Goal: Information Seeking & Learning: Learn about a topic

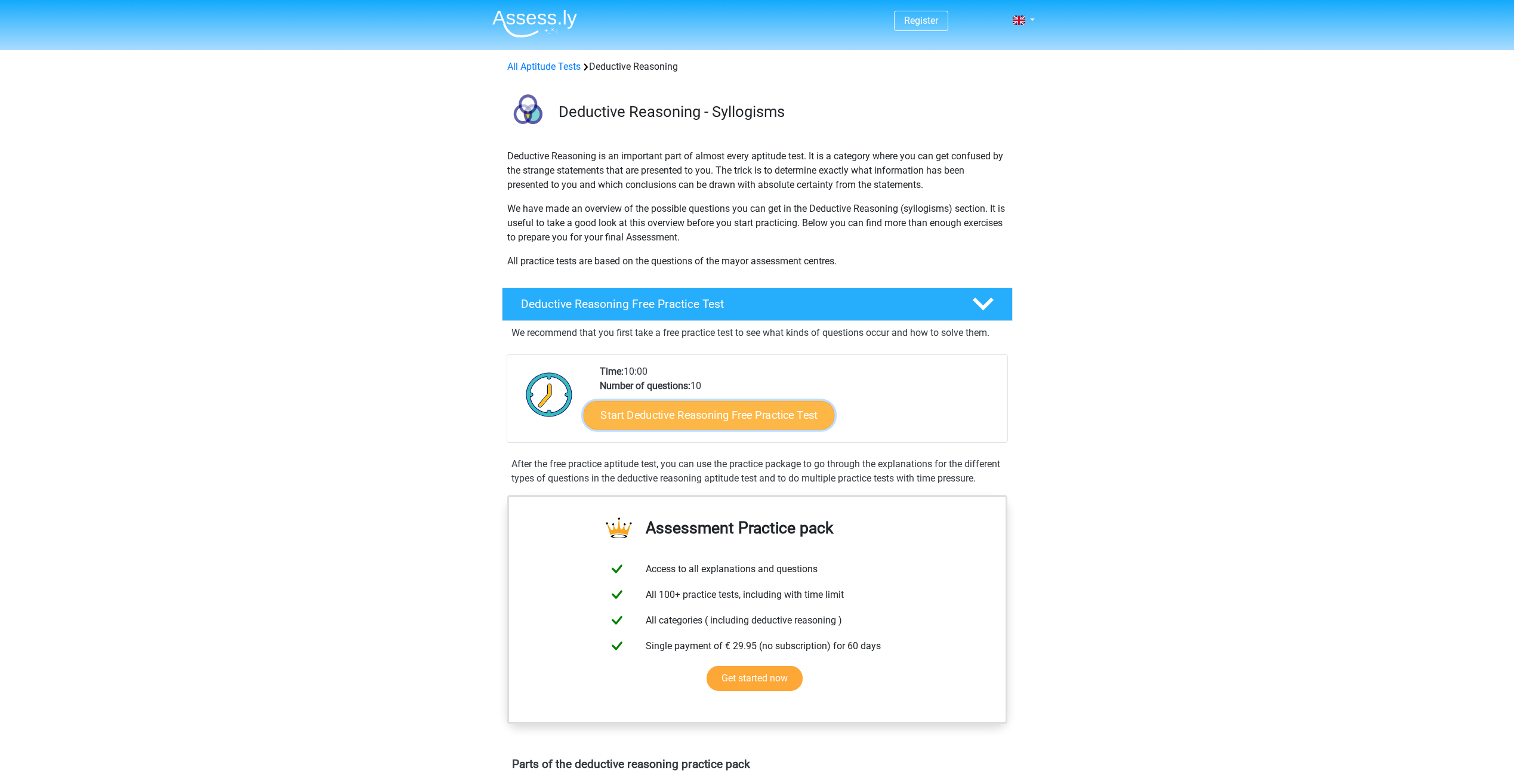
click at [694, 413] on link "Start Deductive Reasoning Free Practice Test" at bounding box center [709, 414] width 251 height 29
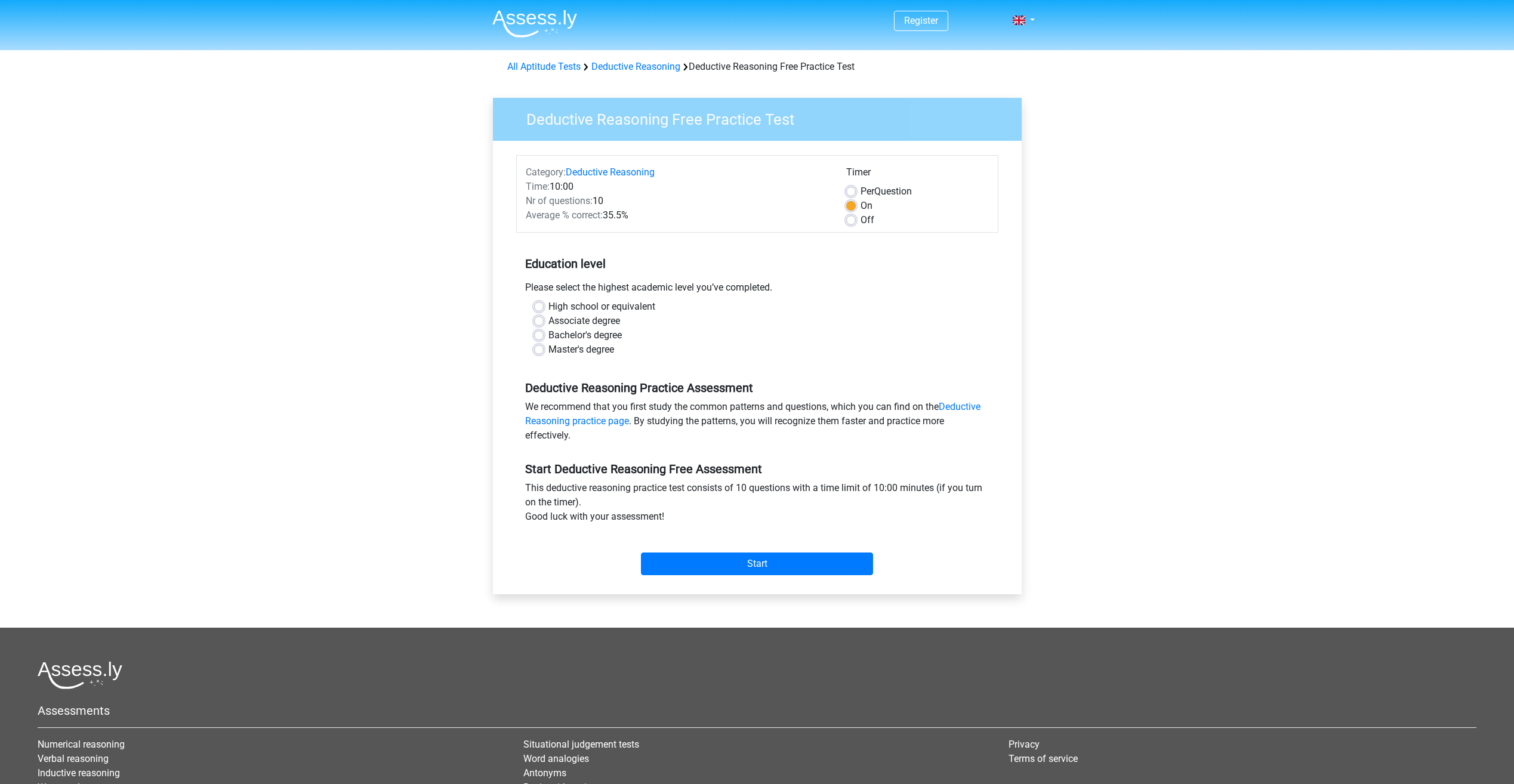
click at [548, 334] on label "Bachelor's degree" at bounding box center [585, 335] width 74 height 14
click at [541, 334] on input "Bachelor's degree" at bounding box center [539, 333] width 10 height 12
radio input "true"
click at [762, 562] on input "Start" at bounding box center [757, 564] width 232 height 22
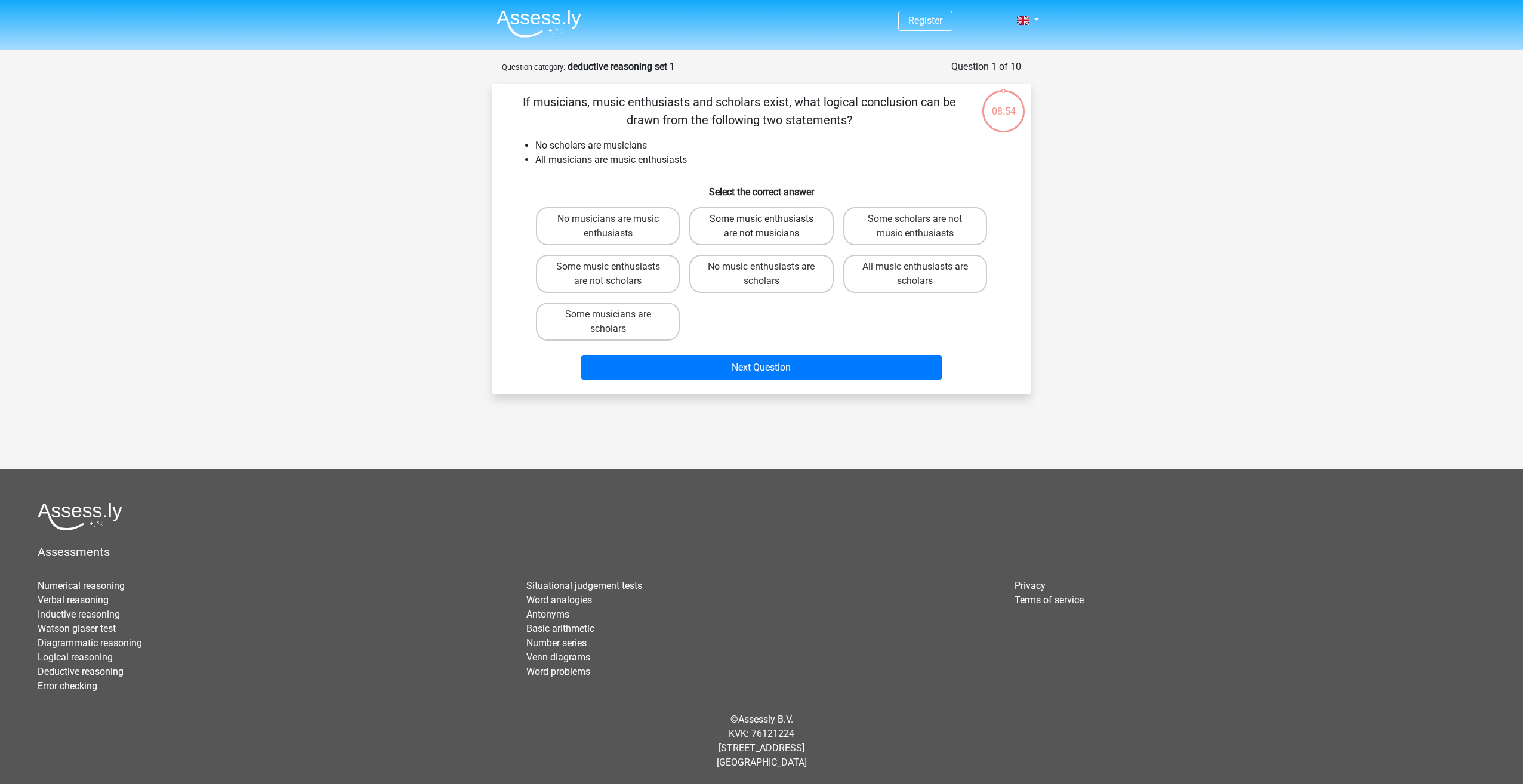
click at [779, 228] on label "Some music enthusiasts are not musicians" at bounding box center [761, 226] width 144 height 38
click at [770, 227] on input "Some music enthusiasts are not musicians" at bounding box center [765, 222] width 8 height 8
radio input "true"
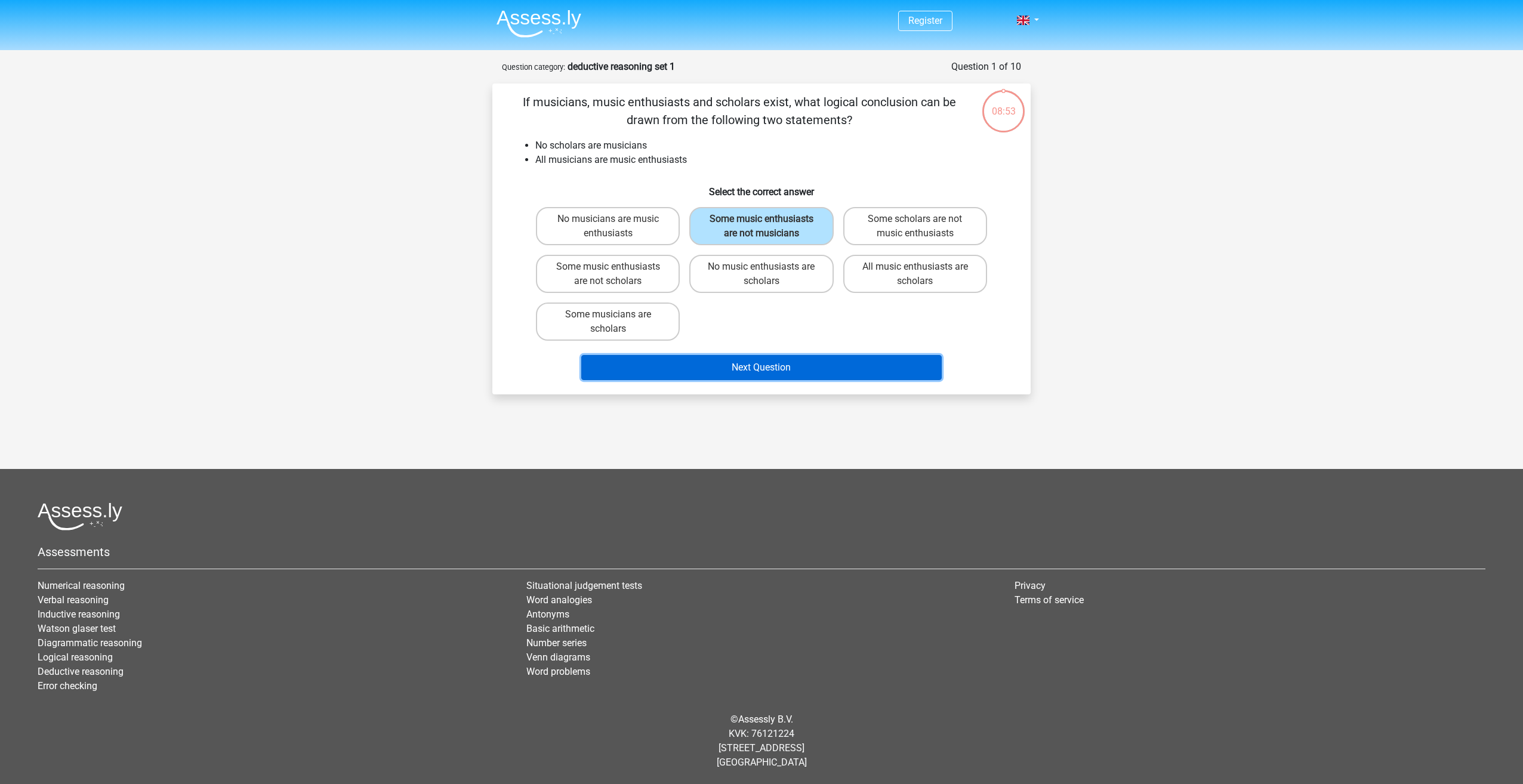
click at [806, 365] on button "Next Question" at bounding box center [762, 368] width 361 height 25
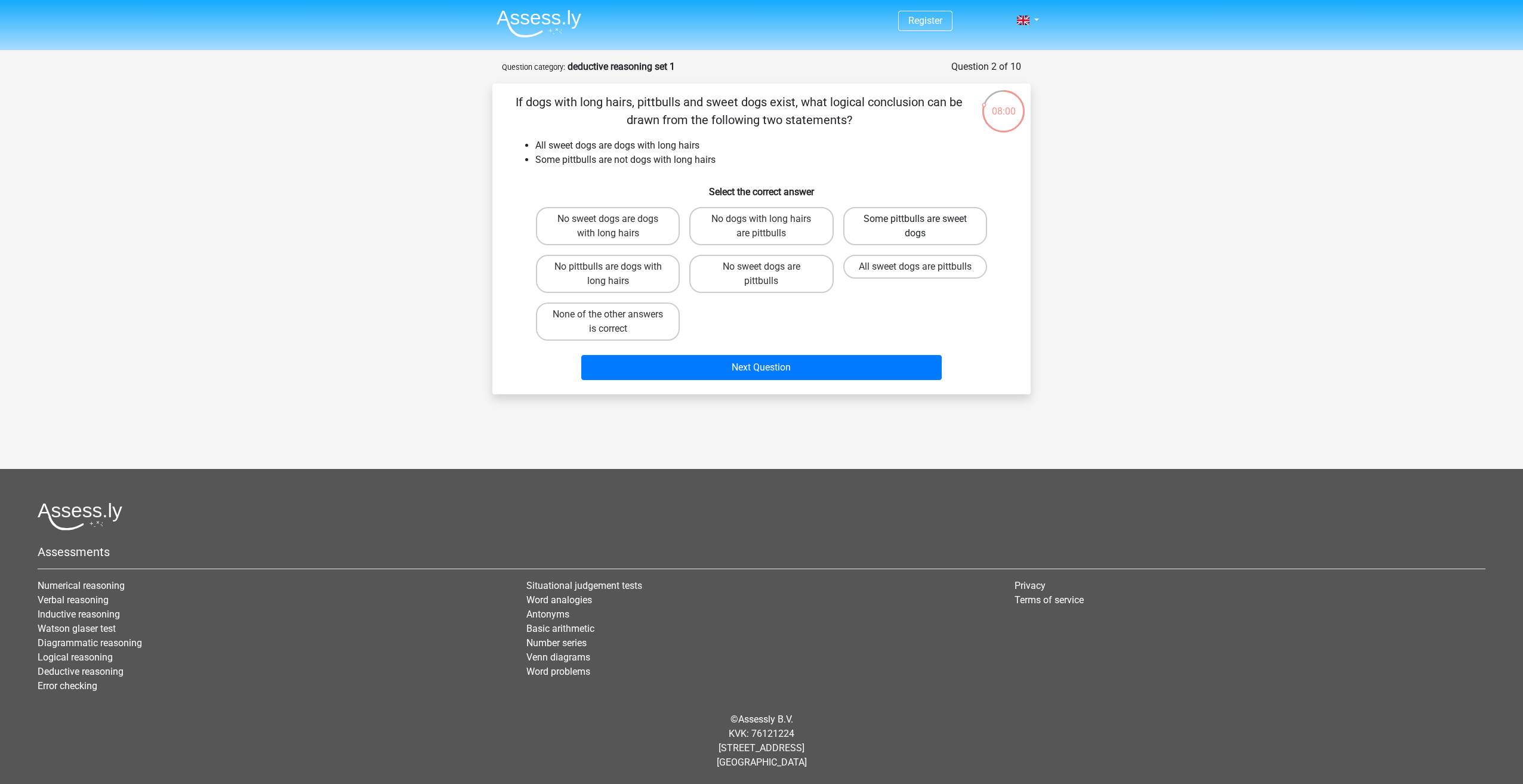
click at [913, 230] on label "Some pittbulls are sweet dogs" at bounding box center [915, 226] width 144 height 38
click at [915, 227] on input "Some pittbulls are sweet dogs" at bounding box center [918, 222] width 8 height 8
radio input "true"
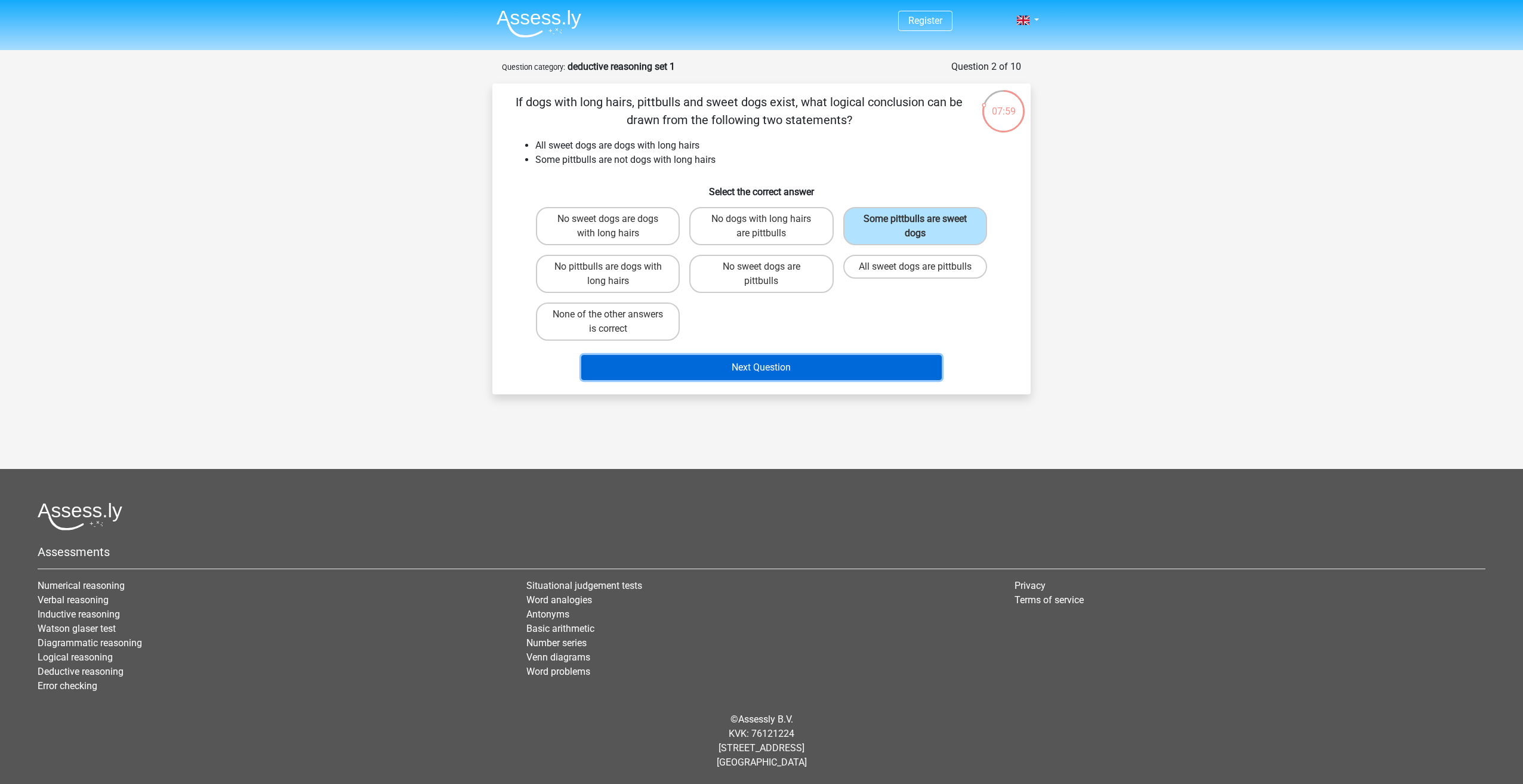
click at [778, 370] on button "Next Question" at bounding box center [762, 368] width 361 height 25
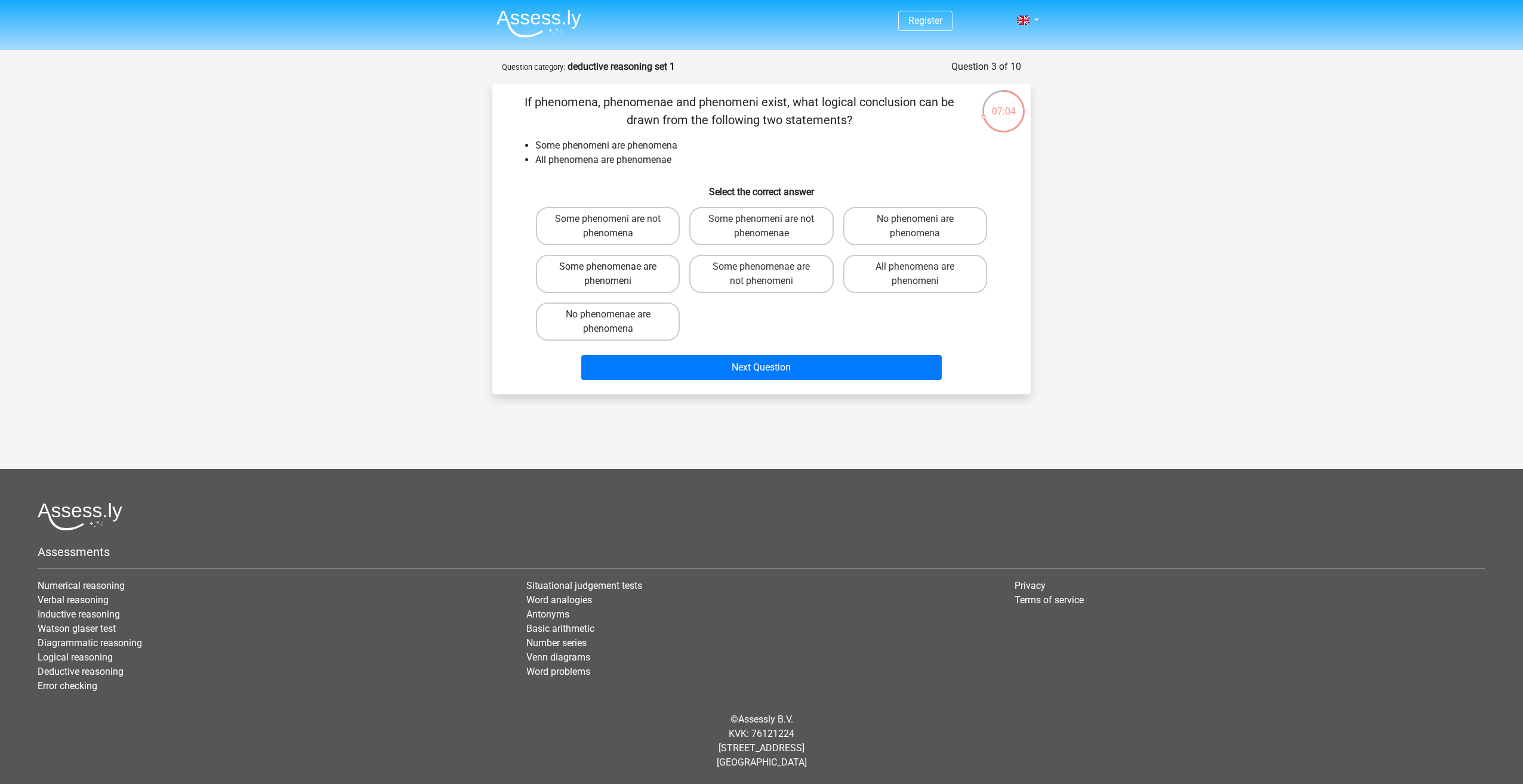
click at [644, 274] on label "Some phenomenae are phenomeni" at bounding box center [607, 274] width 144 height 38
click at [616, 274] on input "Some phenomenae are phenomeni" at bounding box center [612, 270] width 8 height 8
radio input "true"
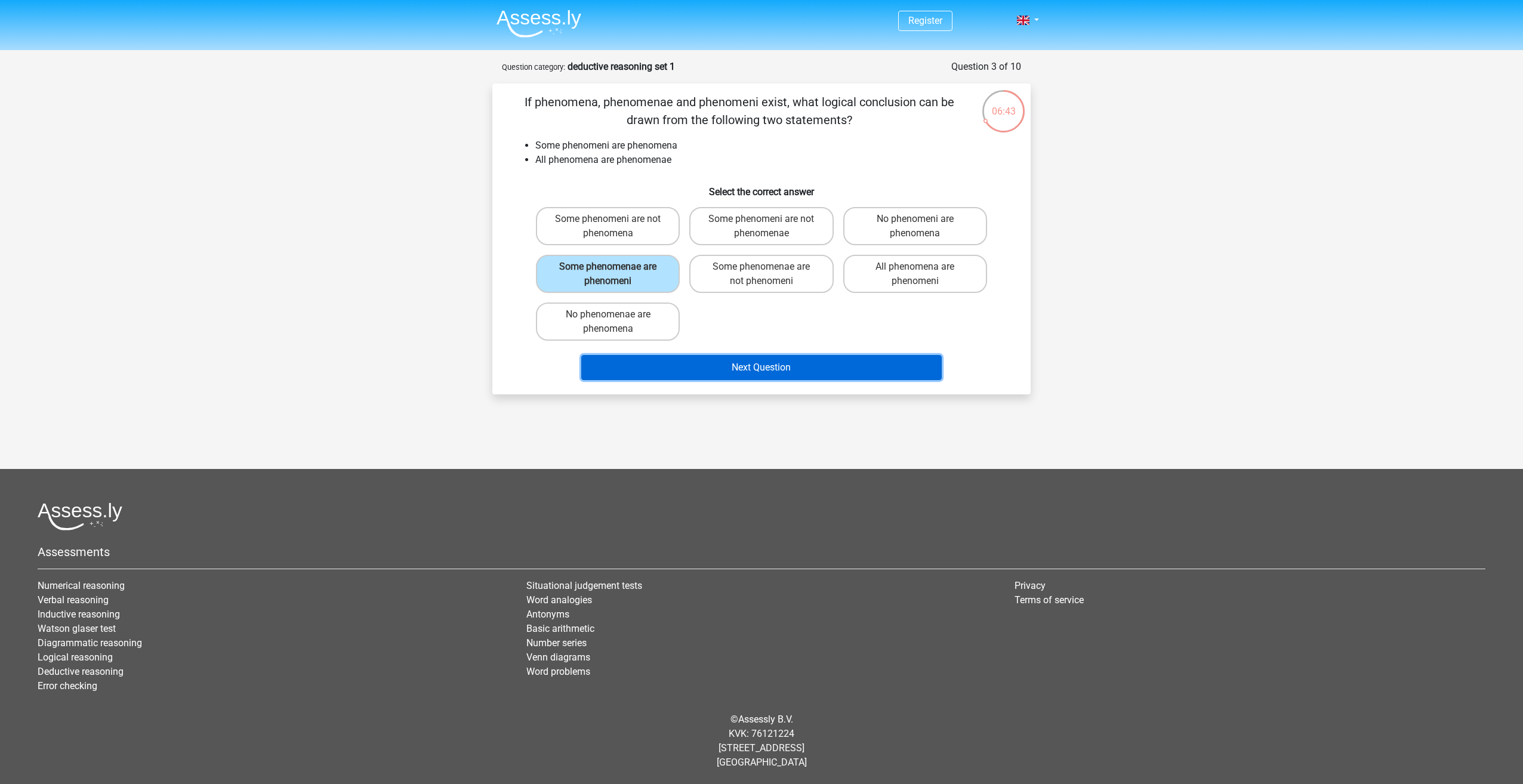
click at [817, 368] on button "Next Question" at bounding box center [762, 368] width 361 height 25
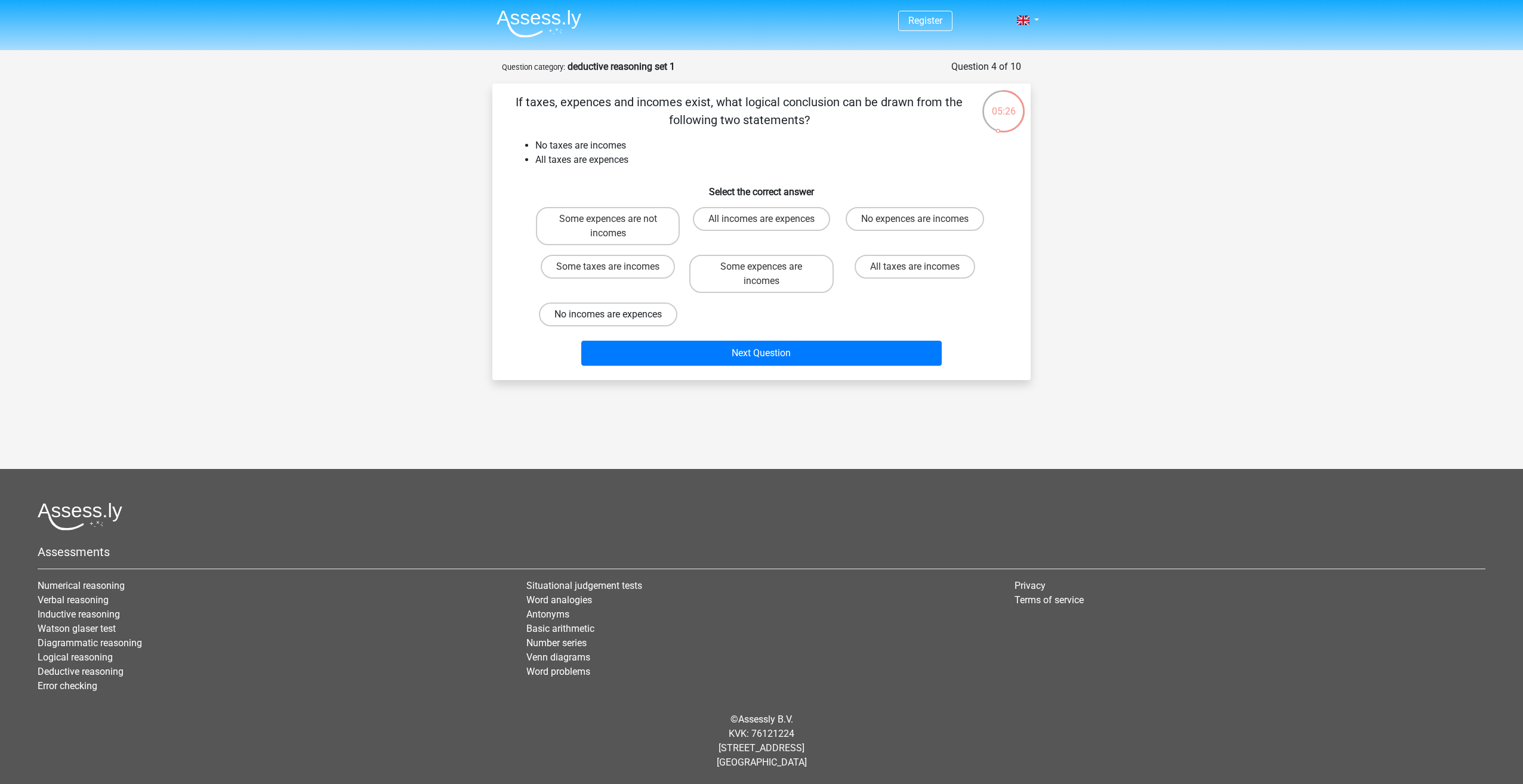
click at [630, 316] on label "No incomes are expences" at bounding box center [607, 314] width 138 height 24
click at [616, 316] on input "No incomes are expences" at bounding box center [612, 318] width 8 height 8
radio input "true"
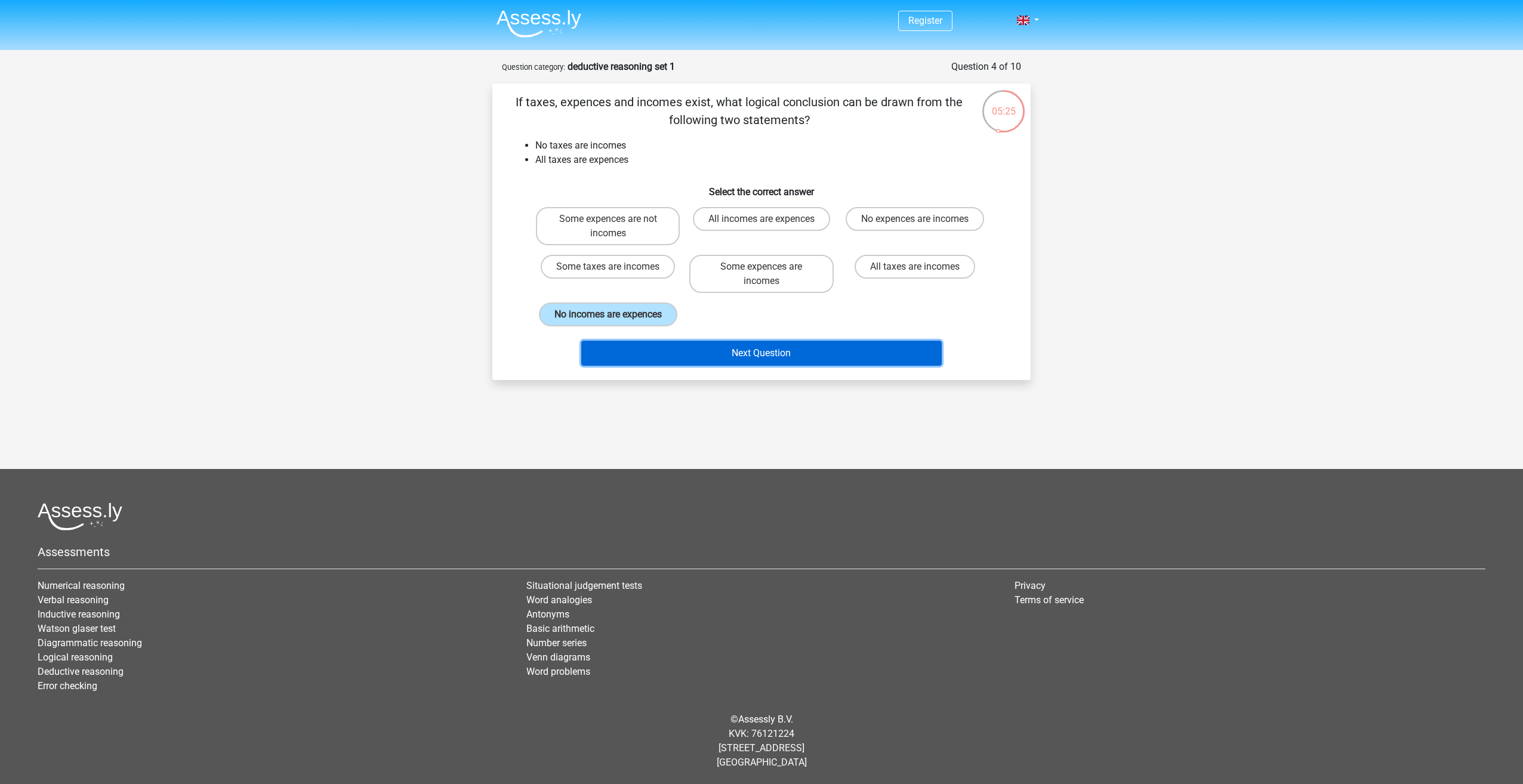
click at [741, 349] on button "Next Question" at bounding box center [762, 353] width 361 height 25
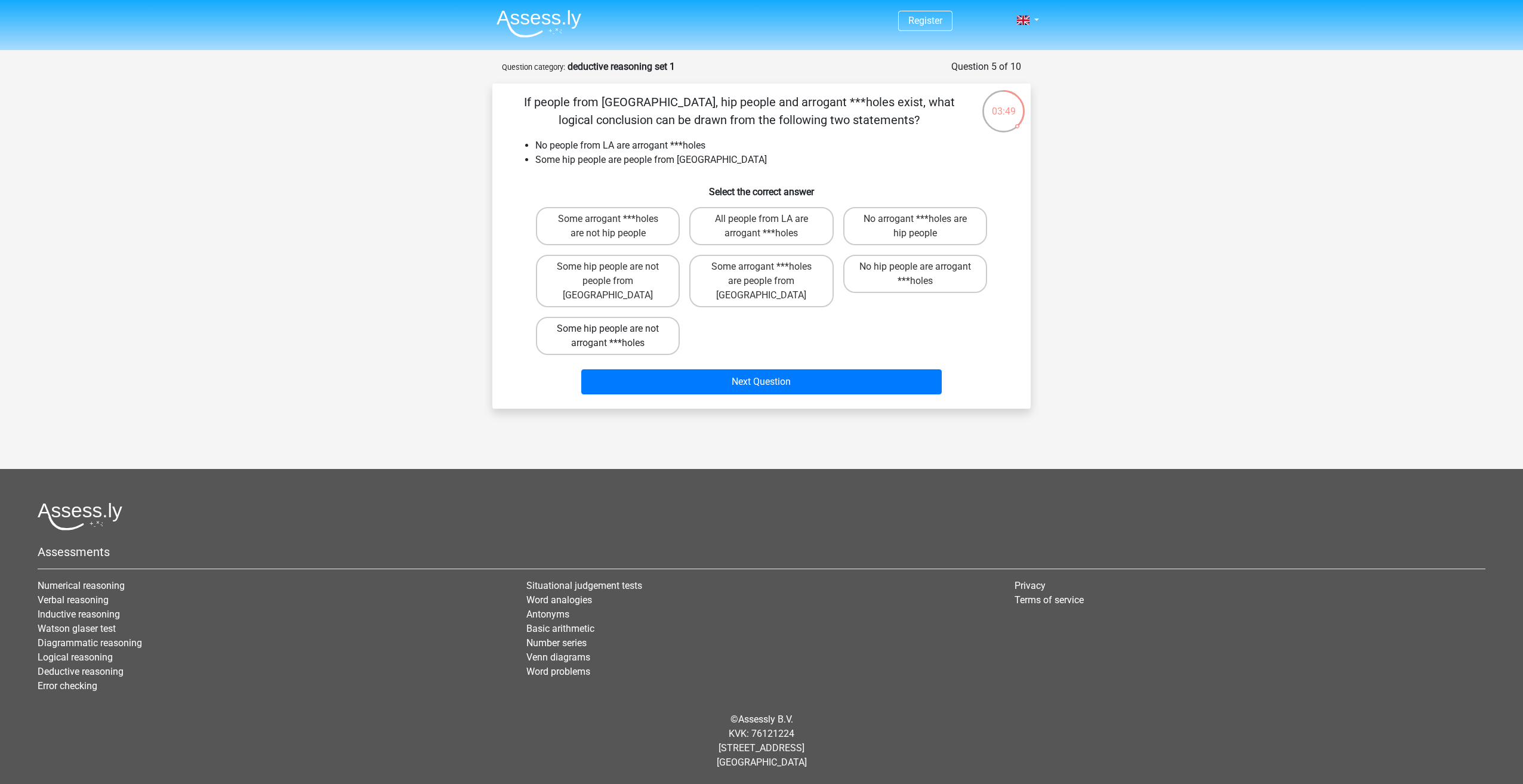
click at [640, 324] on label "Some hip people are not arrogant ***holes" at bounding box center [607, 335] width 144 height 38
click at [616, 328] on input "Some hip people are not arrogant ***holes" at bounding box center [612, 332] width 8 height 8
radio input "true"
click at [618, 267] on label "Some hip people are not people from LA" at bounding box center [607, 281] width 144 height 53
click at [616, 267] on input "Some hip people are not people from LA" at bounding box center [612, 270] width 8 height 8
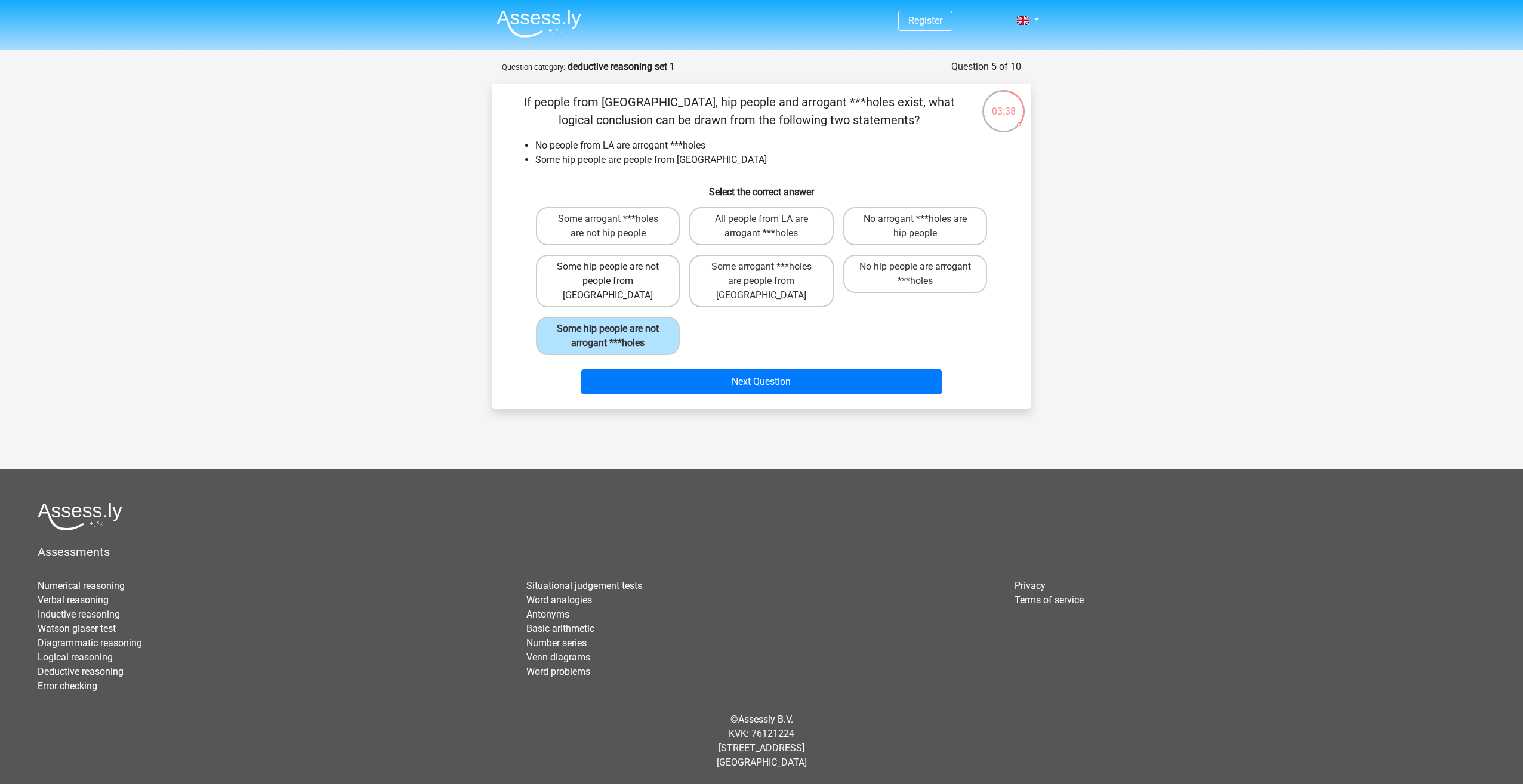
radio input "true"
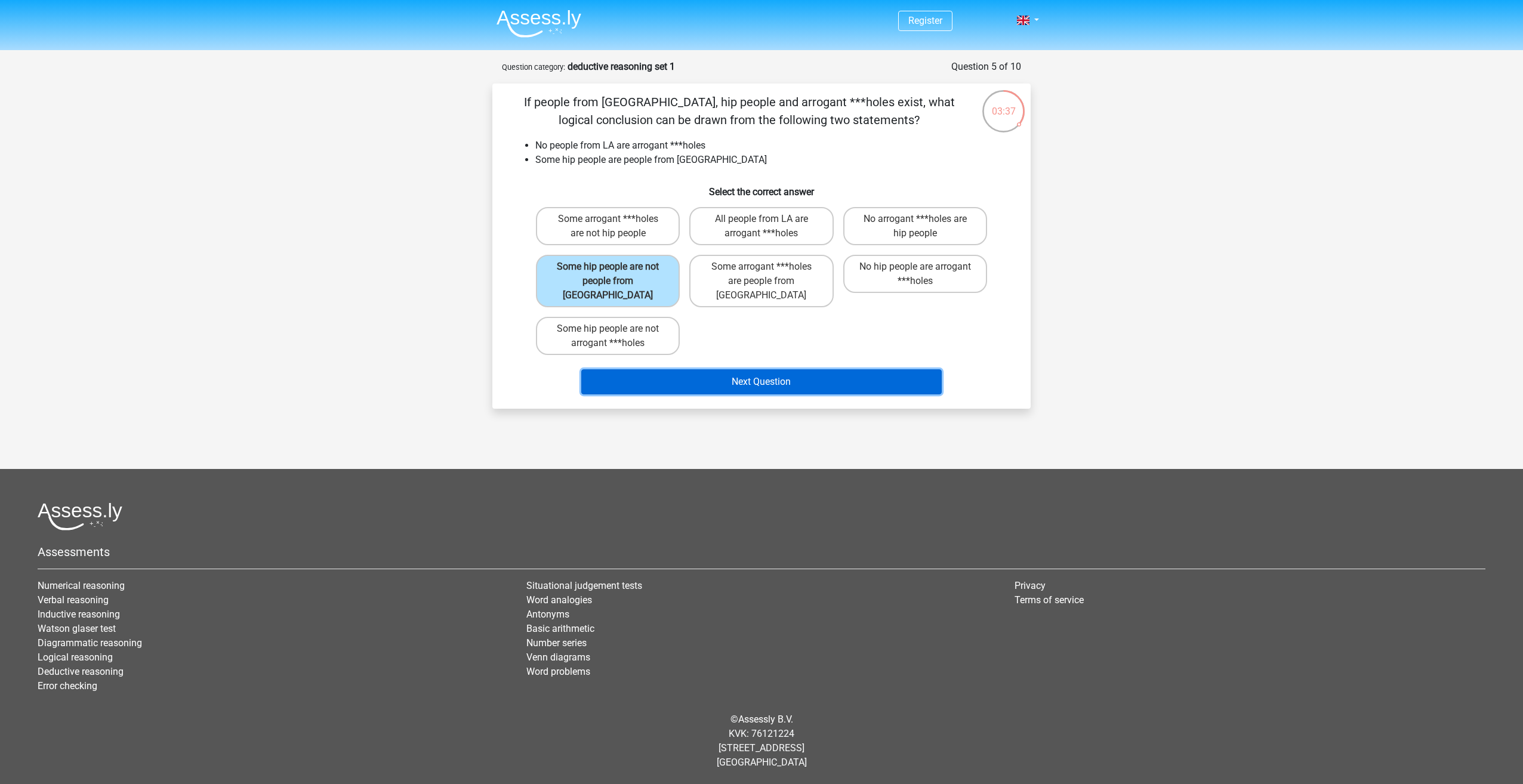
drag, startPoint x: 773, startPoint y: 364, endPoint x: 784, endPoint y: 361, distance: 11.4
click at [773, 369] on button "Next Question" at bounding box center [762, 382] width 361 height 25
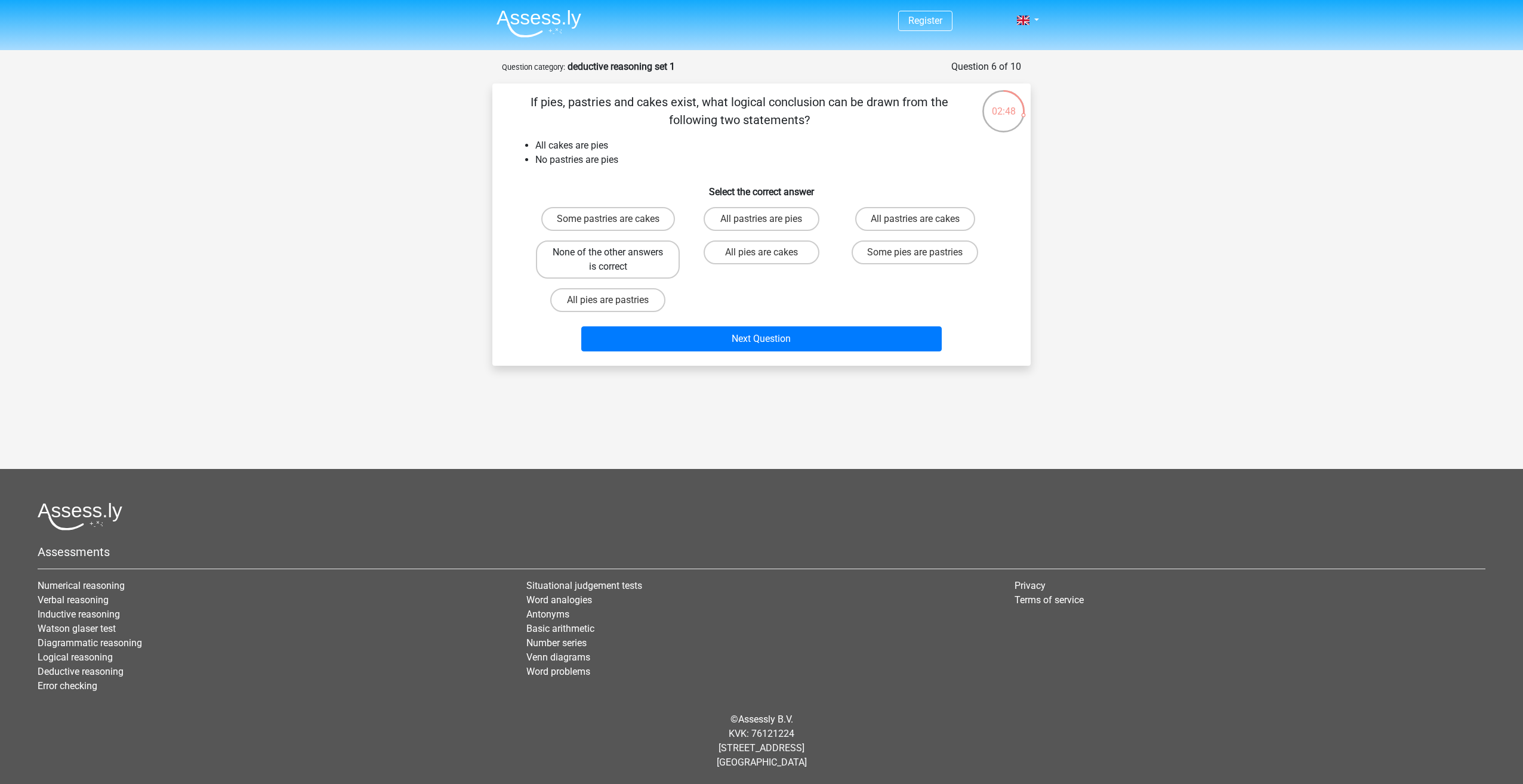
click at [621, 260] on label "None of the other answers is correct" at bounding box center [607, 260] width 144 height 38
click at [616, 260] on input "None of the other answers is correct" at bounding box center [612, 256] width 8 height 8
radio input "true"
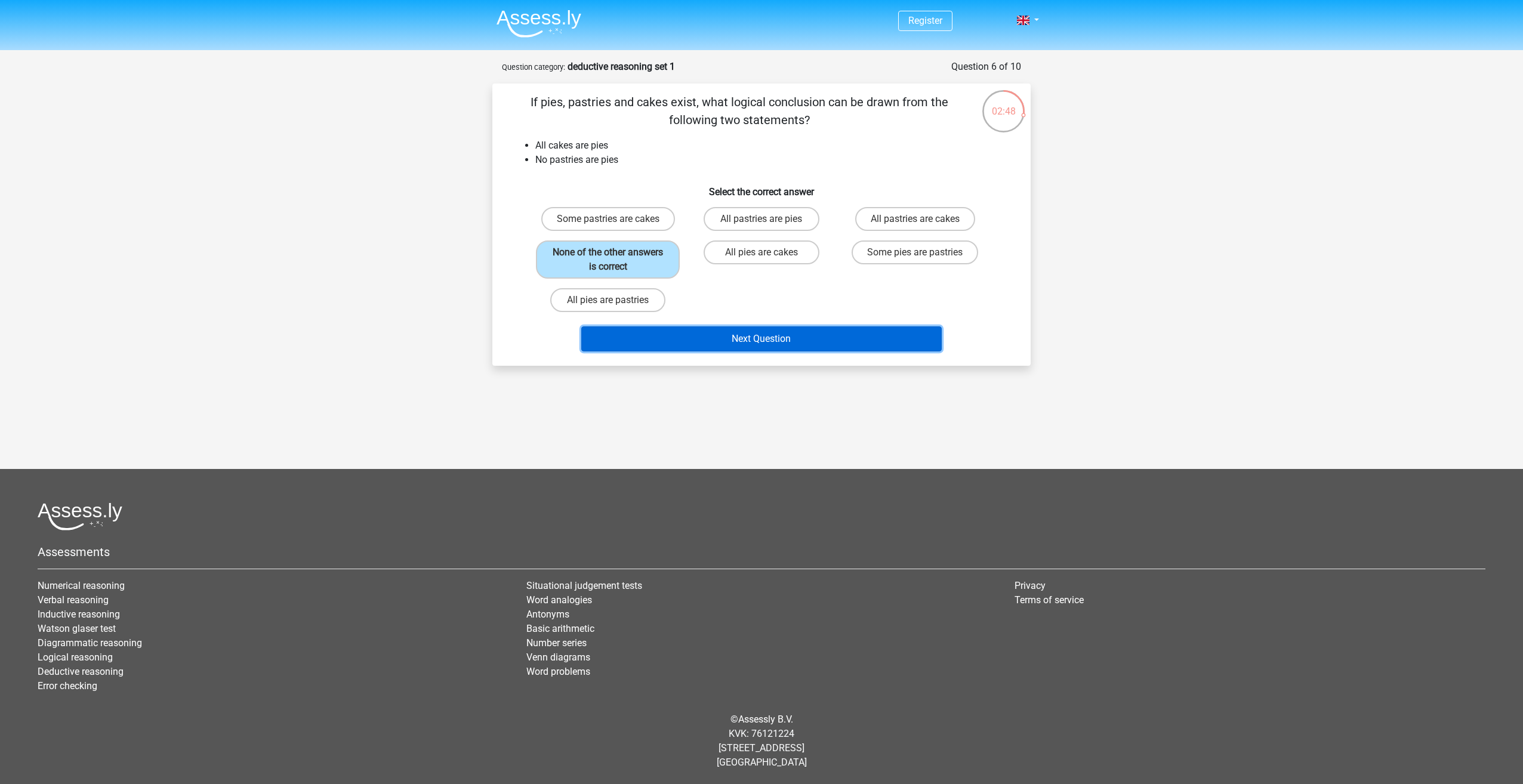
click at [779, 342] on button "Next Question" at bounding box center [762, 339] width 361 height 25
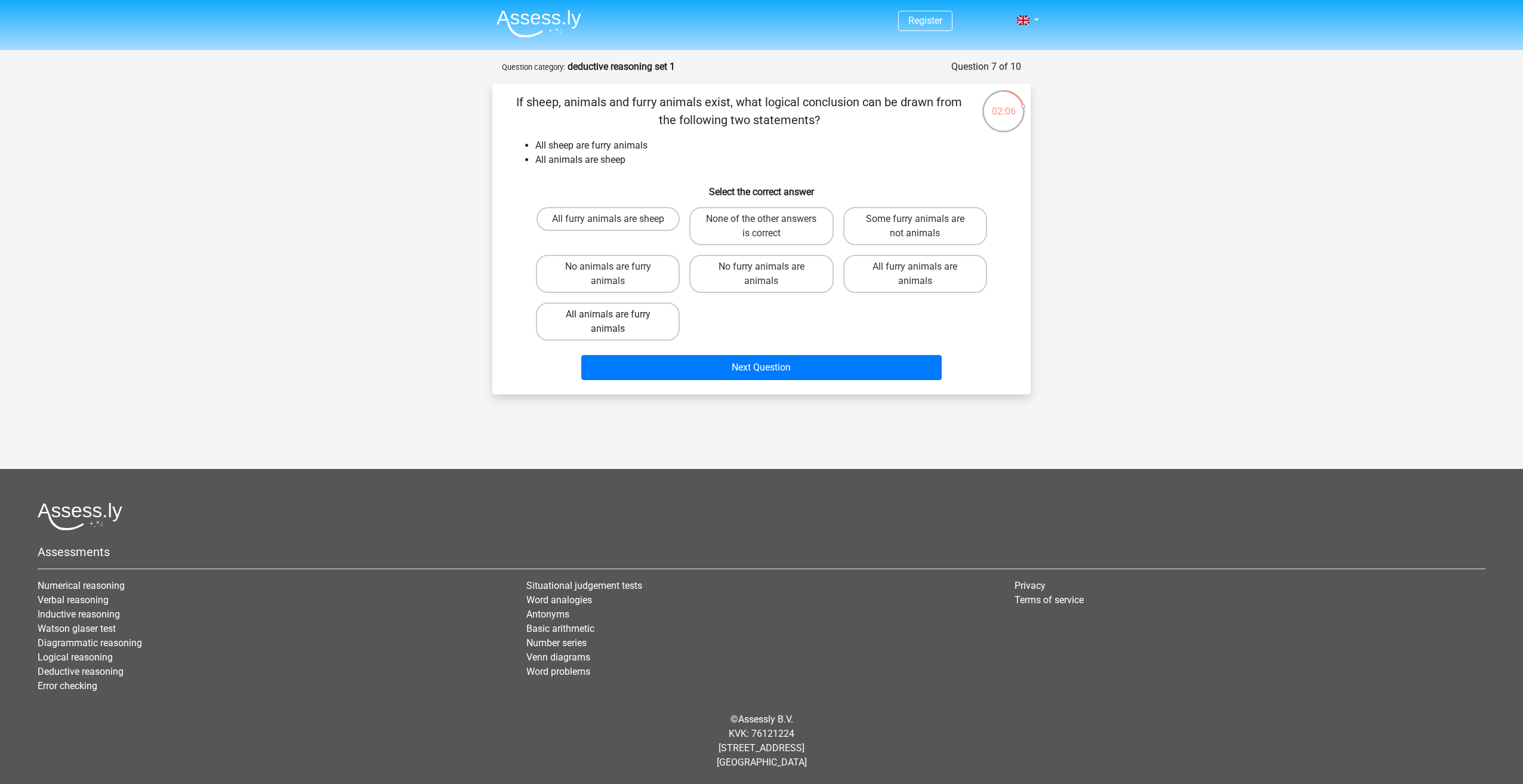
click at [646, 314] on label "All animals are furry animals" at bounding box center [607, 321] width 144 height 38
click at [616, 314] on input "All animals are furry animals" at bounding box center [612, 318] width 8 height 8
radio input "true"
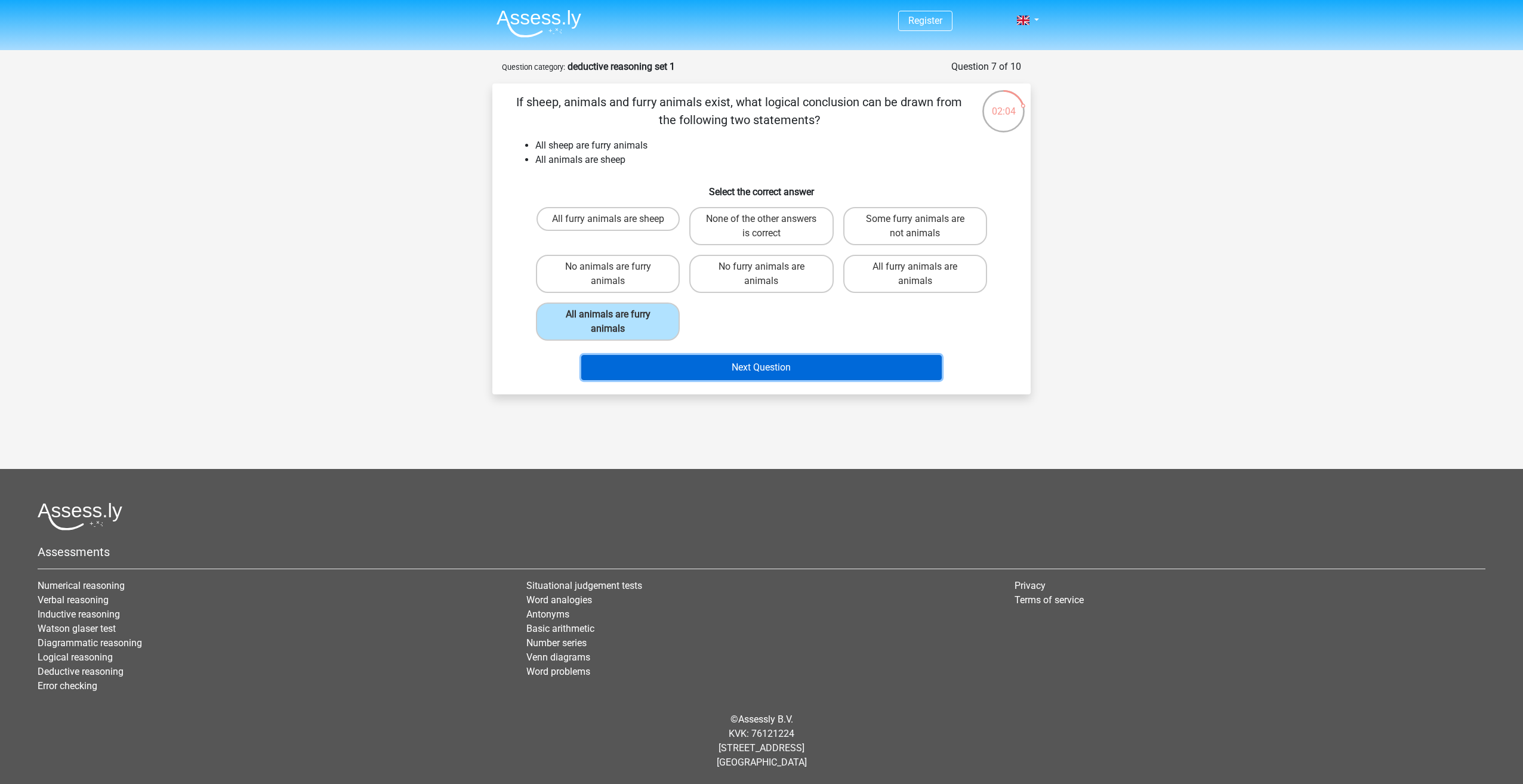
click at [798, 367] on button "Next Question" at bounding box center [762, 368] width 361 height 25
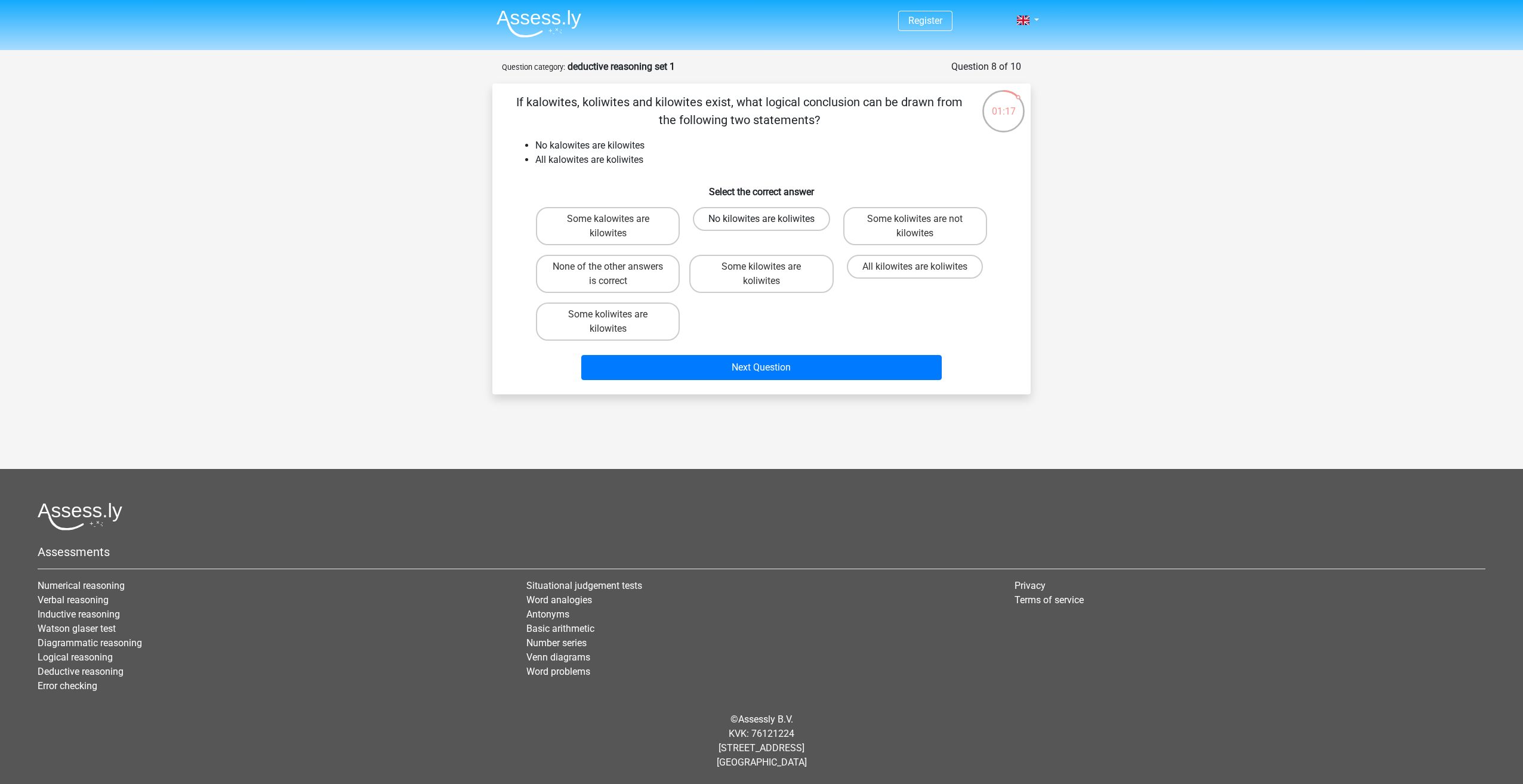
click at [760, 216] on label "No kilowites are koliwites" at bounding box center [761, 219] width 137 height 24
click at [761, 219] on input "No kilowites are koliwites" at bounding box center [765, 222] width 8 height 8
radio input "true"
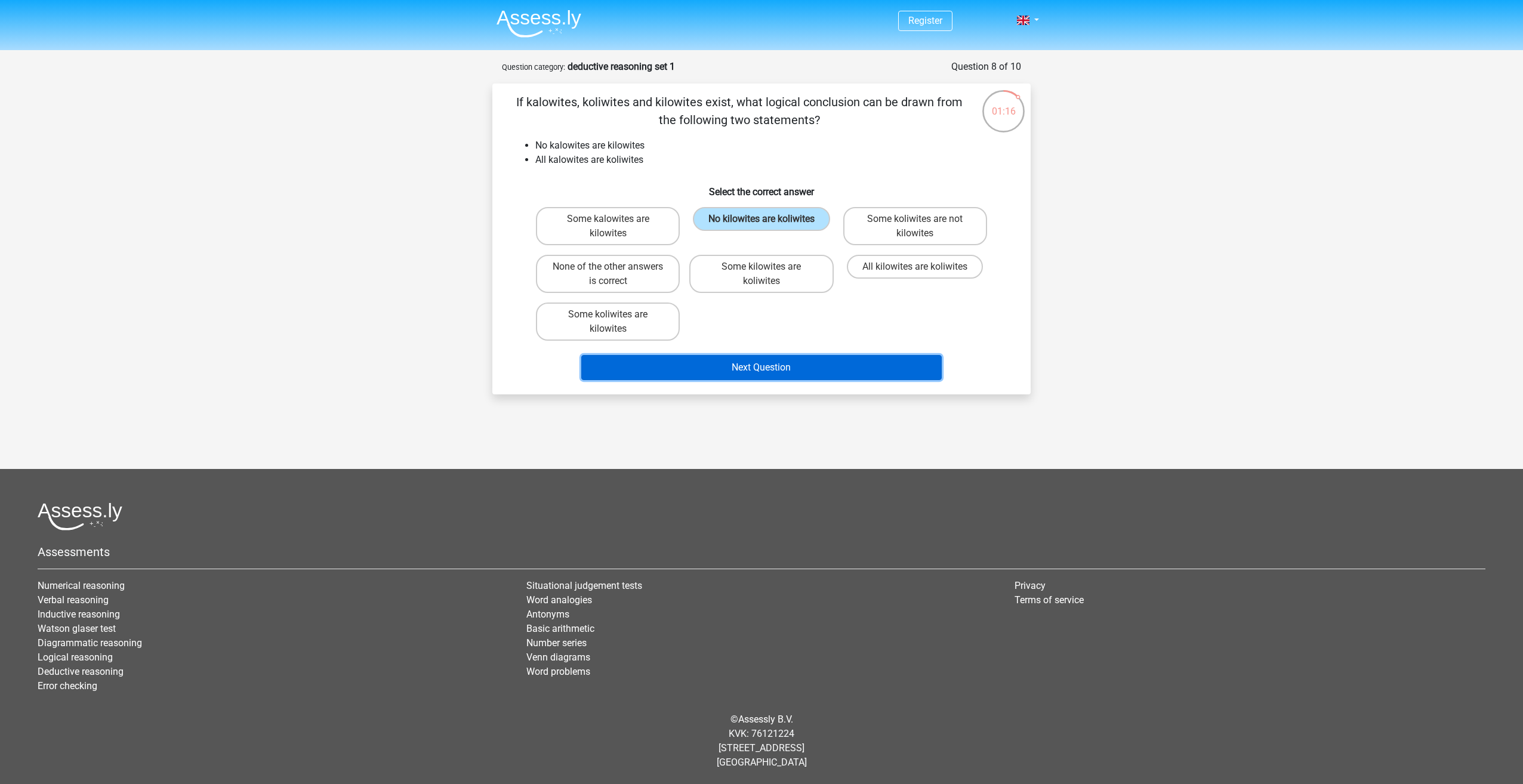
click at [785, 368] on button "Next Question" at bounding box center [762, 368] width 361 height 25
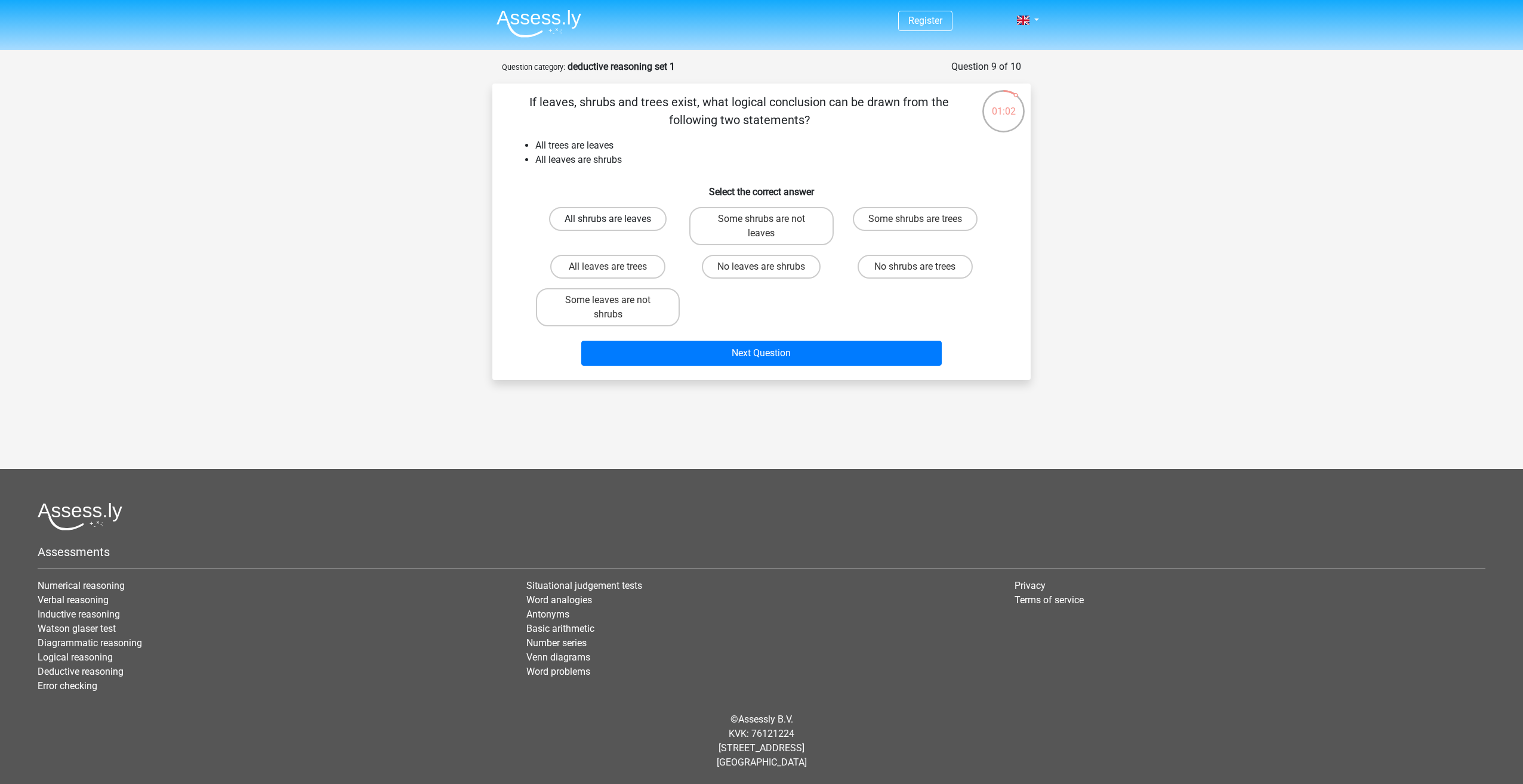
click at [619, 220] on label "All shrubs are leaves" at bounding box center [607, 219] width 117 height 24
click at [616, 220] on input "All shrubs are leaves" at bounding box center [612, 222] width 8 height 8
radio input "true"
click at [751, 361] on button "Next Question" at bounding box center [762, 353] width 361 height 25
click at [621, 265] on label "No malicious are viruses" at bounding box center [607, 253] width 134 height 24
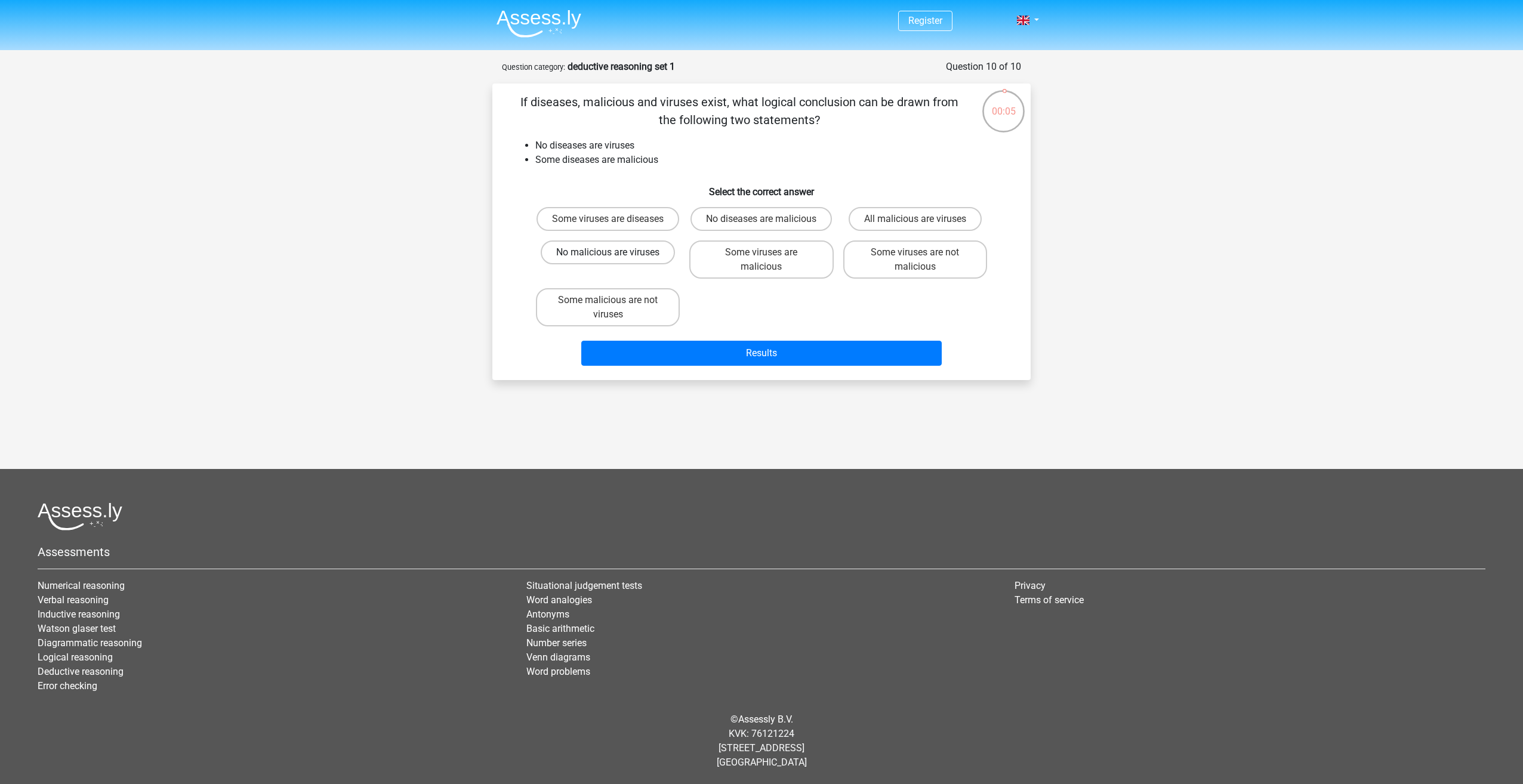
click at [616, 260] on input "No malicious are viruses" at bounding box center [612, 256] width 8 height 8
radio input "true"
click at [770, 363] on button "Results" at bounding box center [762, 353] width 361 height 25
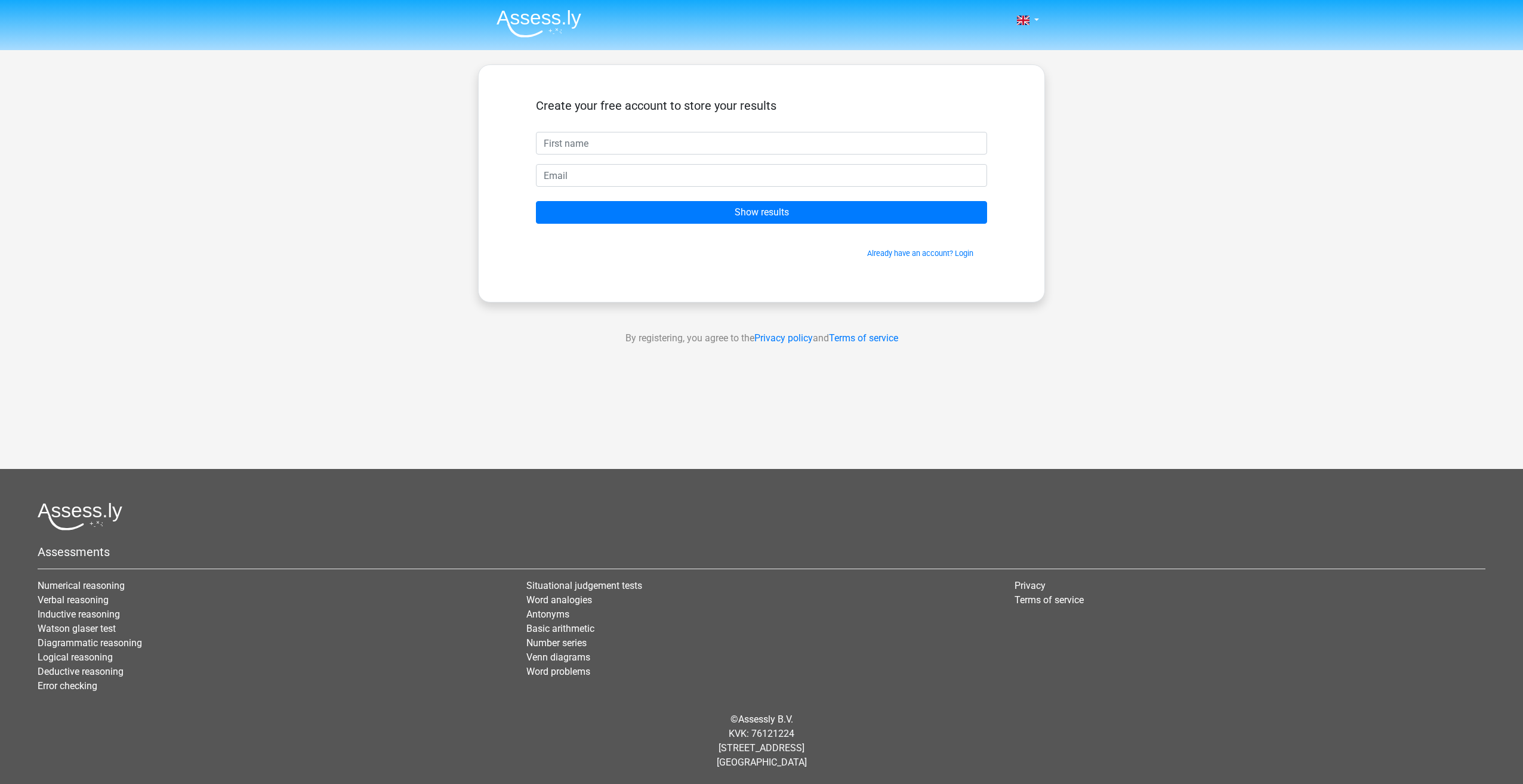
click at [566, 147] on input "text" at bounding box center [761, 143] width 451 height 22
type input "A"
drag, startPoint x: 548, startPoint y: 172, endPoint x: 553, endPoint y: 184, distance: 13.0
click at [548, 172] on input "email" at bounding box center [761, 175] width 451 height 22
type input "s"
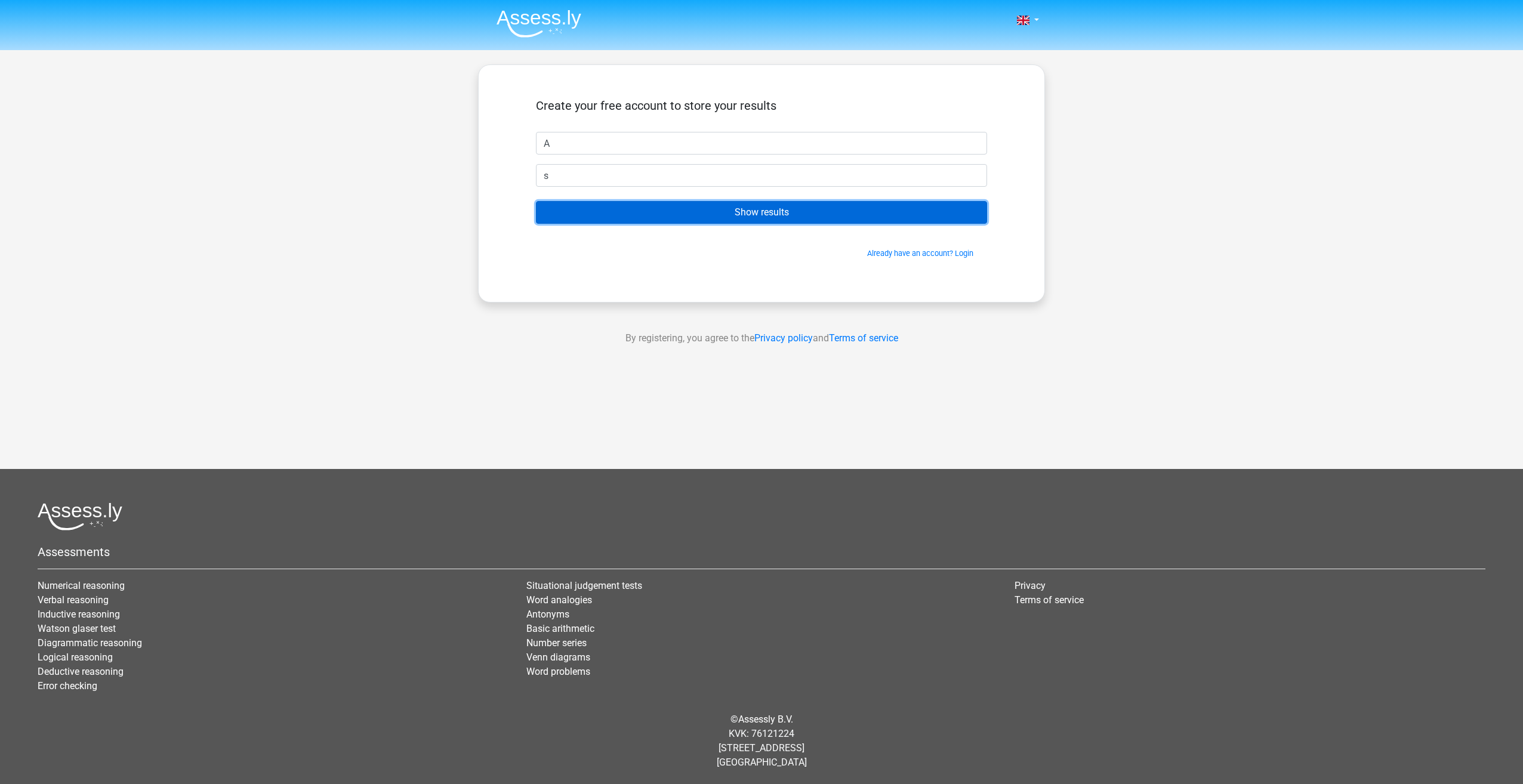
click at [768, 212] on input "Show results" at bounding box center [761, 212] width 451 height 22
click at [580, 177] on input "s" at bounding box center [761, 175] width 451 height 22
drag, startPoint x: 647, startPoint y: 268, endPoint x: 633, endPoint y: 252, distance: 21.3
click at [646, 268] on div "Create your free account to store your results A s Show results Already have an…" at bounding box center [761, 183] width 508 height 180
click at [587, 137] on input "A" at bounding box center [761, 143] width 451 height 22
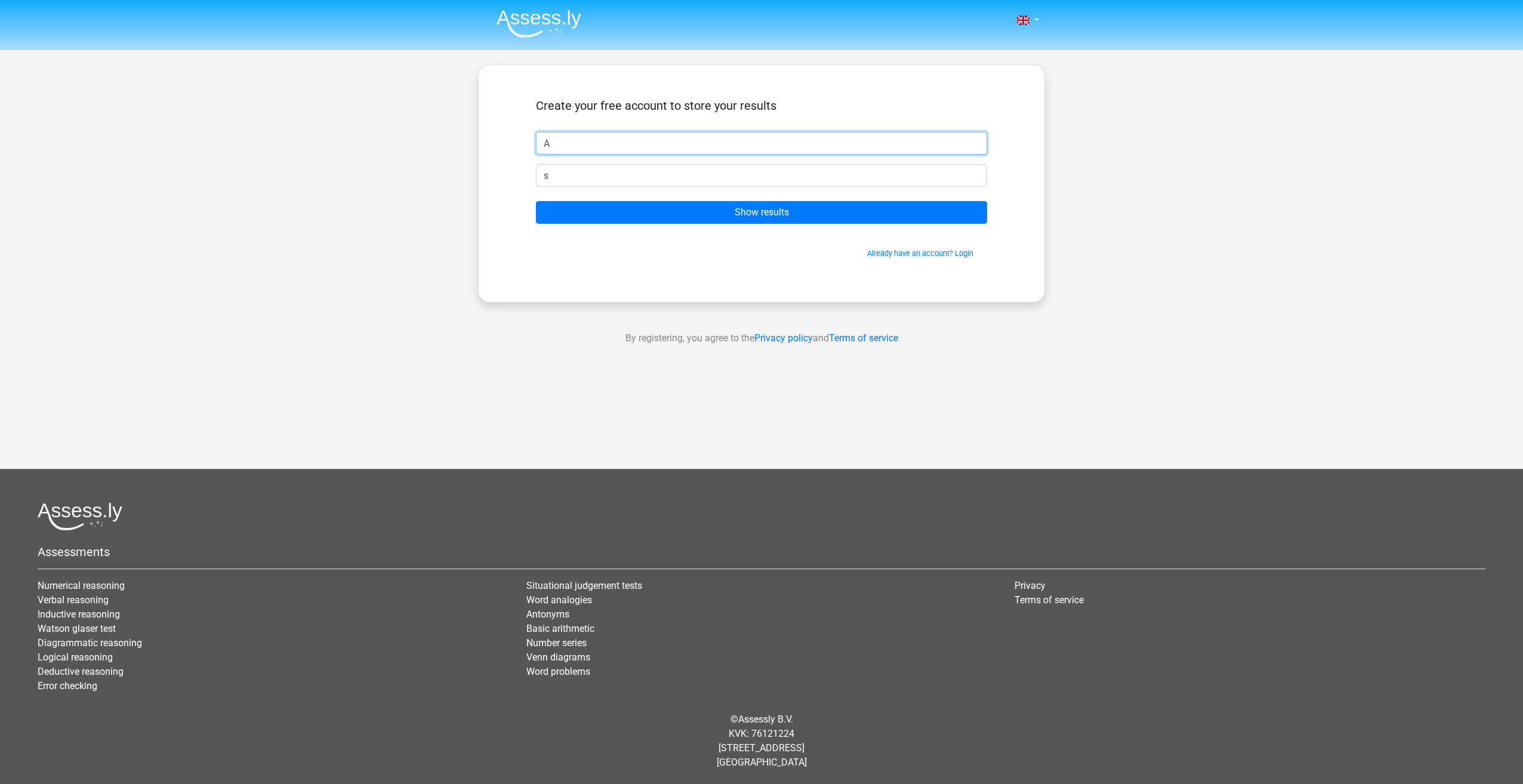
click at [590, 140] on input "A" at bounding box center [761, 143] width 451 height 22
click at [539, 185] on input "s" at bounding box center [761, 175] width 451 height 22
click at [590, 177] on input "s" at bounding box center [761, 175] width 451 height 22
click at [577, 173] on input "s" at bounding box center [761, 175] width 451 height 22
click at [720, 220] on input "Show results" at bounding box center [761, 212] width 451 height 22
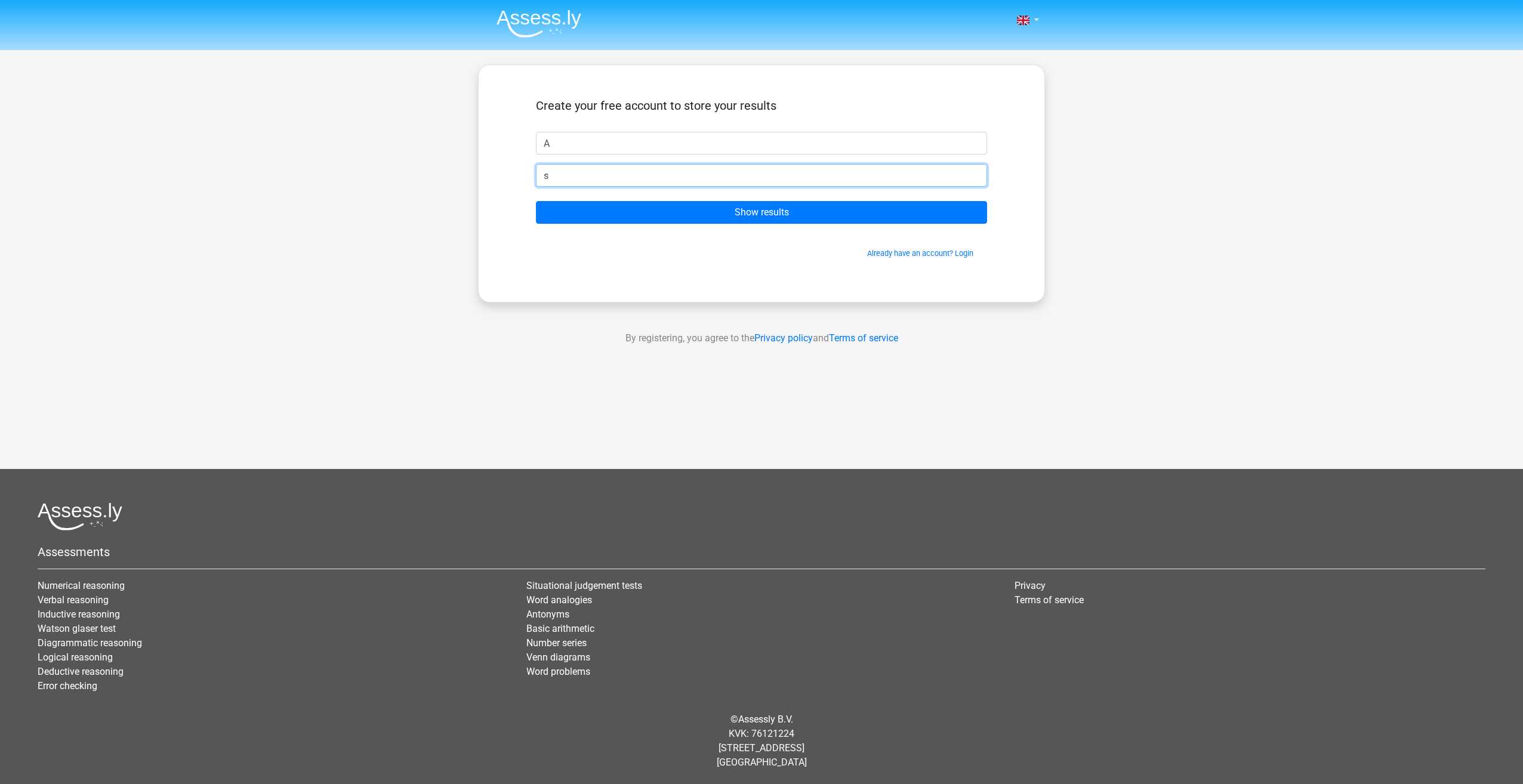
click at [584, 173] on input "s" at bounding box center [761, 175] width 451 height 22
type input "[EMAIL_ADDRESS][DOMAIN_NAME]"
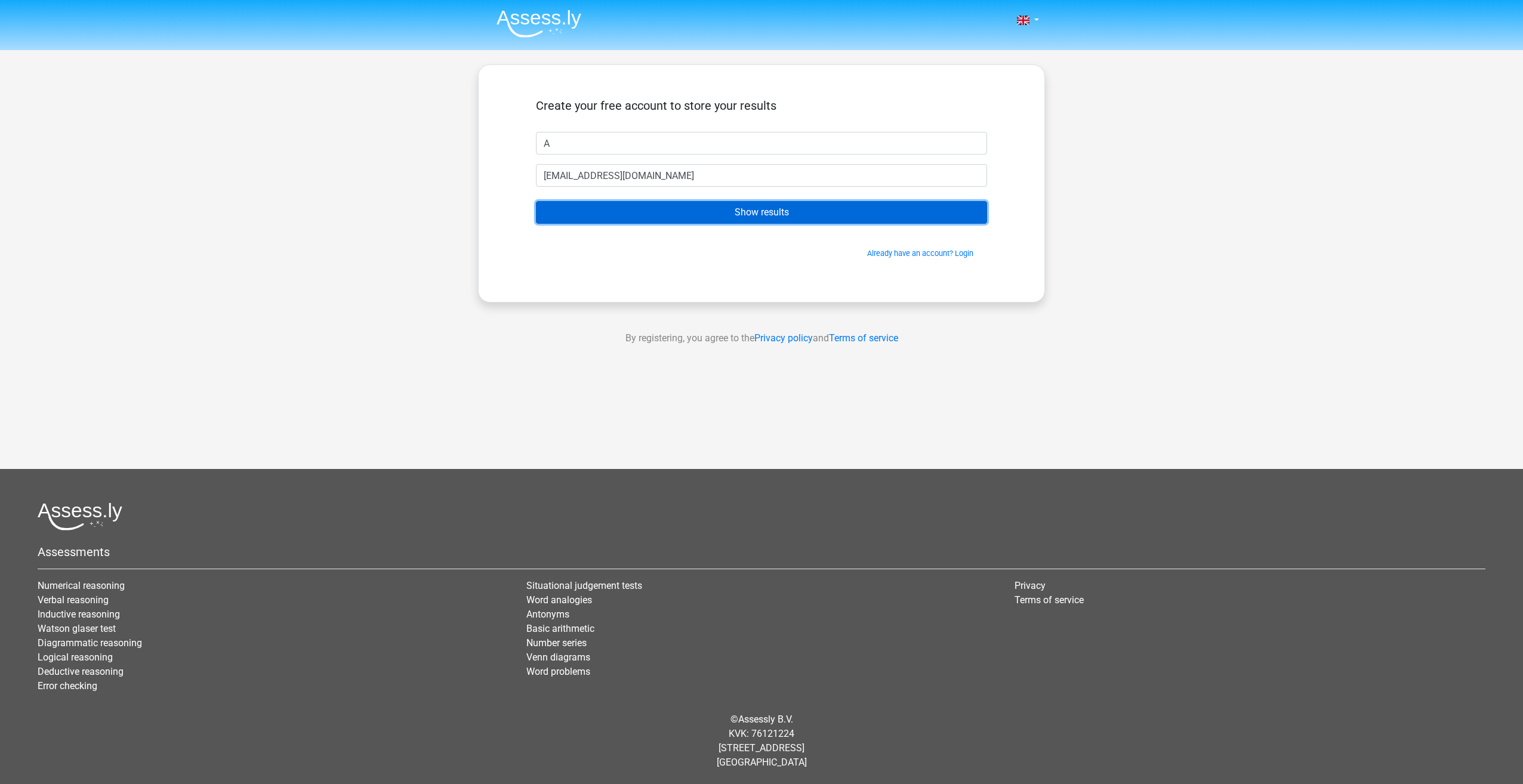
click at [751, 213] on input "Show results" at bounding box center [761, 212] width 451 height 22
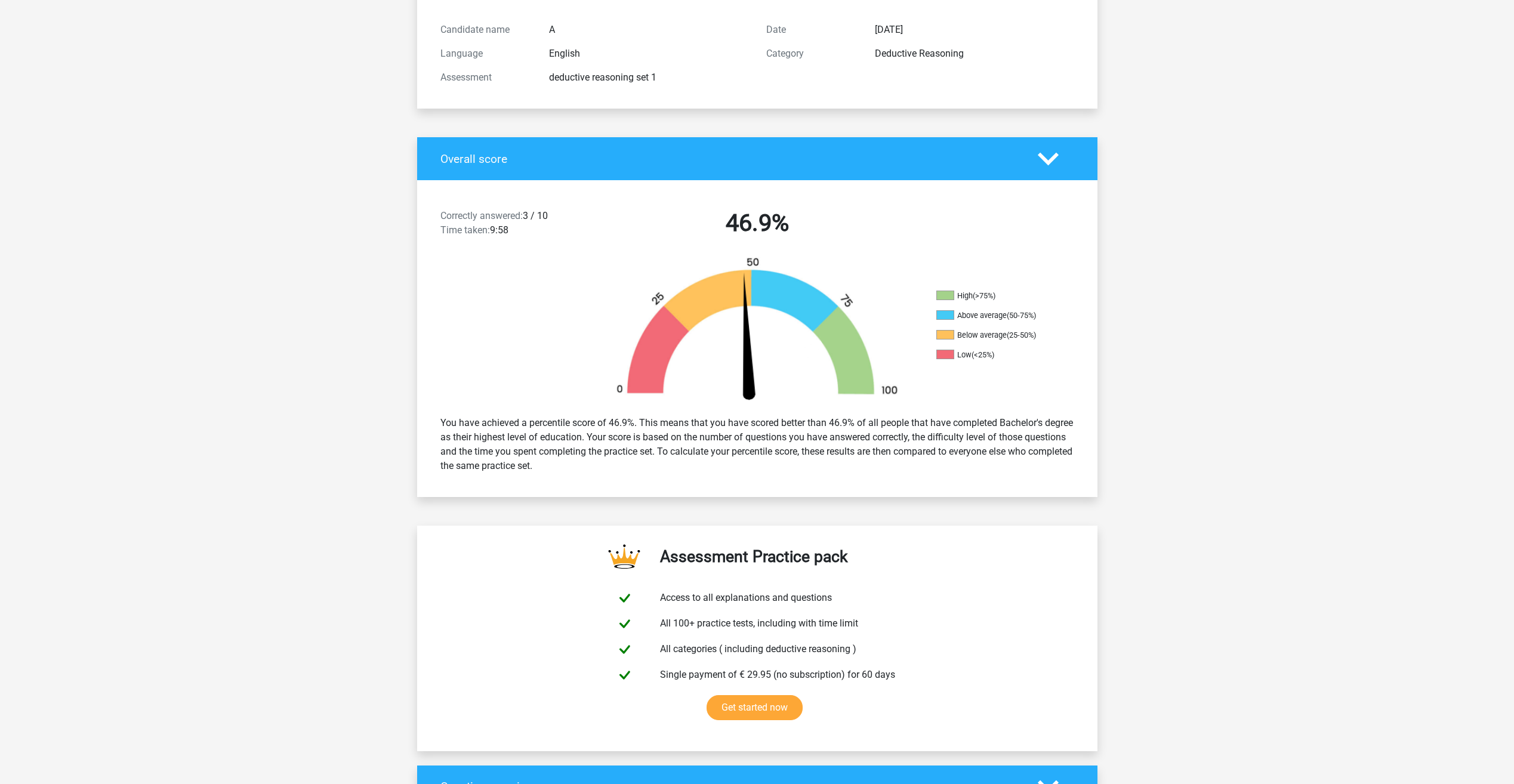
scroll to position [50, 0]
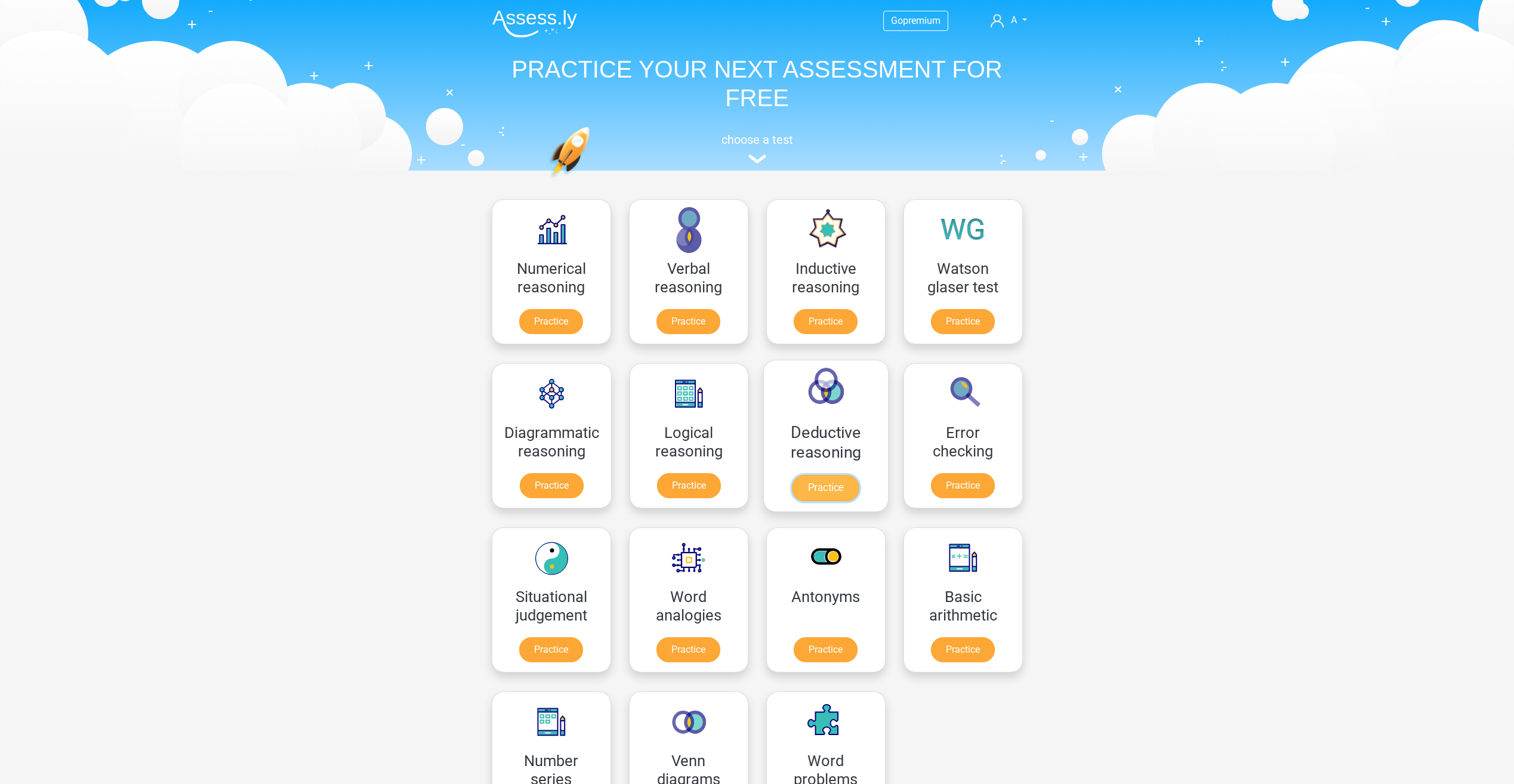
click at [821, 475] on link "Practice" at bounding box center [826, 488] width 67 height 26
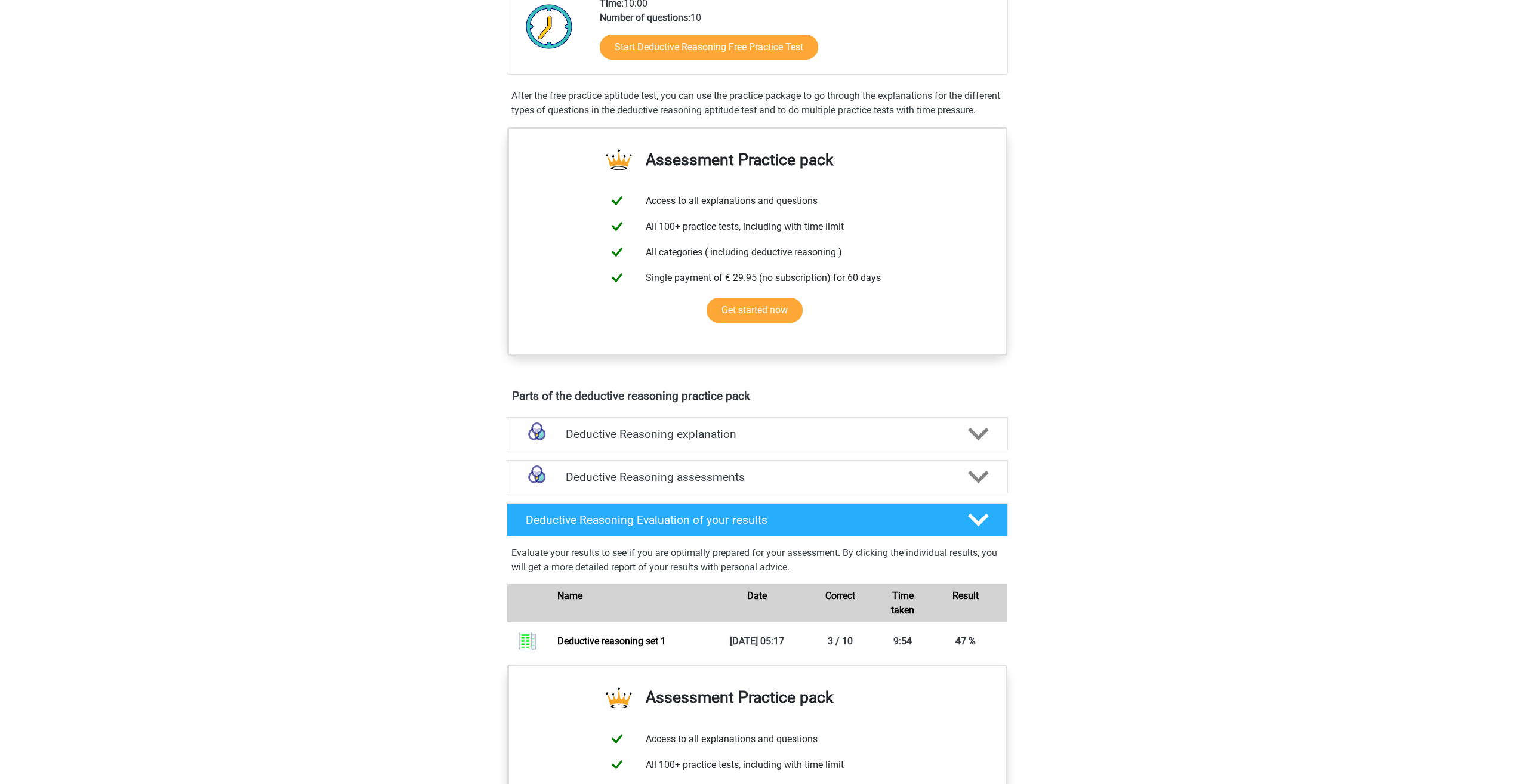
scroll to position [477, 0]
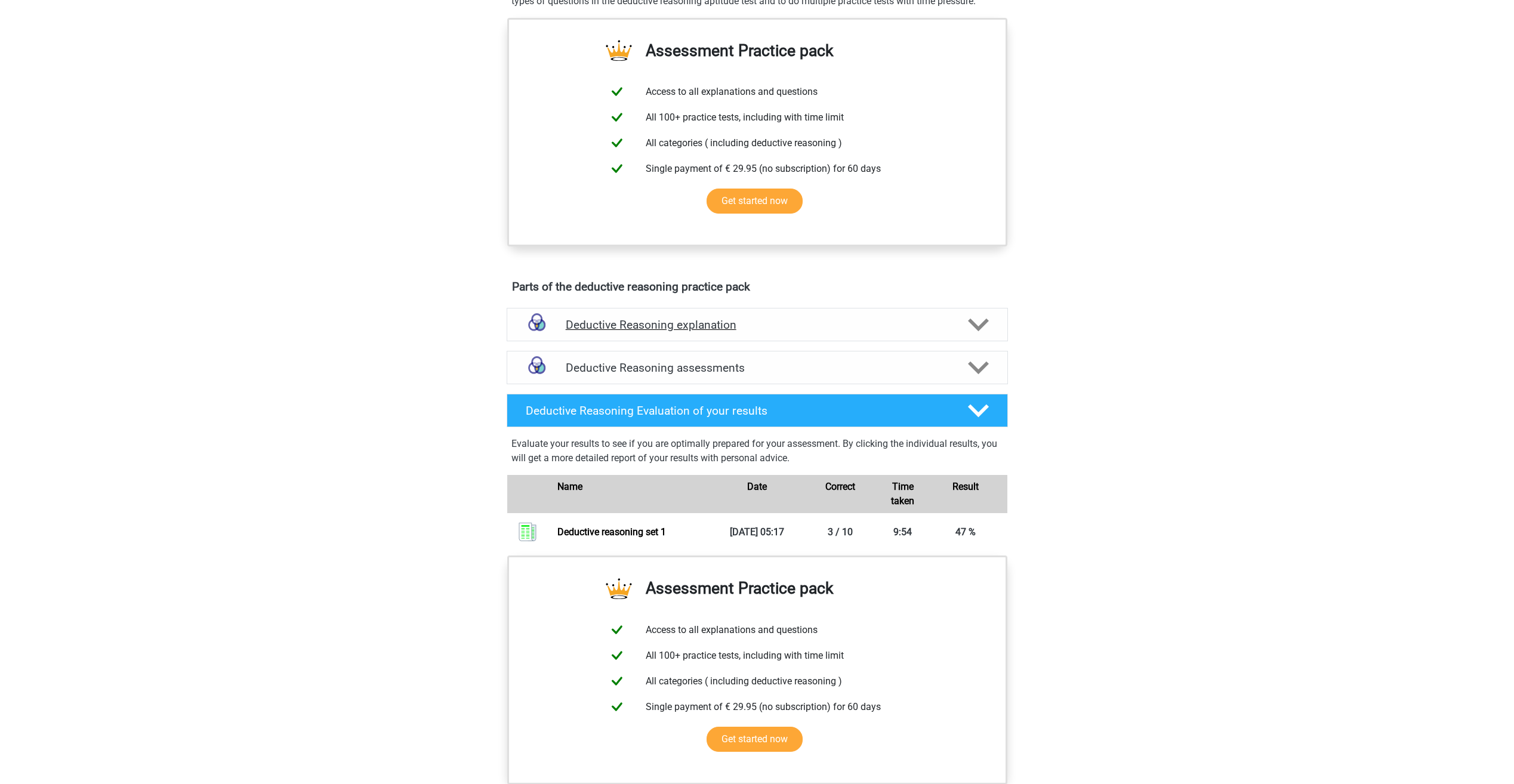
click at [972, 332] on polygon at bounding box center [979, 325] width 21 height 13
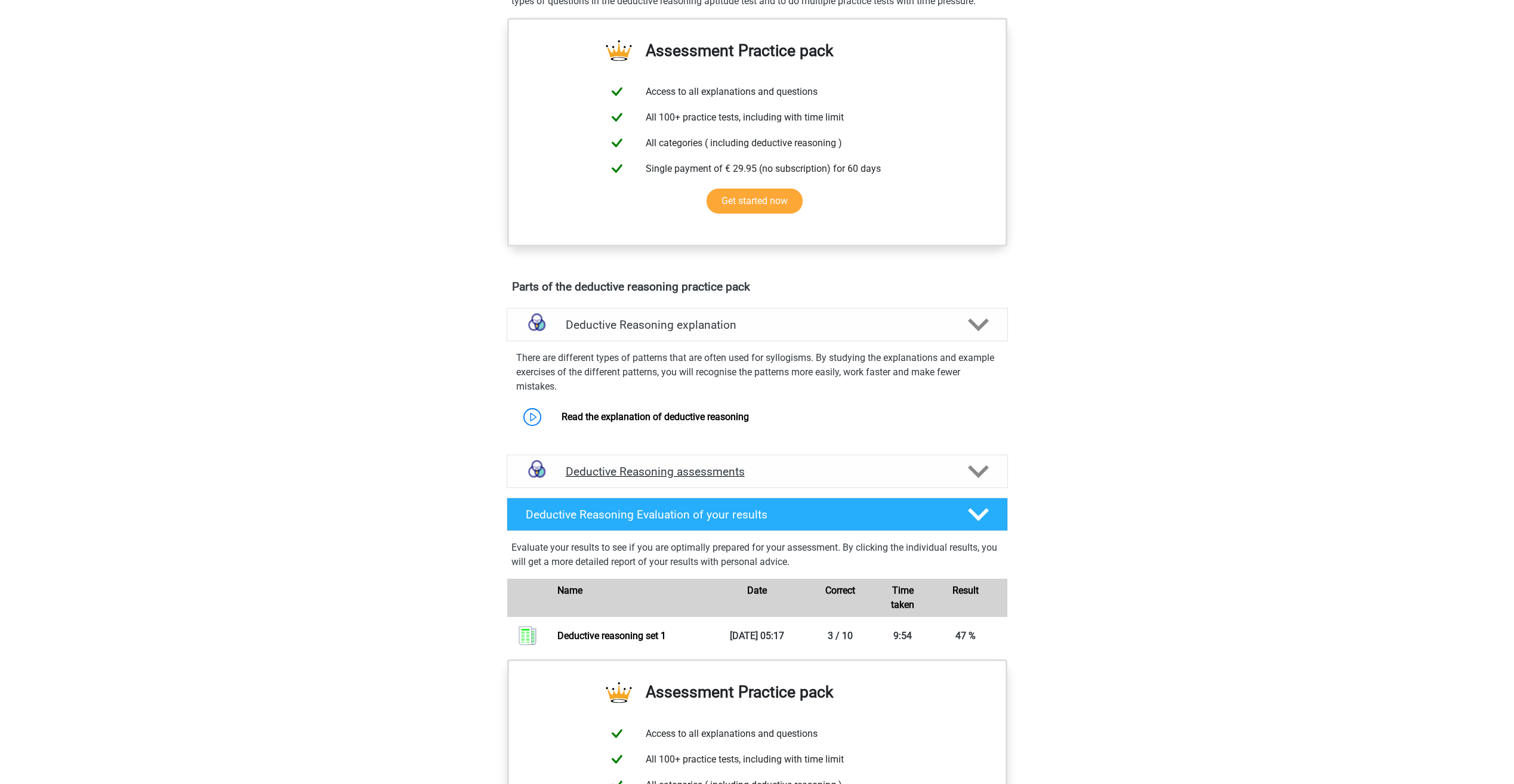
click at [977, 482] on icon at bounding box center [979, 472] width 21 height 21
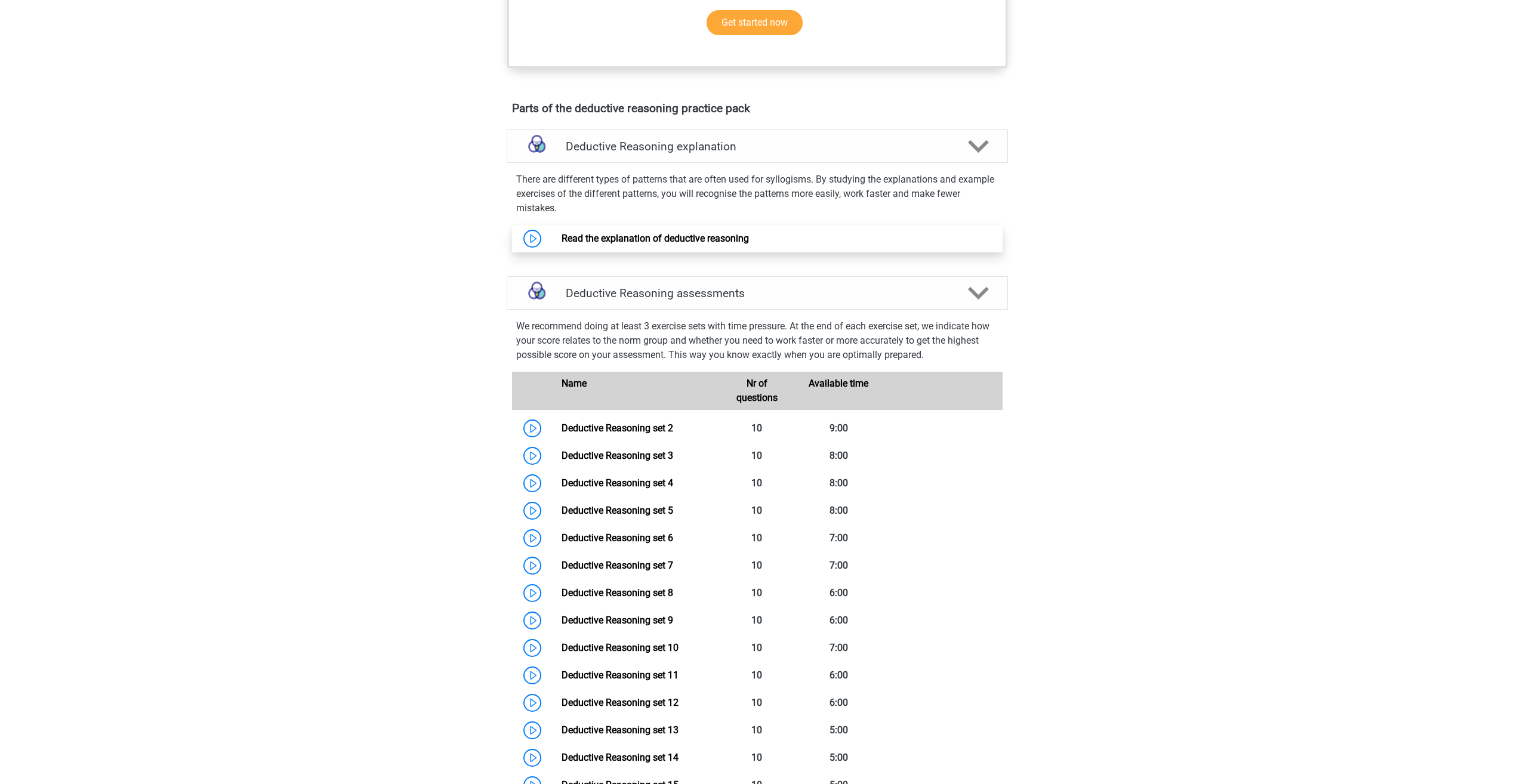
scroll to position [656, 0]
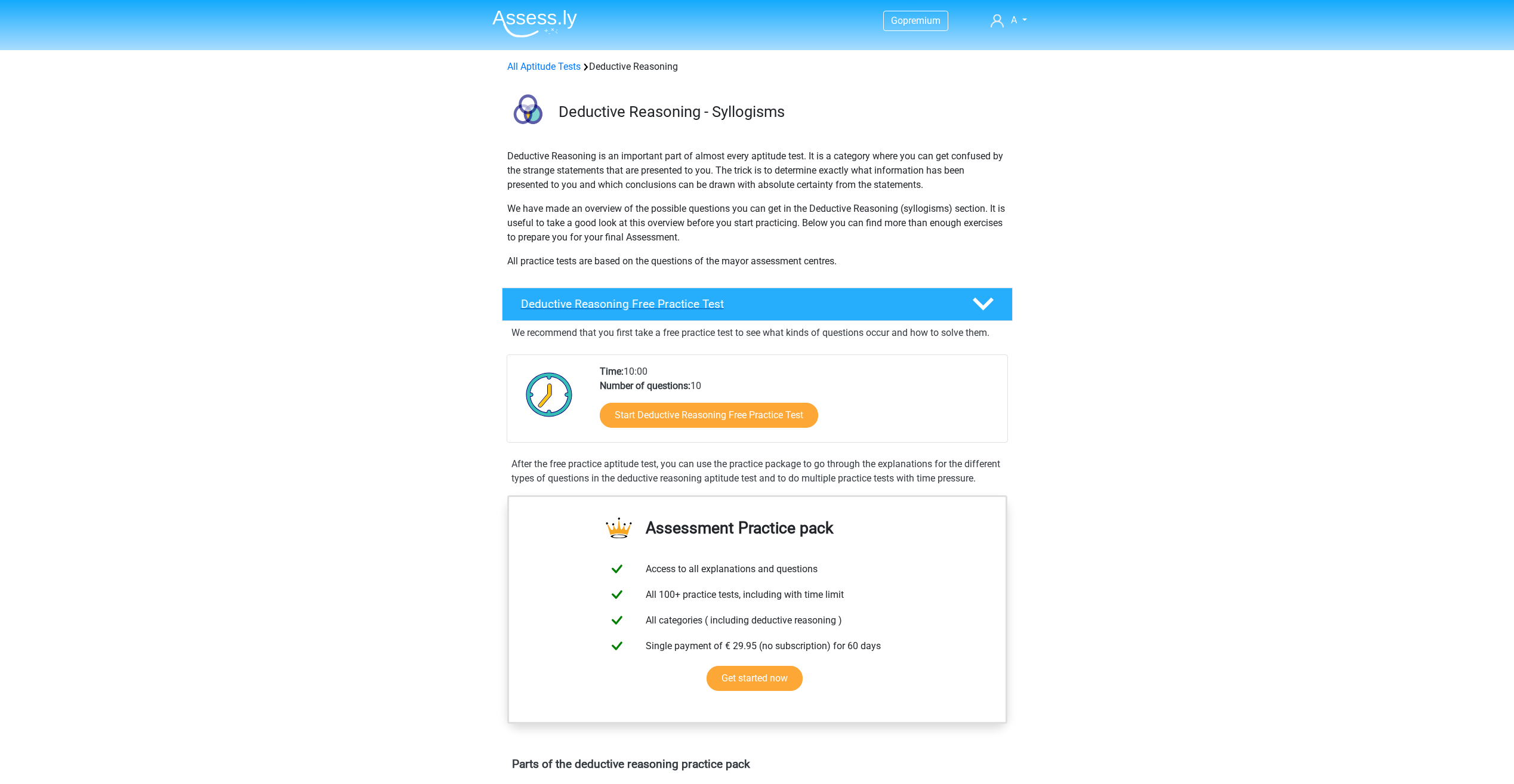
click at [592, 304] on h4 "Deductive Reasoning Free Practice Test" at bounding box center [737, 304] width 432 height 14
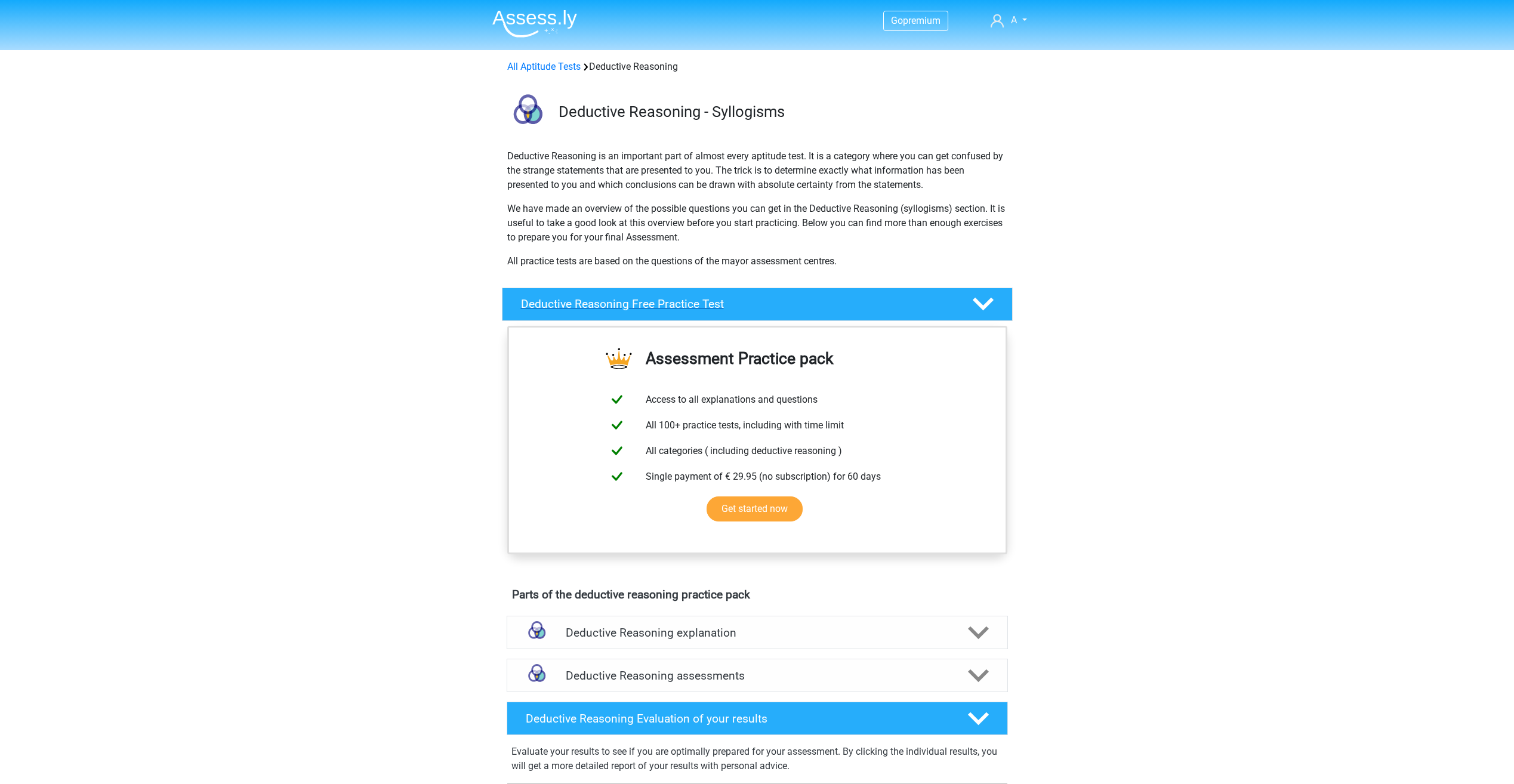
click at [592, 304] on h4 "Deductive Reasoning Free Practice Test" at bounding box center [737, 304] width 432 height 14
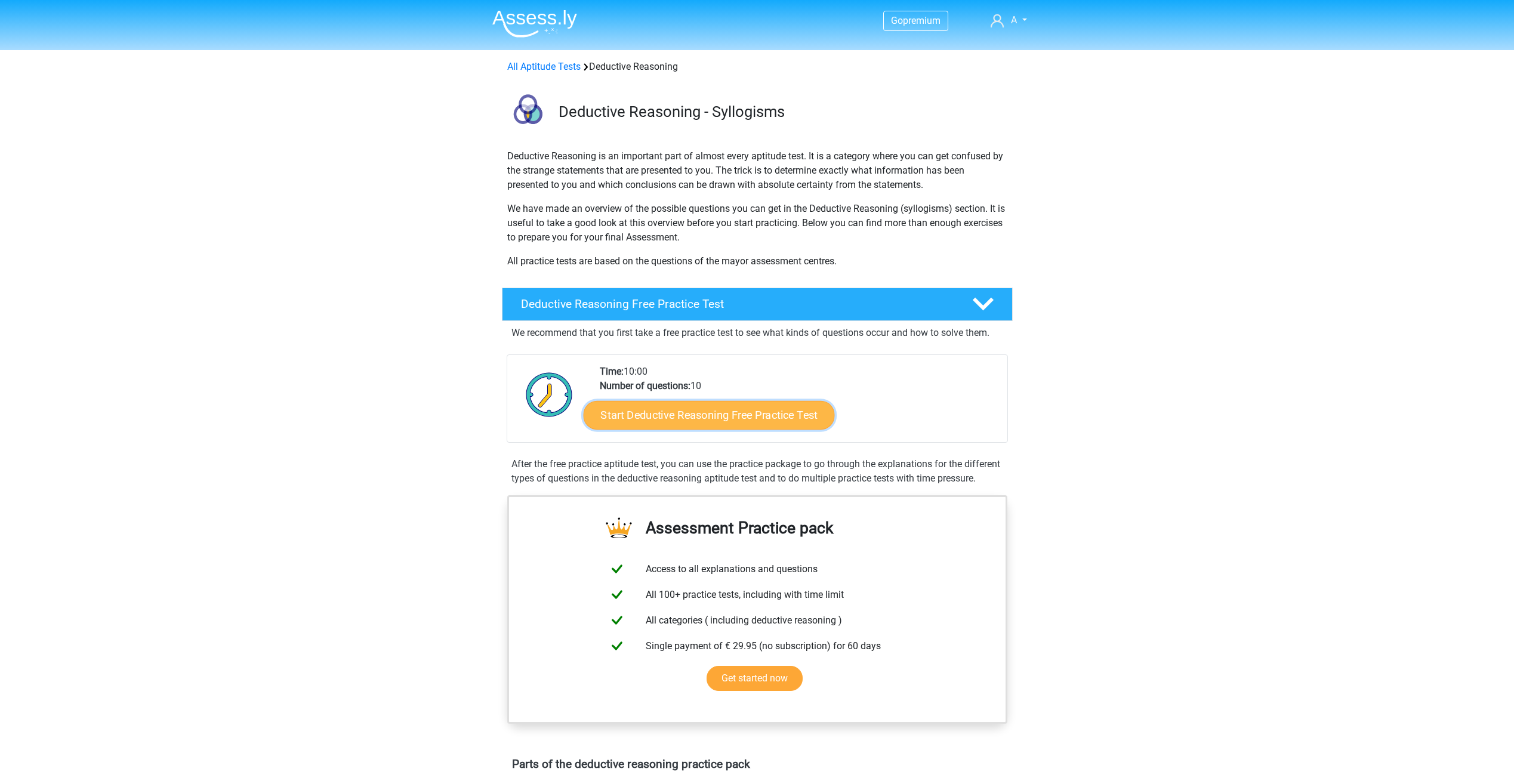
click at [726, 417] on link "Start Deductive Reasoning Free Practice Test" at bounding box center [709, 414] width 251 height 29
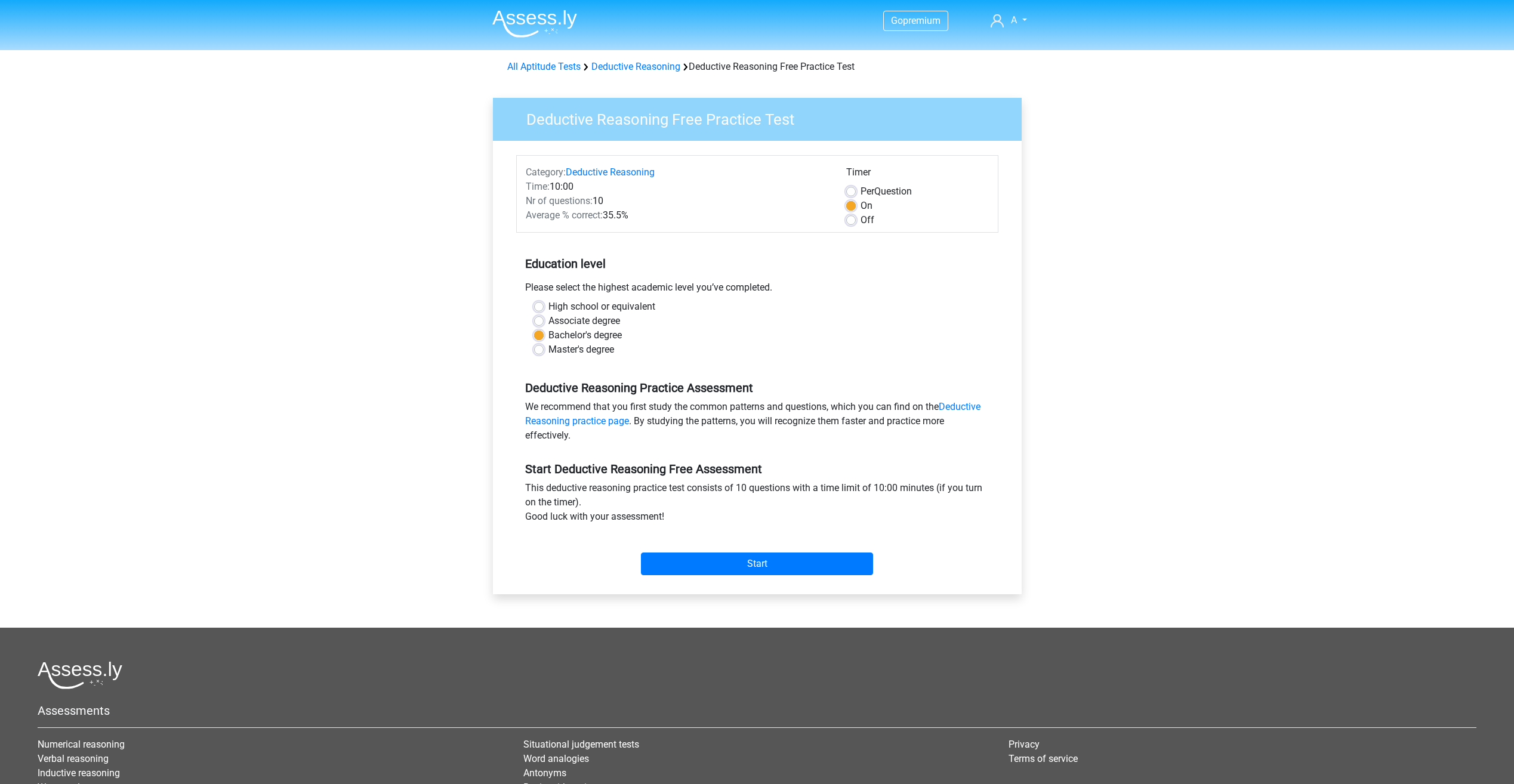
click at [548, 322] on label "Associate degree" at bounding box center [584, 321] width 72 height 14
click at [539, 322] on input "Associate degree" at bounding box center [539, 319] width 10 height 12
radio input "true"
click at [761, 566] on input "Start" at bounding box center [757, 564] width 232 height 22
click at [548, 337] on label "Bachelor's degree" at bounding box center [585, 335] width 74 height 14
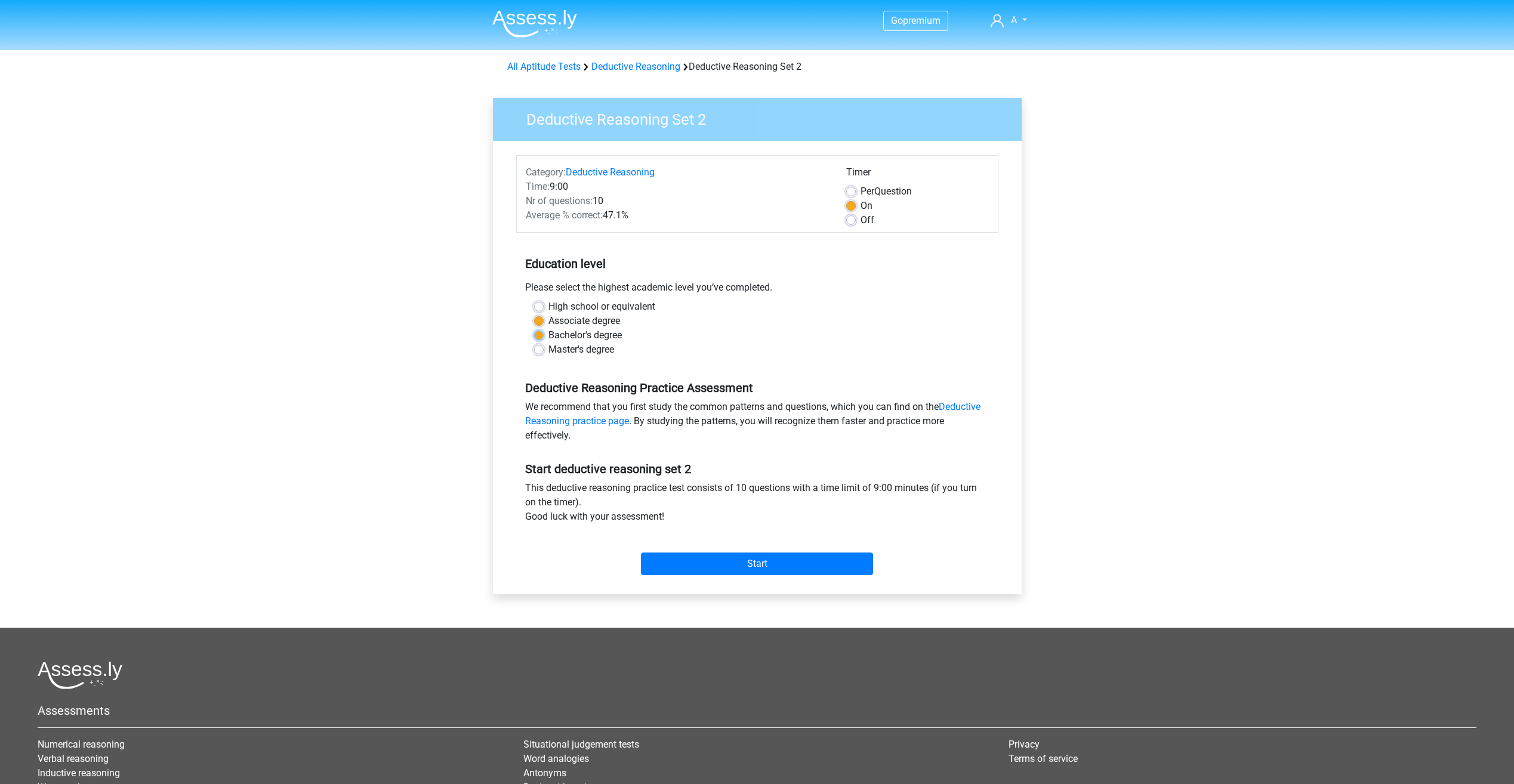
click at [539, 337] on input "Bachelor's degree" at bounding box center [539, 333] width 10 height 12
radio input "true"
click at [761, 566] on input "Start" at bounding box center [757, 564] width 232 height 22
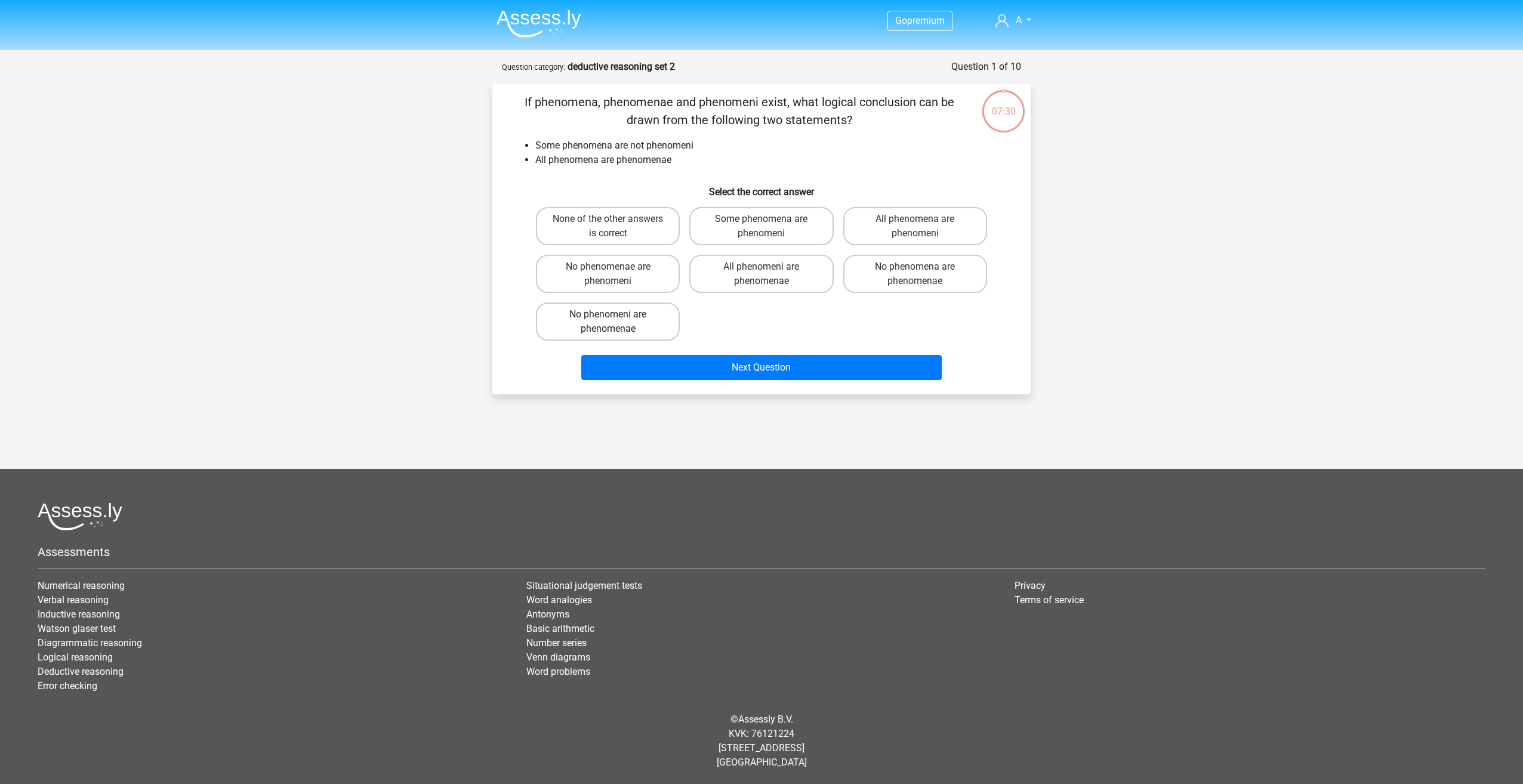
click at [633, 320] on label "No phenomeni are phenomenae" at bounding box center [607, 321] width 144 height 38
click at [616, 320] on input "No phenomeni are phenomenae" at bounding box center [612, 318] width 8 height 8
radio input "true"
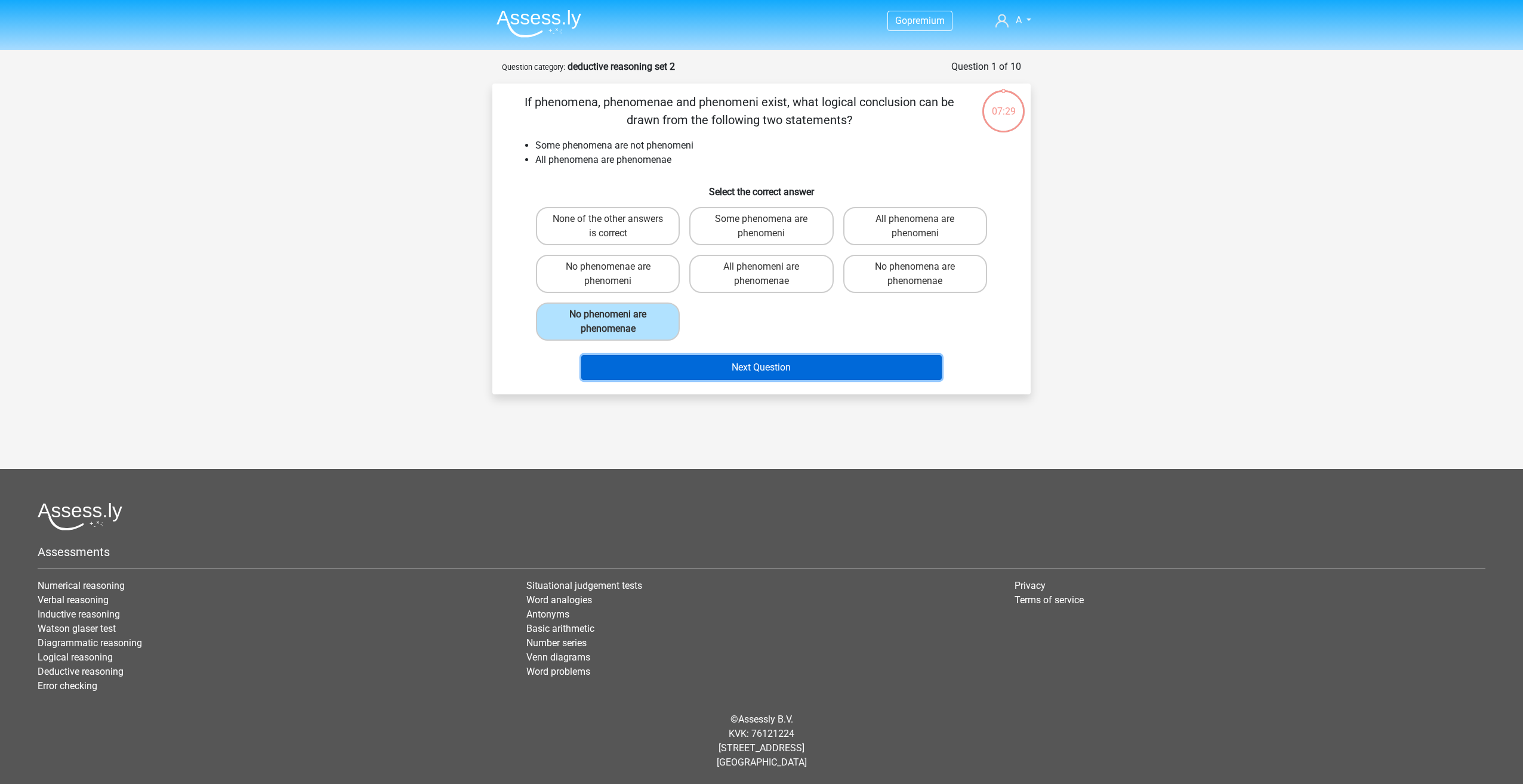
click at [774, 369] on button "Next Question" at bounding box center [762, 368] width 361 height 25
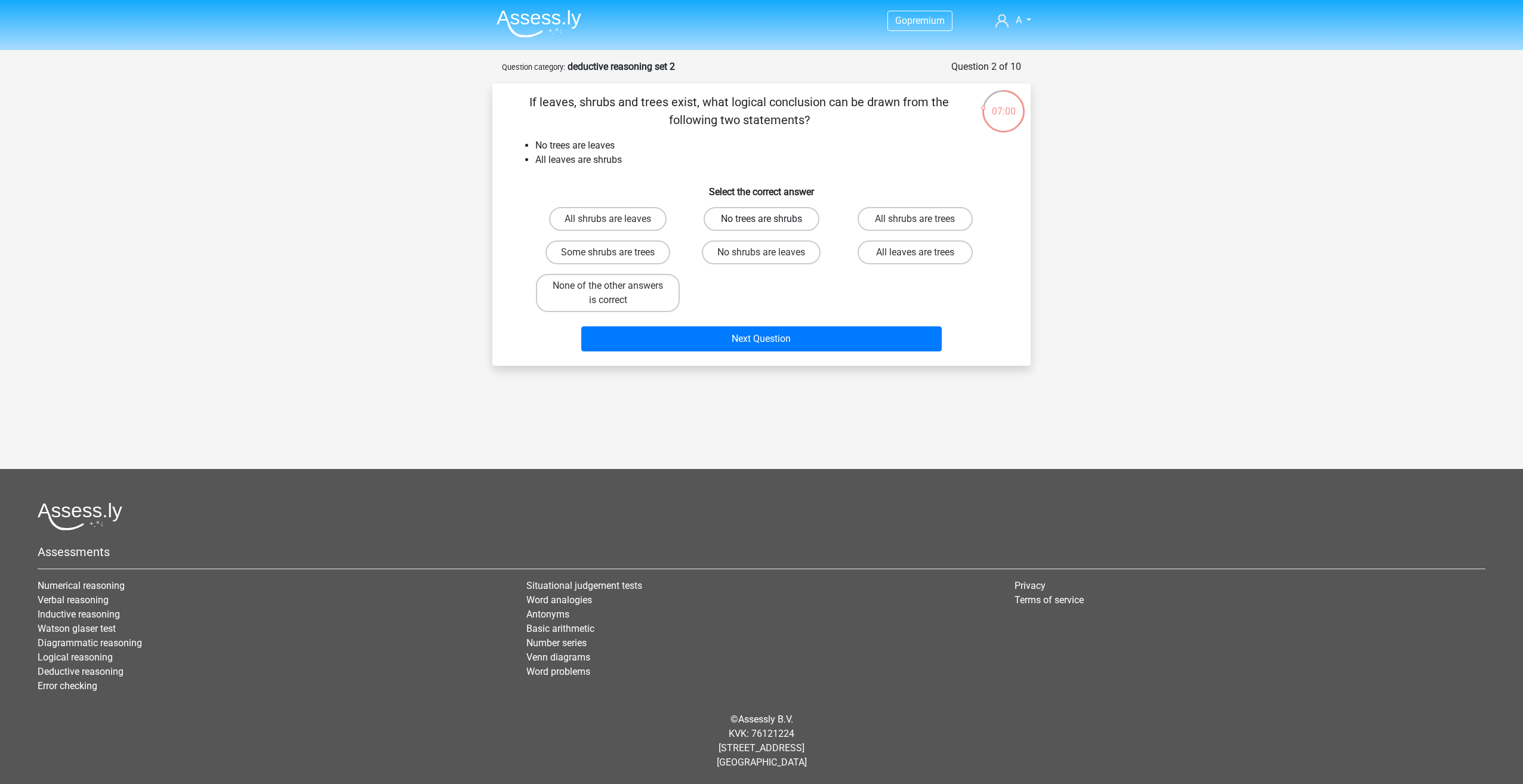
click at [771, 220] on label "No trees are shrubs" at bounding box center [761, 219] width 115 height 24
click at [770, 220] on input "No trees are shrubs" at bounding box center [765, 222] width 8 height 8
radio input "true"
click at [817, 340] on button "Next Question" at bounding box center [762, 339] width 361 height 25
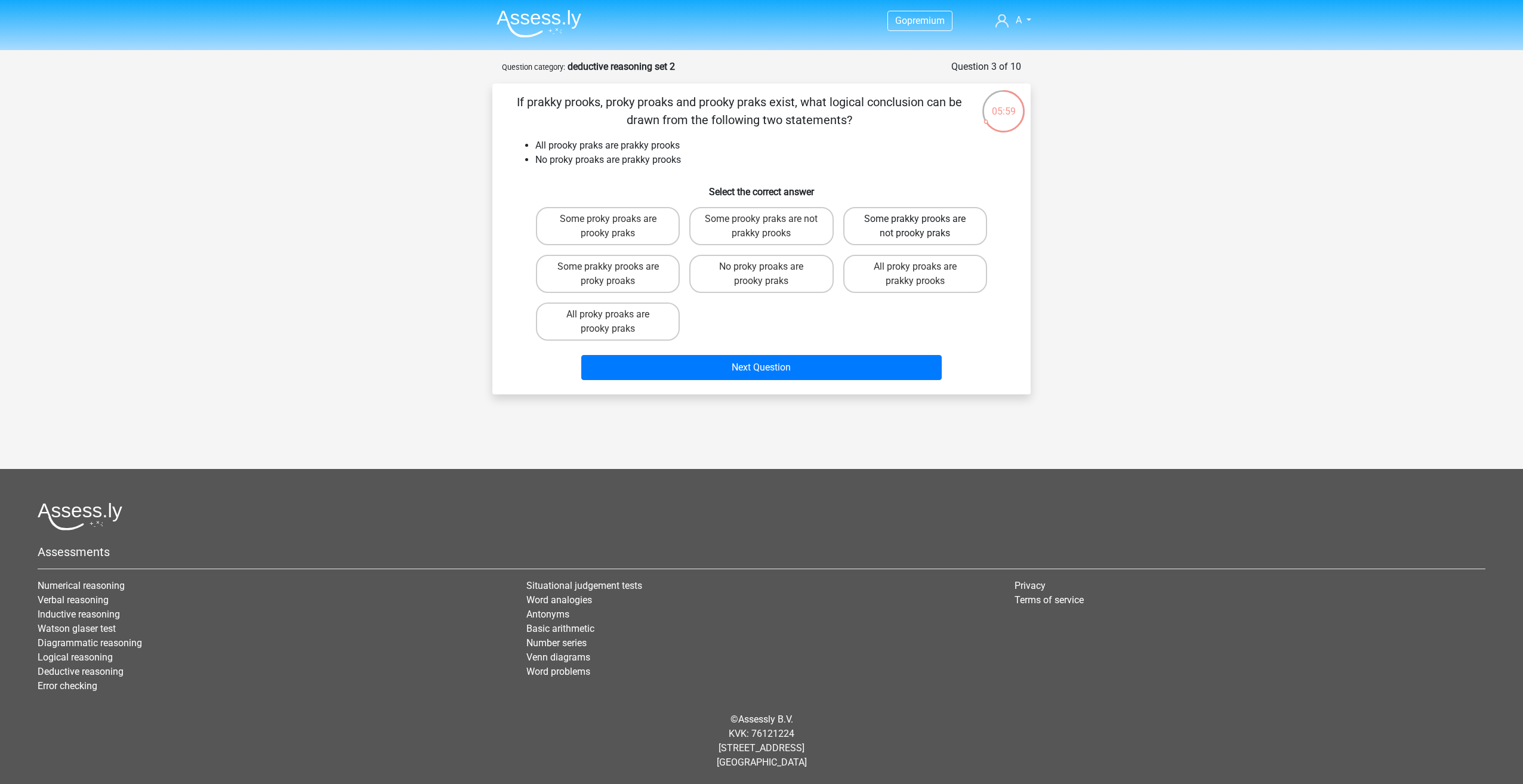
click at [909, 224] on label "Some prakky prooks are not prooky praks" at bounding box center [915, 226] width 144 height 38
click at [915, 224] on input "Some prakky prooks are not prooky praks" at bounding box center [918, 222] width 8 height 8
radio input "true"
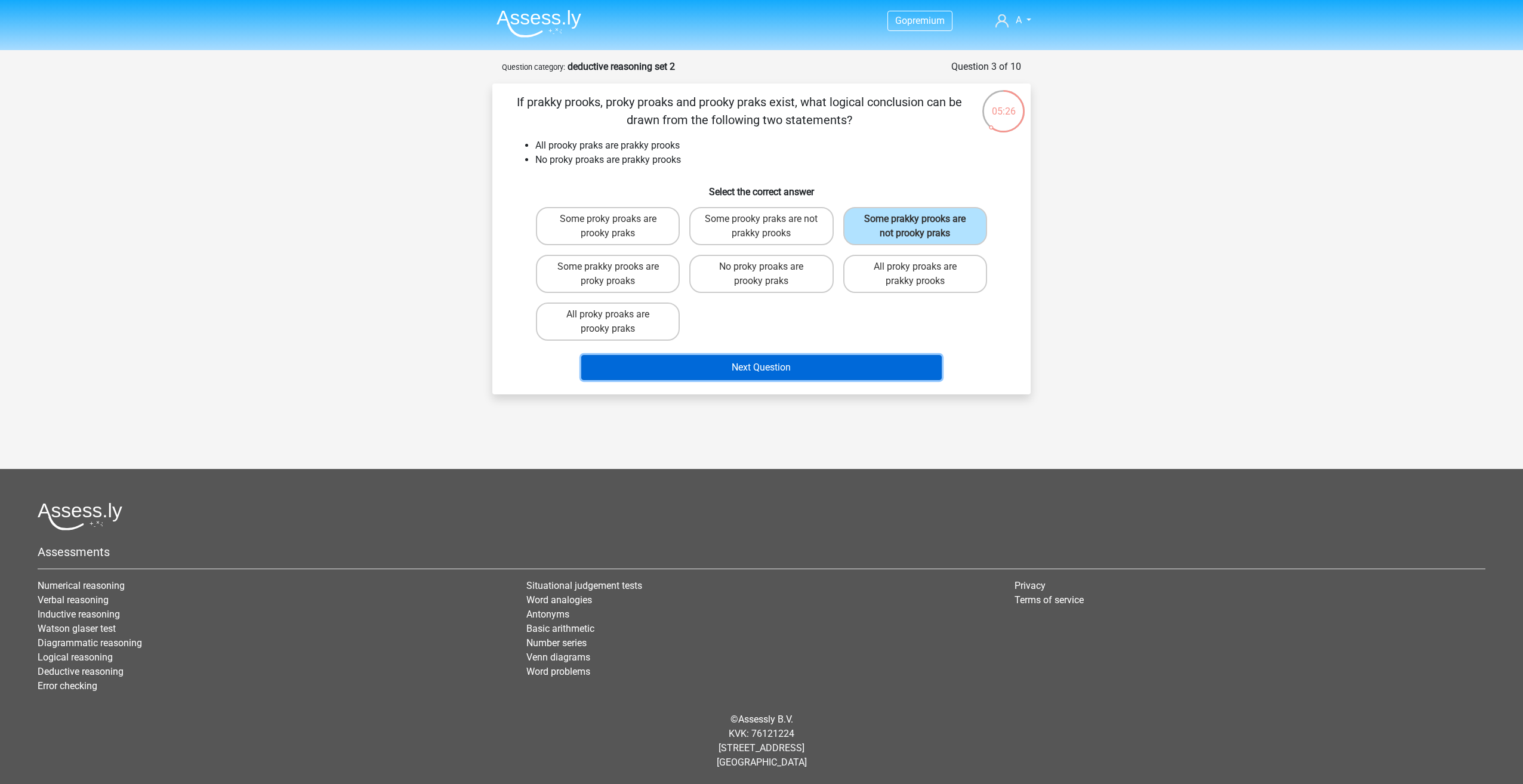
click at [751, 375] on button "Next Question" at bounding box center [762, 368] width 361 height 25
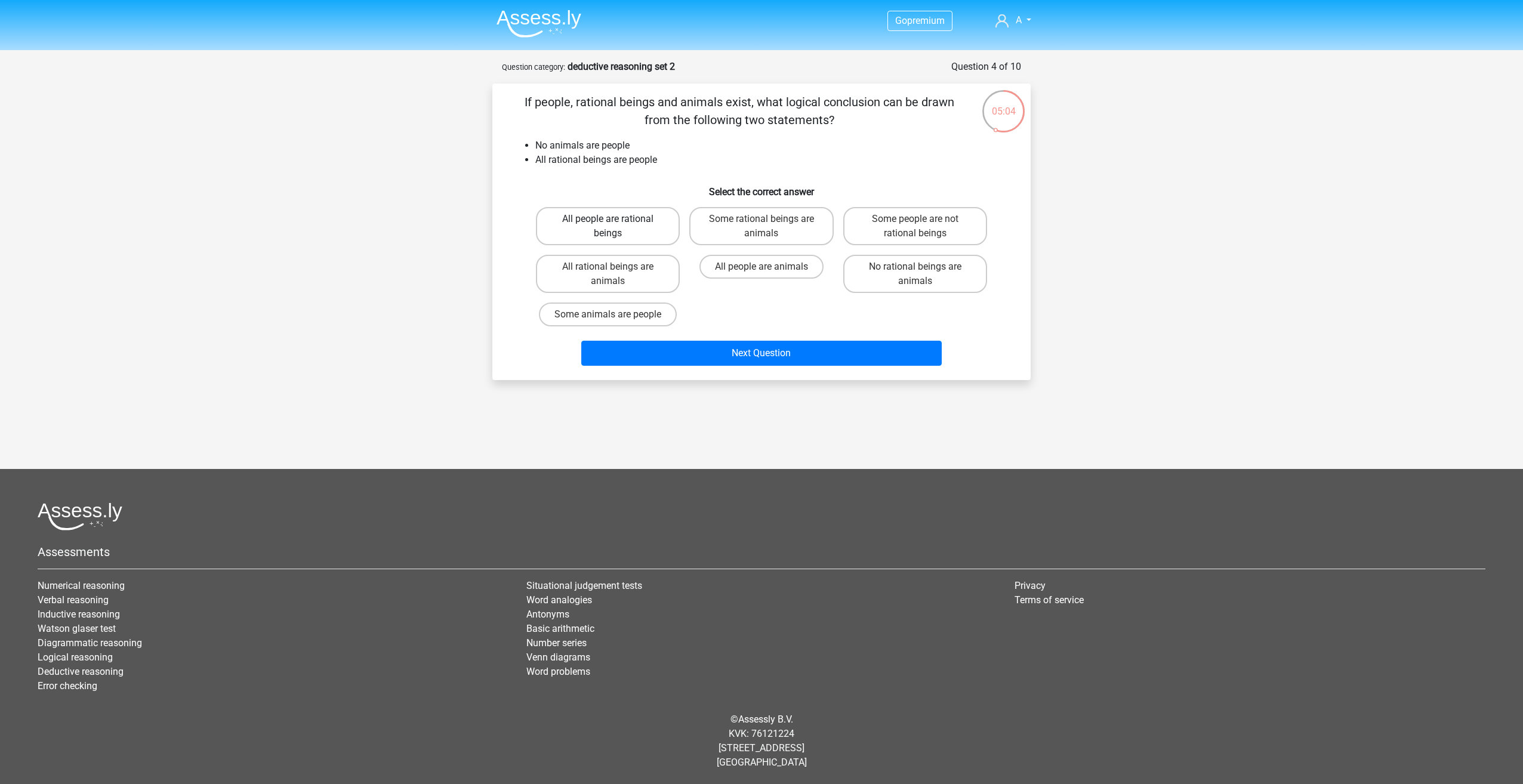
click at [638, 230] on label "All people are rational beings" at bounding box center [607, 226] width 144 height 38
click at [616, 227] on input "All people are rational beings" at bounding box center [612, 222] width 8 height 8
radio input "true"
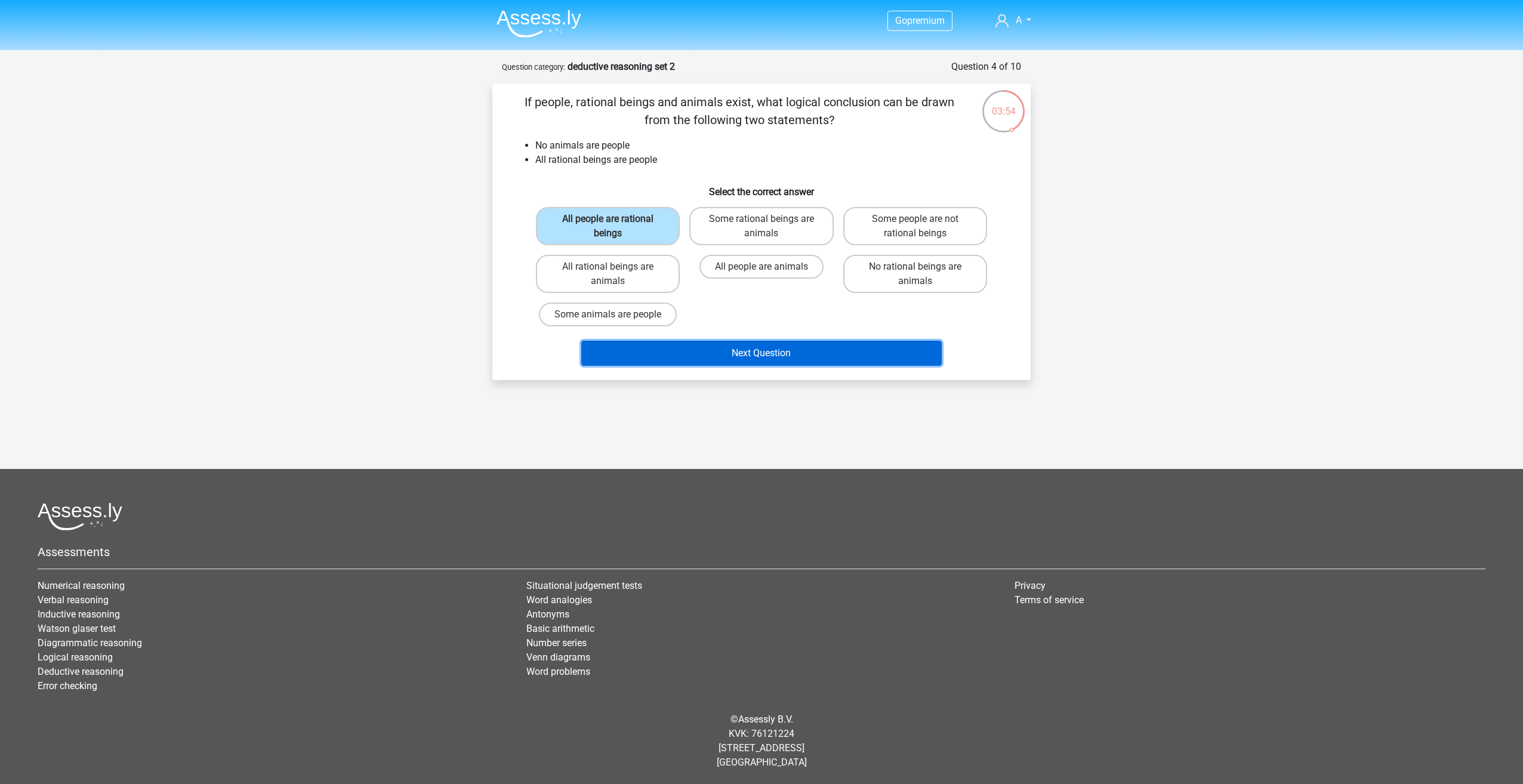
click at [786, 356] on button "Next Question" at bounding box center [762, 353] width 361 height 25
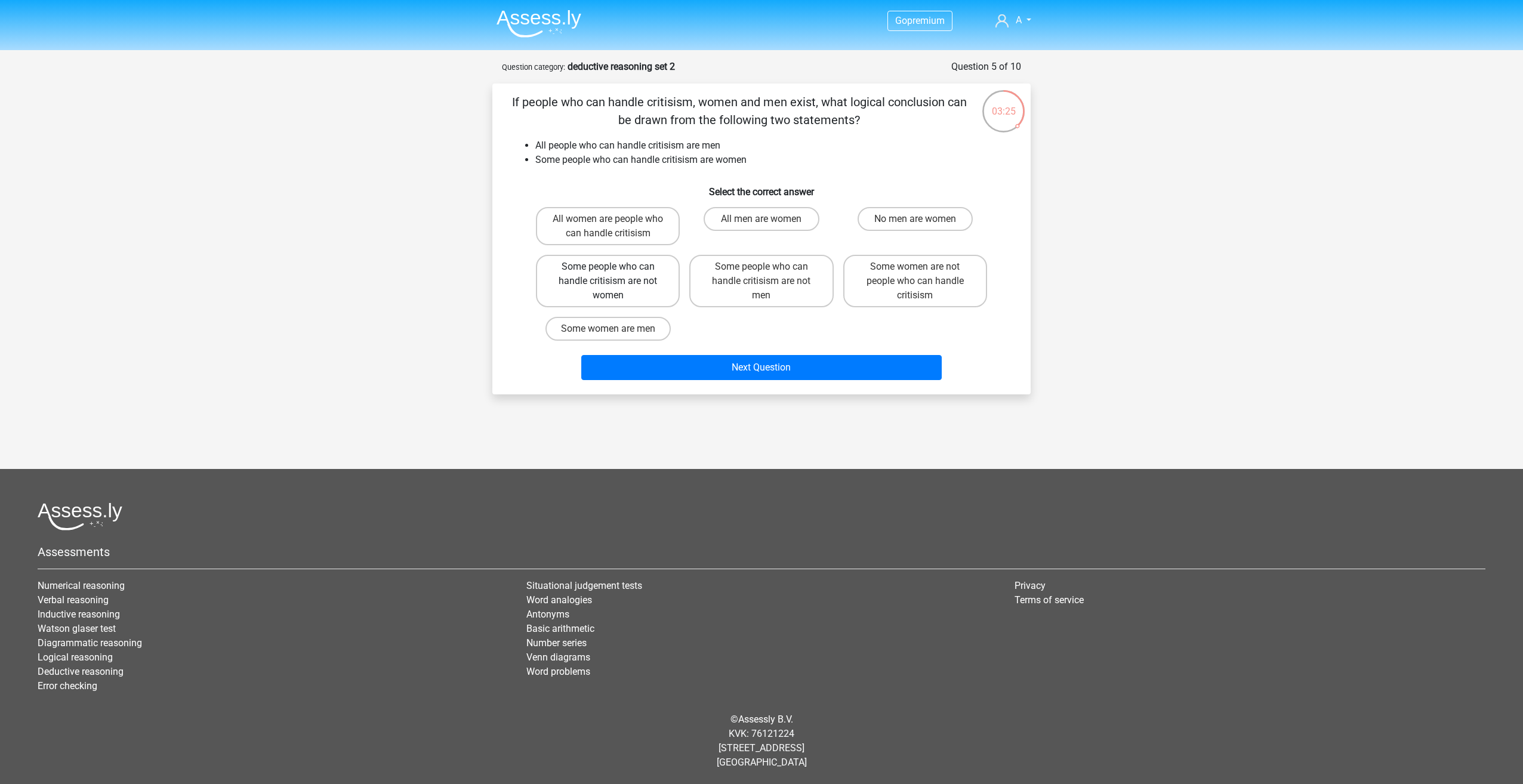
click at [650, 294] on label "Some people who can handle critisism are not women" at bounding box center [607, 281] width 144 height 53
click at [616, 274] on input "Some people who can handle critisism are not women" at bounding box center [612, 270] width 8 height 8
radio input "true"
click at [934, 289] on label "Some women are not people who can handle critisism" at bounding box center [915, 281] width 144 height 53
click at [923, 274] on input "Some women are not people who can handle critisism" at bounding box center [918, 270] width 8 height 8
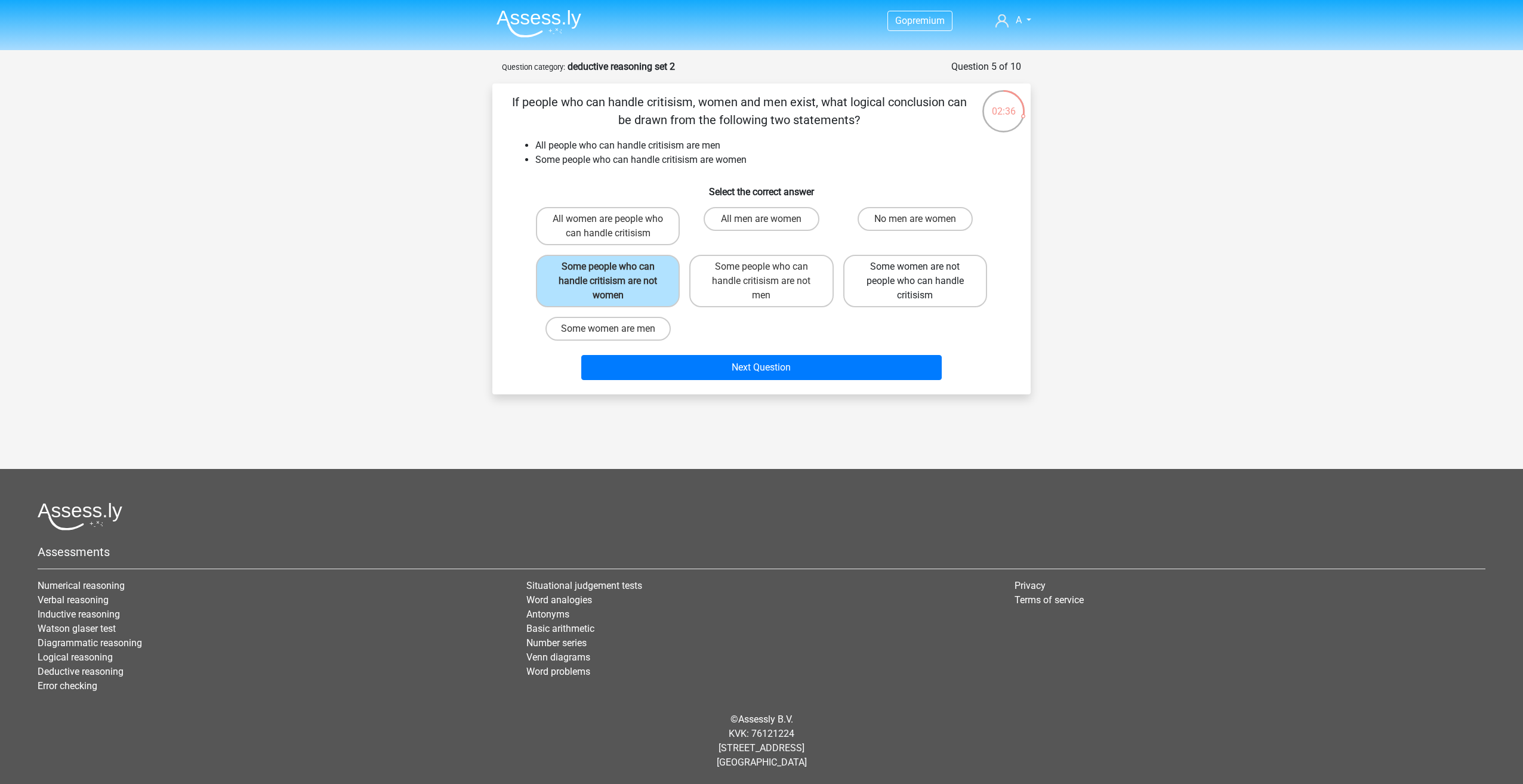
radio input "true"
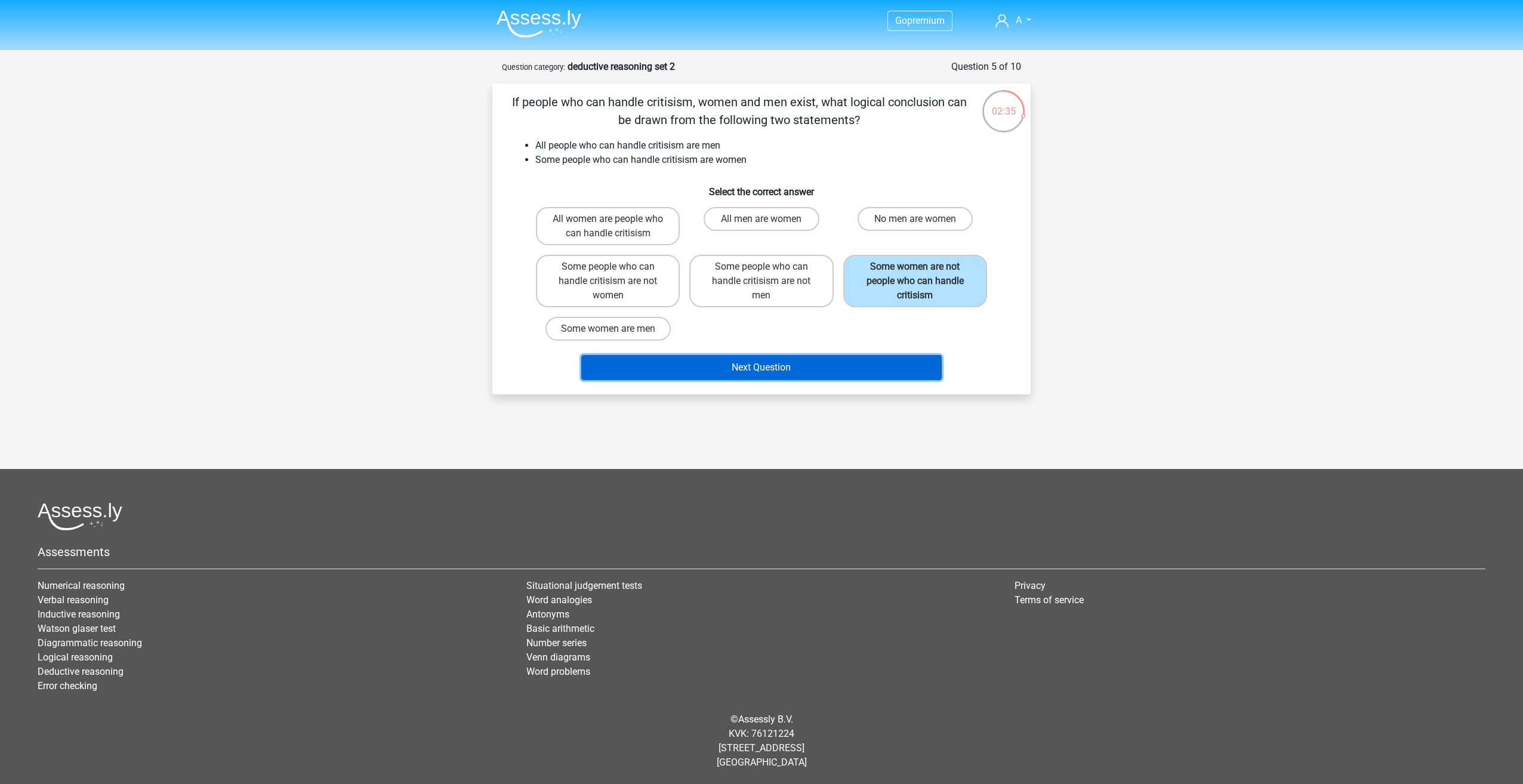
click at [798, 368] on button "Next Question" at bounding box center [762, 368] width 361 height 25
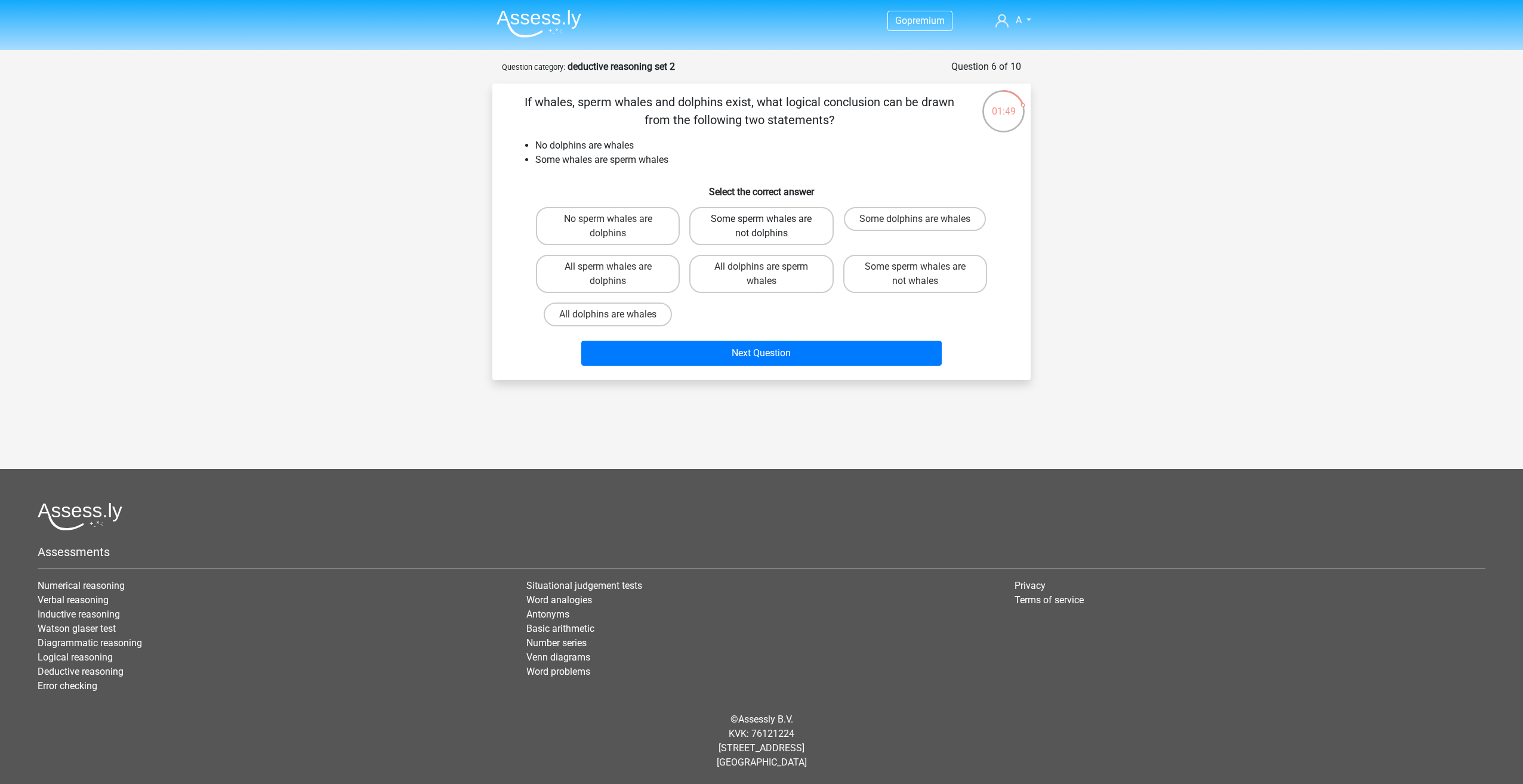
click at [782, 225] on label "Some sperm whales are not dolphins" at bounding box center [761, 226] width 144 height 38
click at [770, 225] on input "Some sperm whales are not dolphins" at bounding box center [765, 222] width 8 height 8
radio input "true"
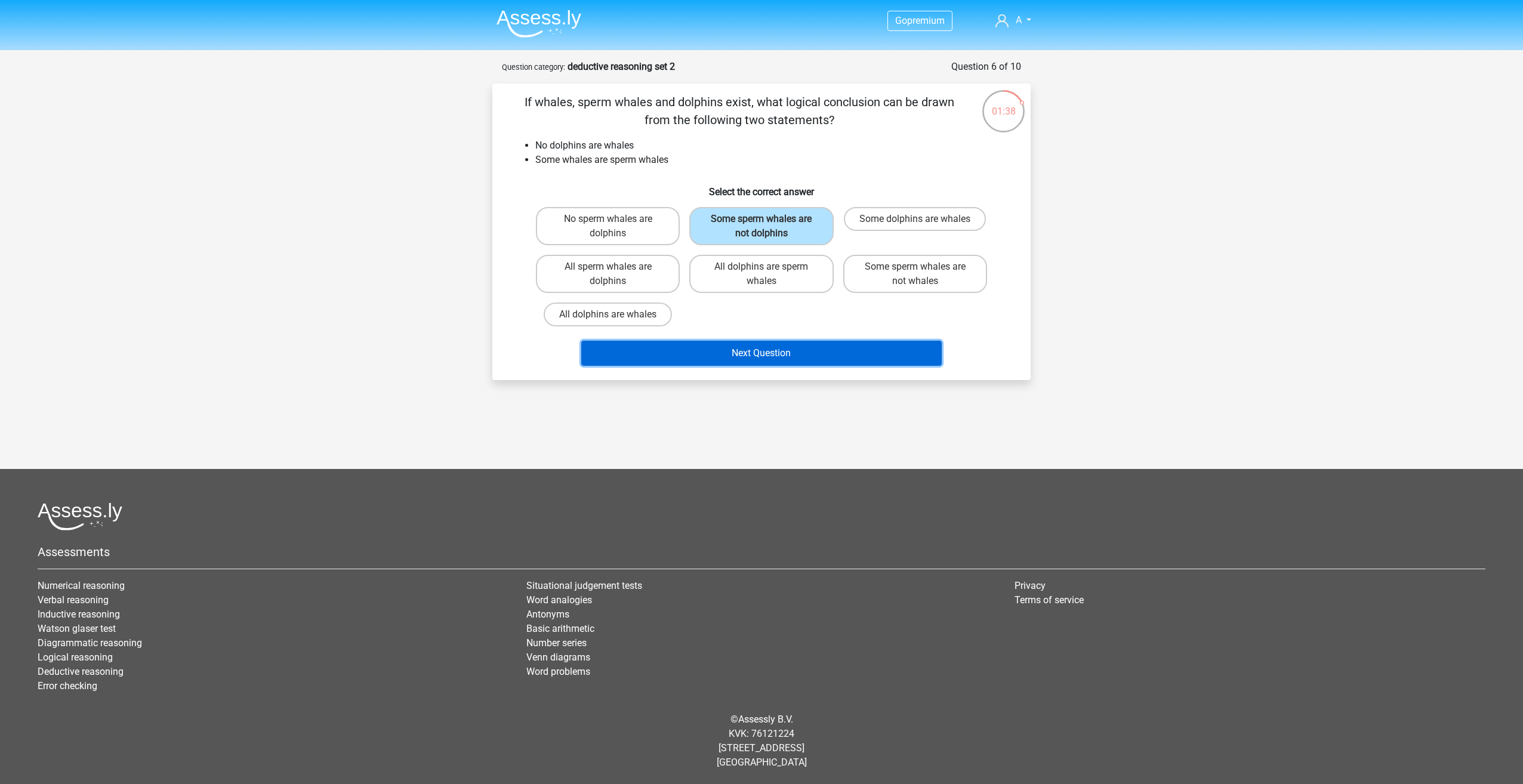
click at [793, 354] on button "Next Question" at bounding box center [762, 353] width 361 height 25
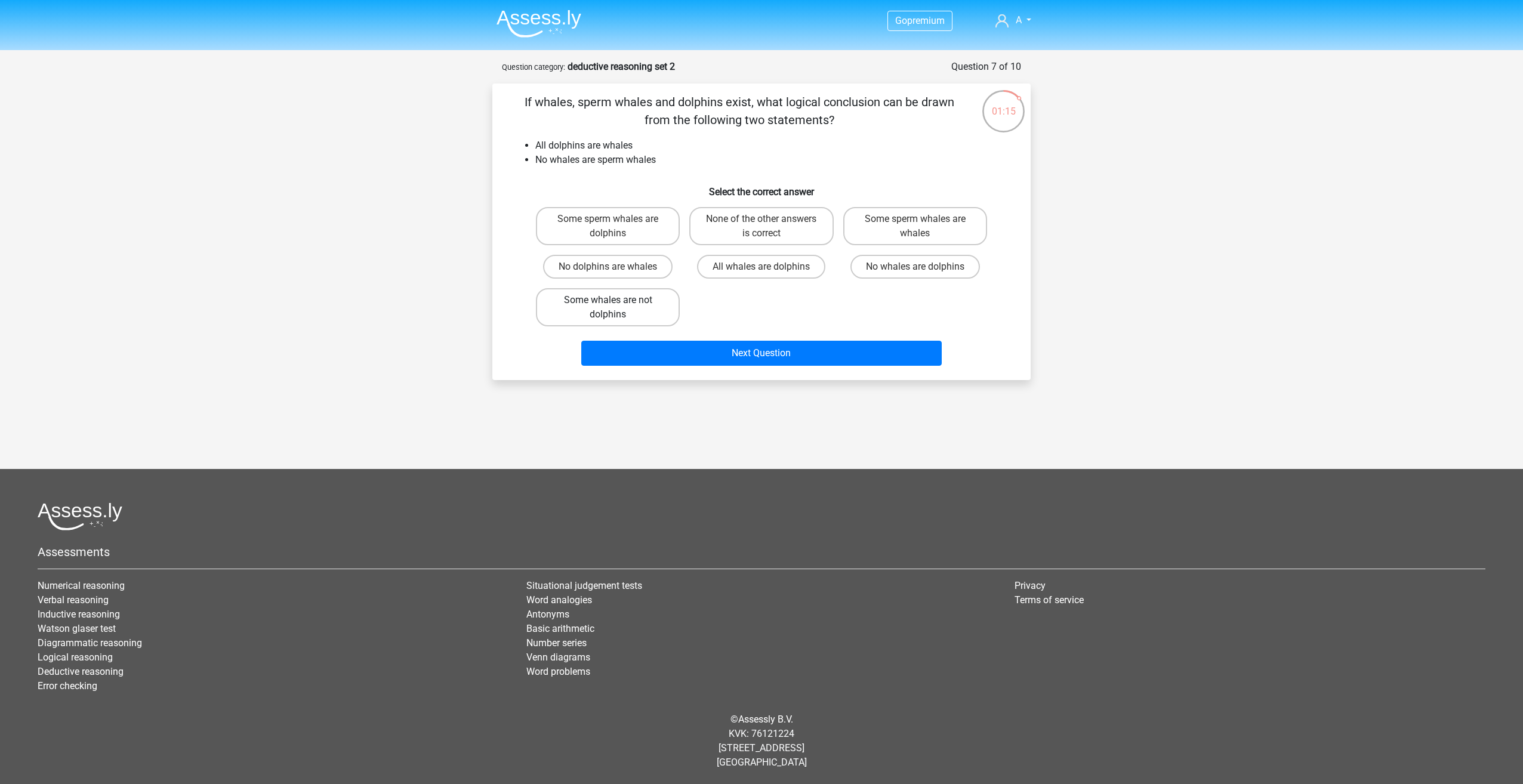
click at [635, 310] on label "Some whales are not dolphins" at bounding box center [607, 307] width 144 height 38
click at [616, 308] on input "Some whales are not dolphins" at bounding box center [612, 304] width 8 height 8
radio input "true"
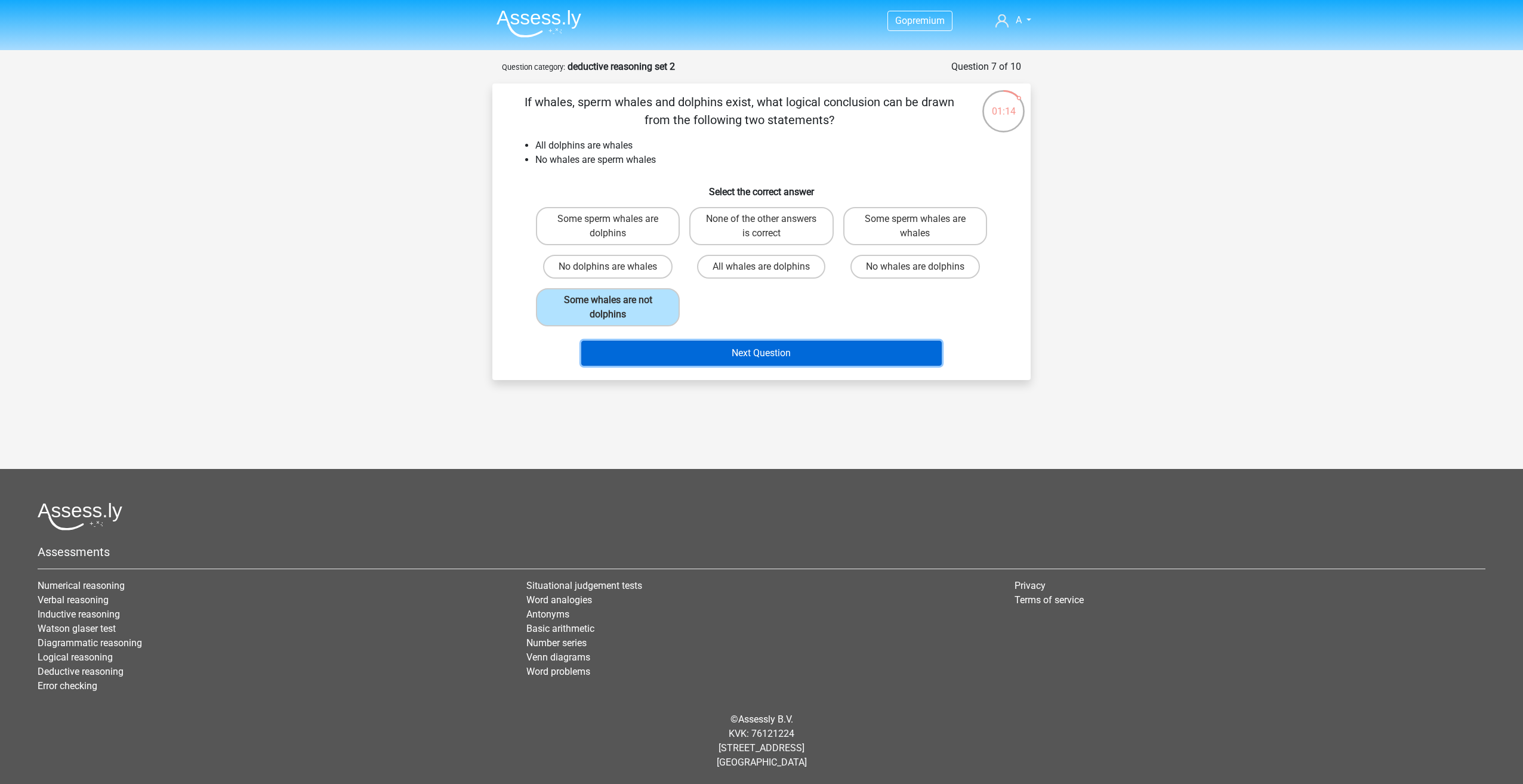
click at [801, 353] on button "Next Question" at bounding box center [762, 353] width 361 height 25
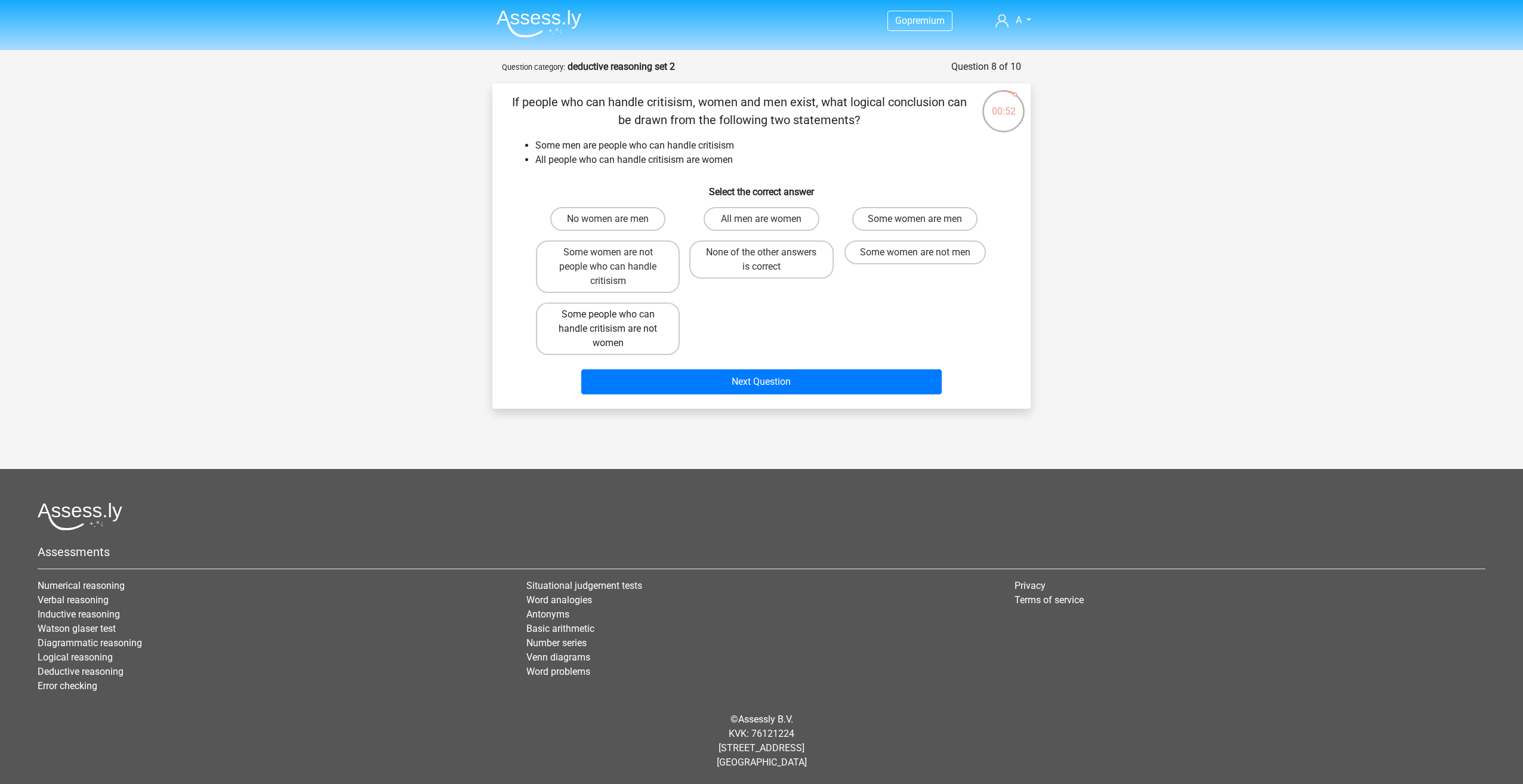
click at [642, 335] on label "Some people who can handle critisism are not women" at bounding box center [607, 328] width 144 height 53
click at [616, 322] on input "Some people who can handle critisism are not women" at bounding box center [612, 318] width 8 height 8
radio input "true"
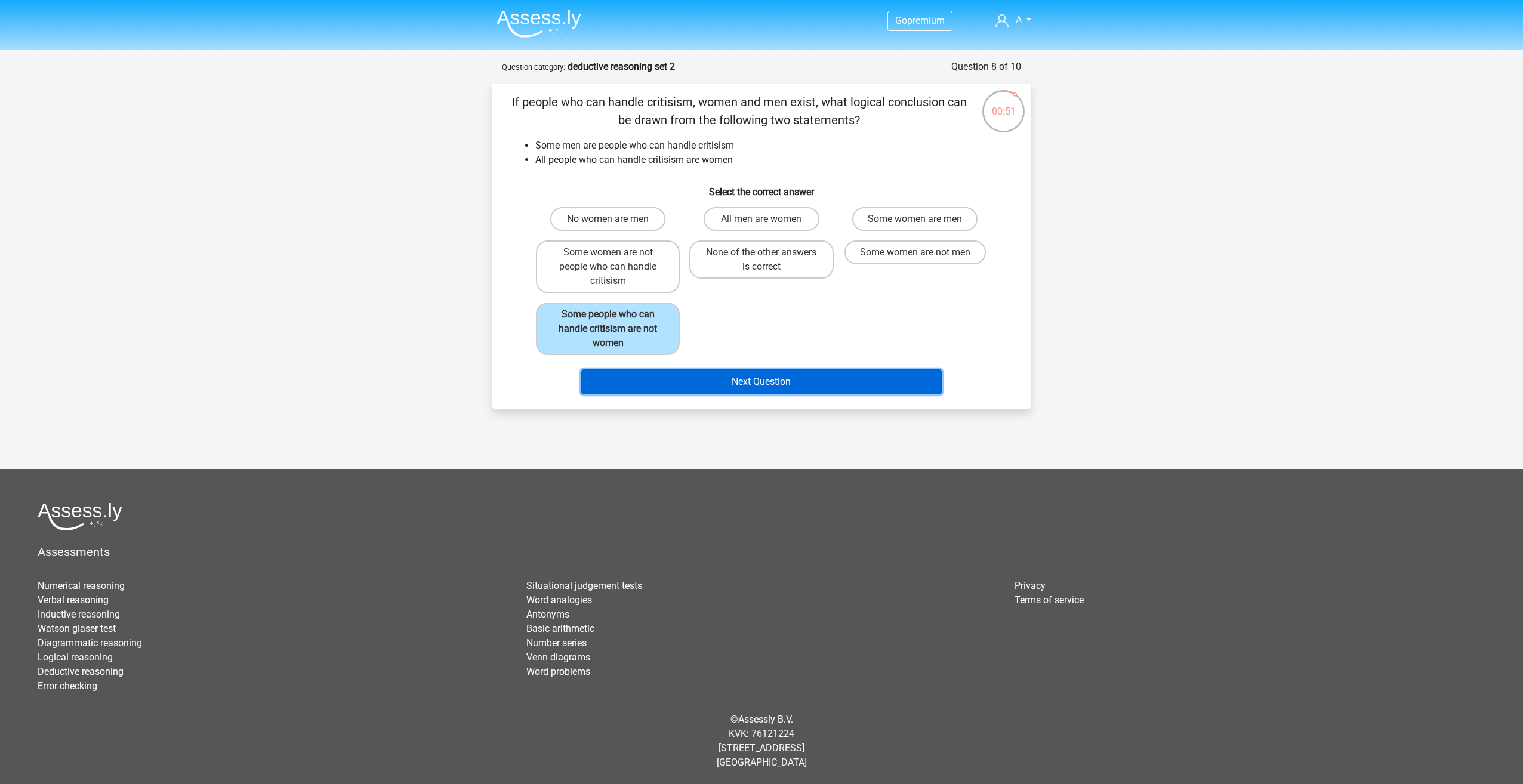
click at [783, 380] on button "Next Question" at bounding box center [762, 382] width 361 height 25
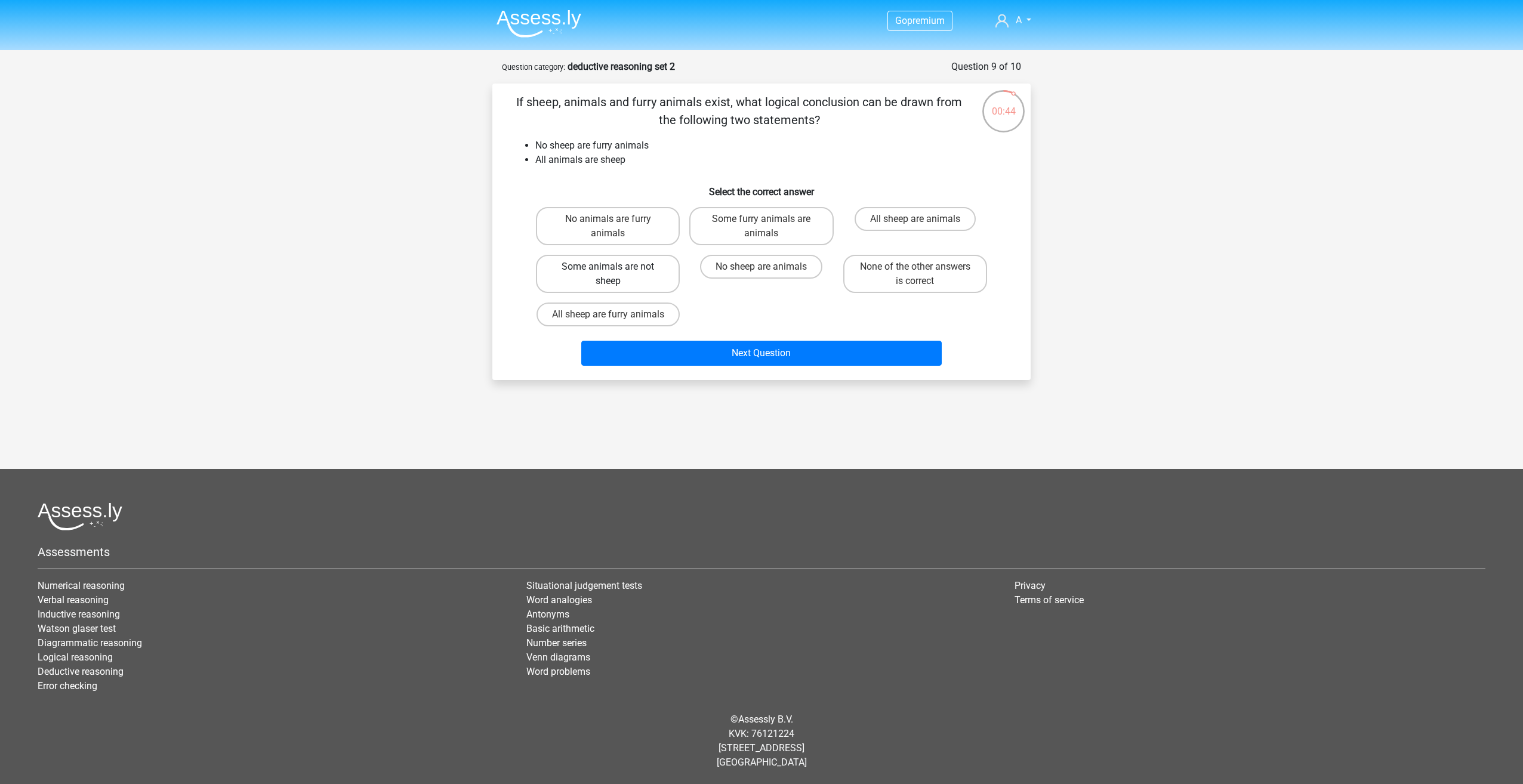
click at [631, 276] on label "Some animals are not sheep" at bounding box center [607, 274] width 144 height 38
click at [616, 274] on input "Some animals are not sheep" at bounding box center [612, 270] width 8 height 8
radio input "true"
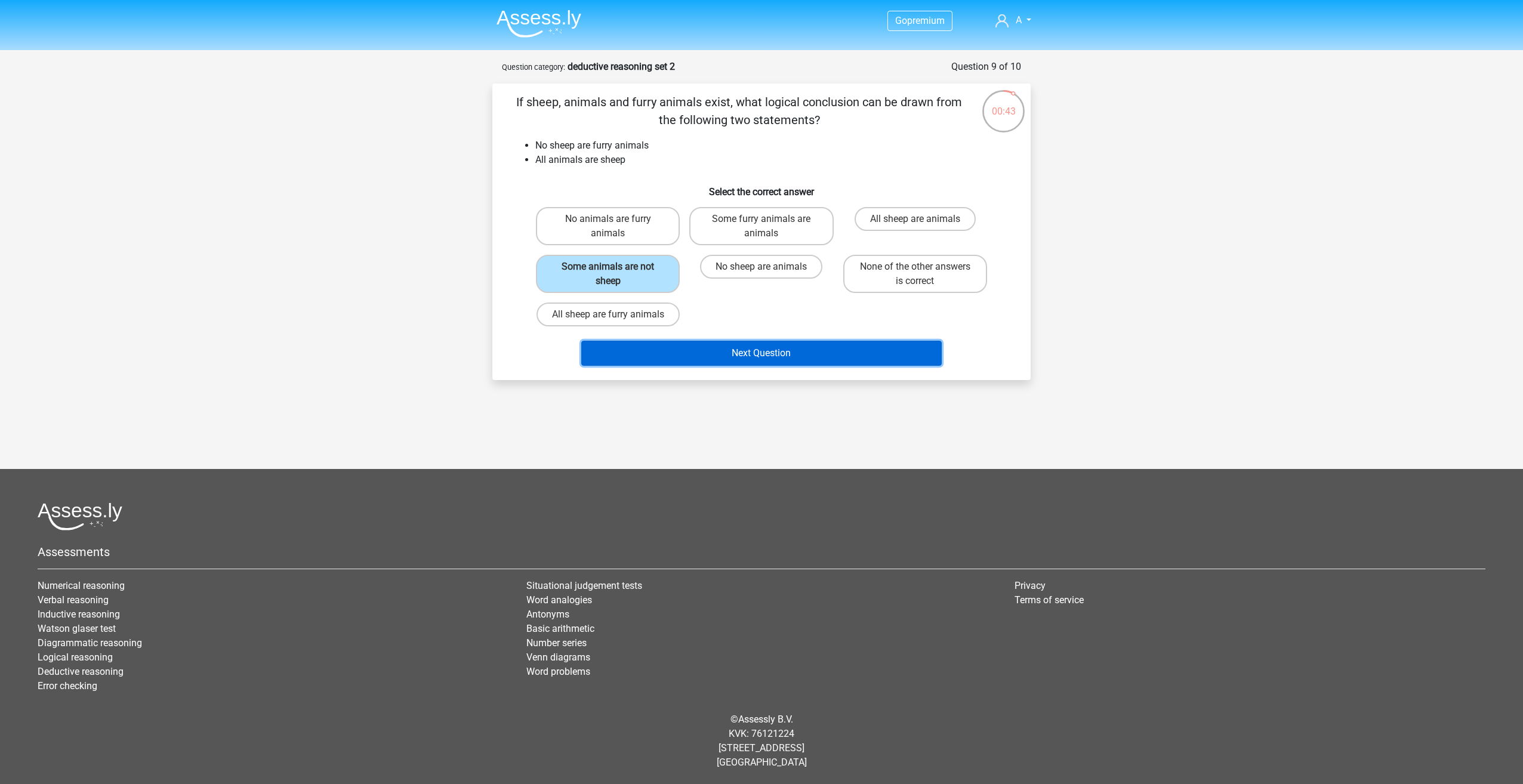
click at [769, 354] on button "Next Question" at bounding box center [762, 353] width 361 height 25
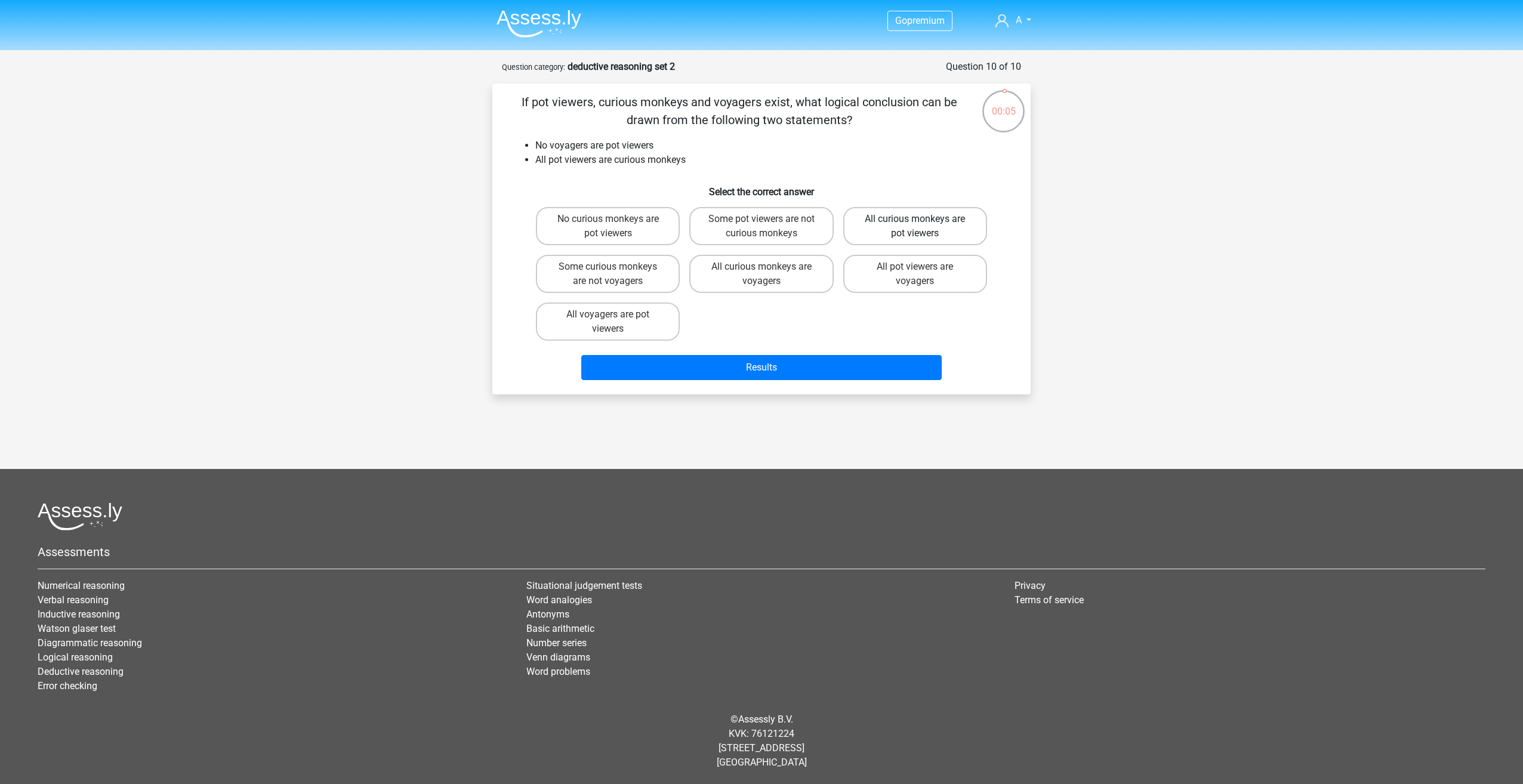
click at [906, 225] on label "All curious monkeys are pot viewers" at bounding box center [915, 226] width 144 height 38
click at [915, 225] on input "All curious monkeys are pot viewers" at bounding box center [918, 222] width 8 height 8
radio input "true"
click at [791, 229] on label "Some pot viewers are not curious monkeys" at bounding box center [761, 226] width 144 height 38
click at [770, 227] on input "Some pot viewers are not curious monkeys" at bounding box center [765, 222] width 8 height 8
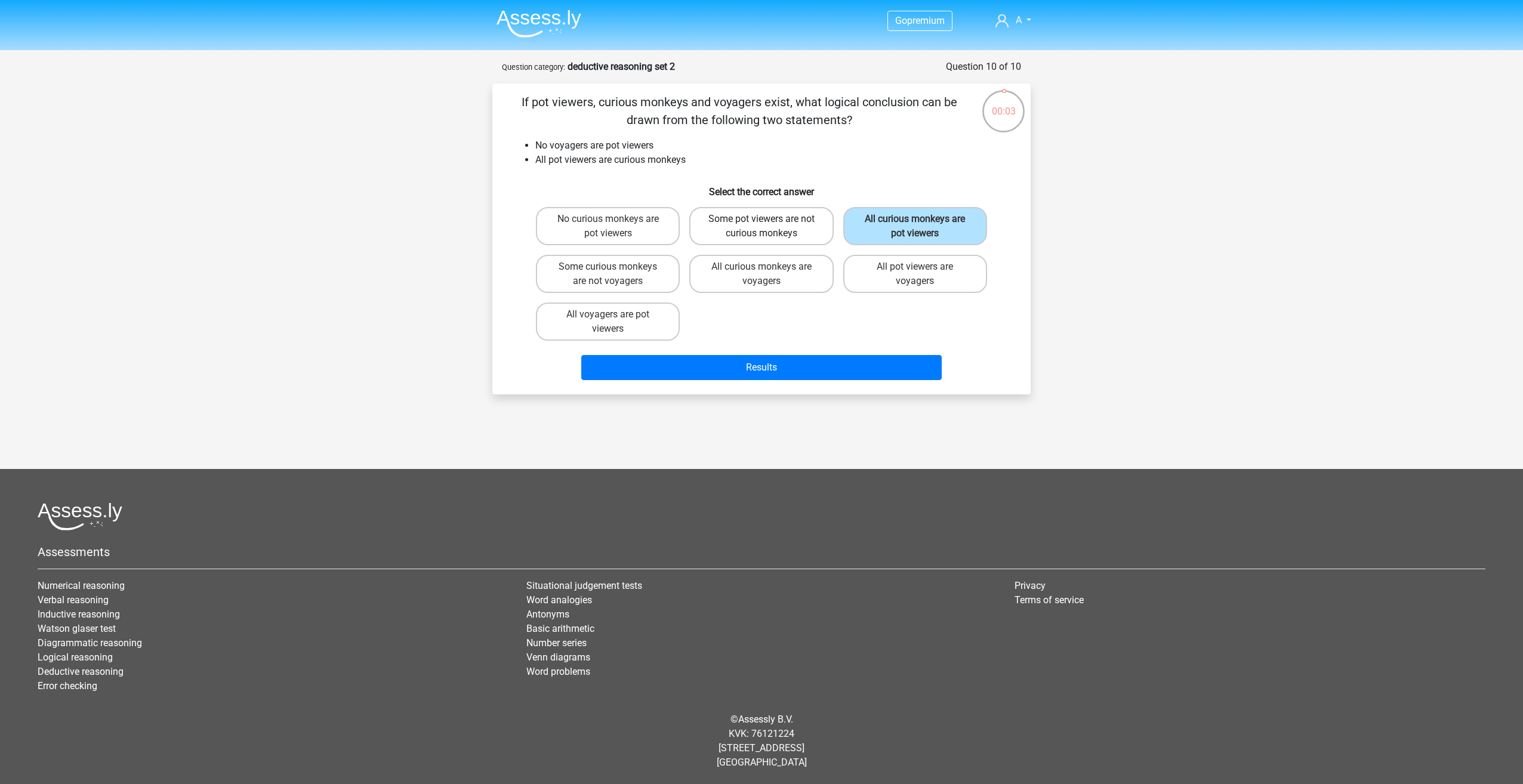
radio input "true"
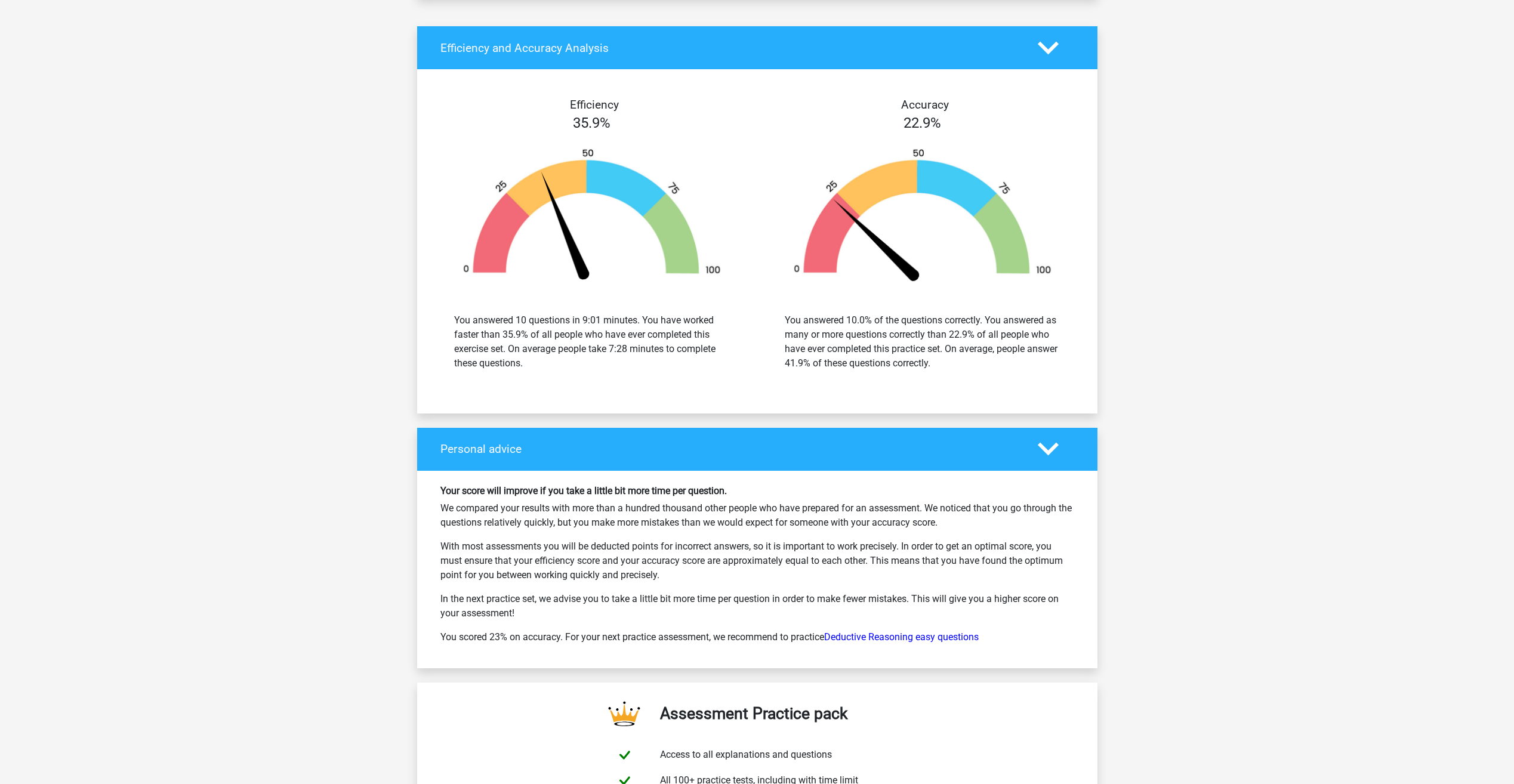
scroll to position [1372, 0]
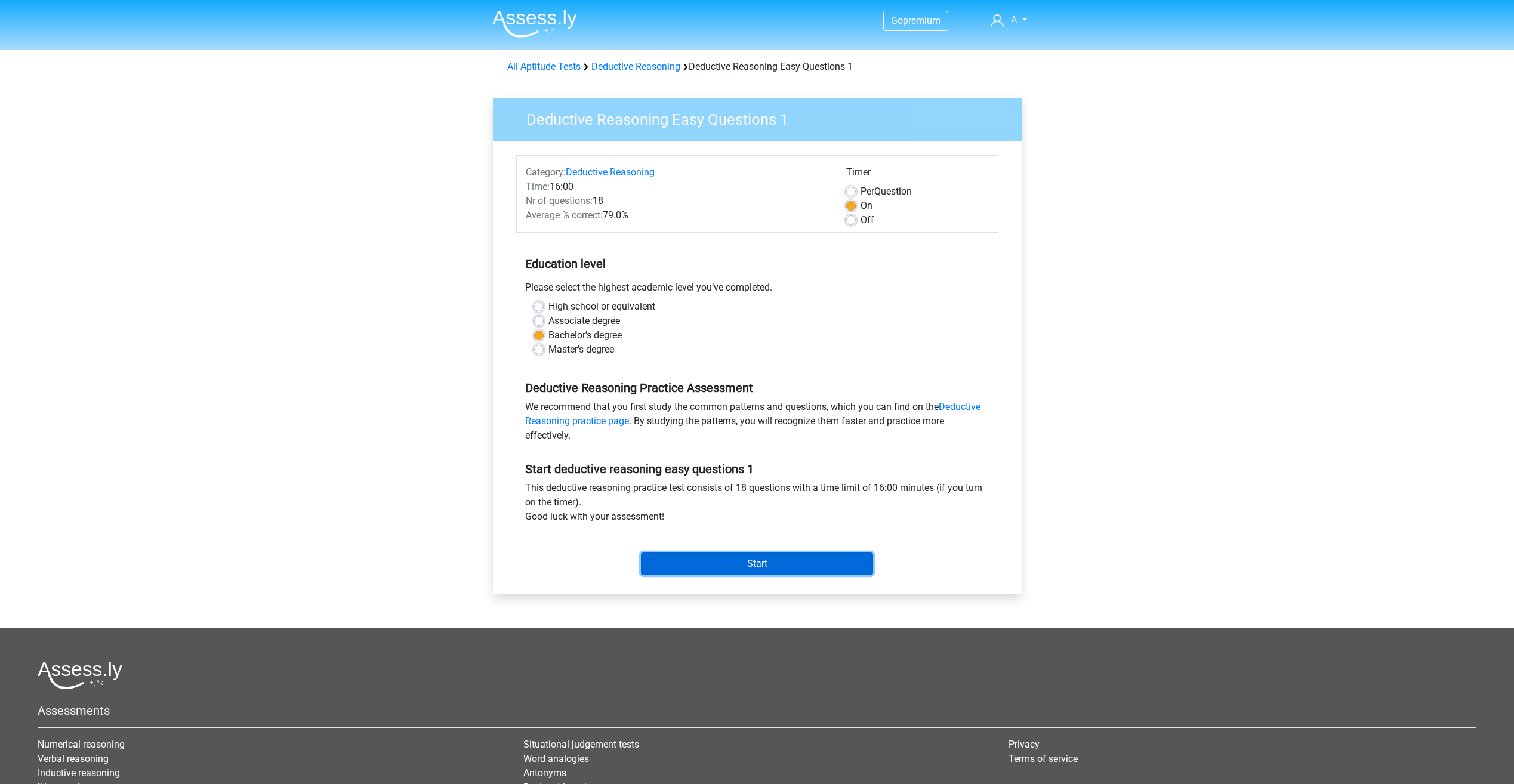
click at [758, 564] on input "Start" at bounding box center [757, 564] width 232 height 22
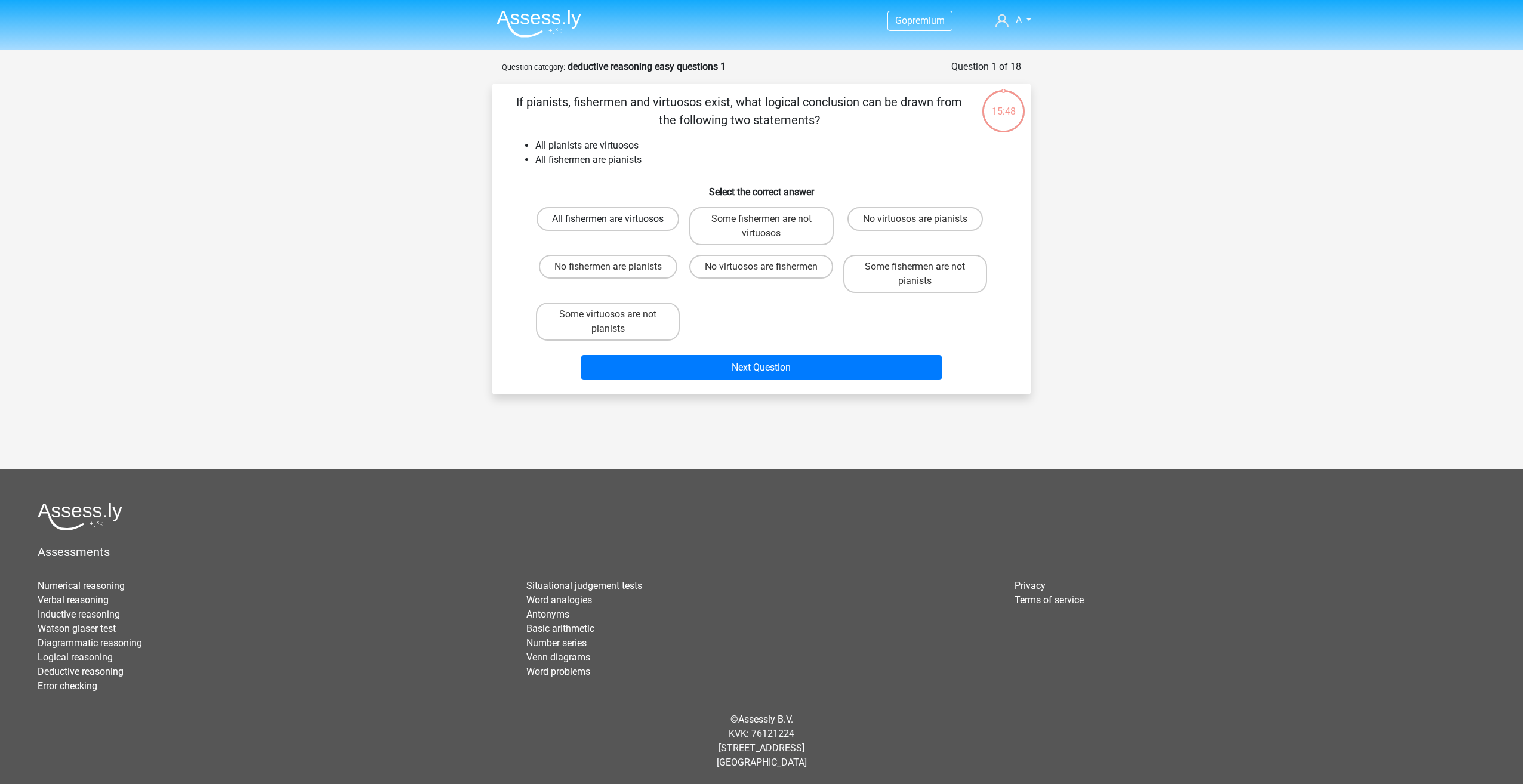
click at [640, 231] on label "All fishermen are virtuosos" at bounding box center [607, 219] width 143 height 24
click at [616, 227] on input "All fishermen are virtuosos" at bounding box center [612, 222] width 8 height 8
radio input "true"
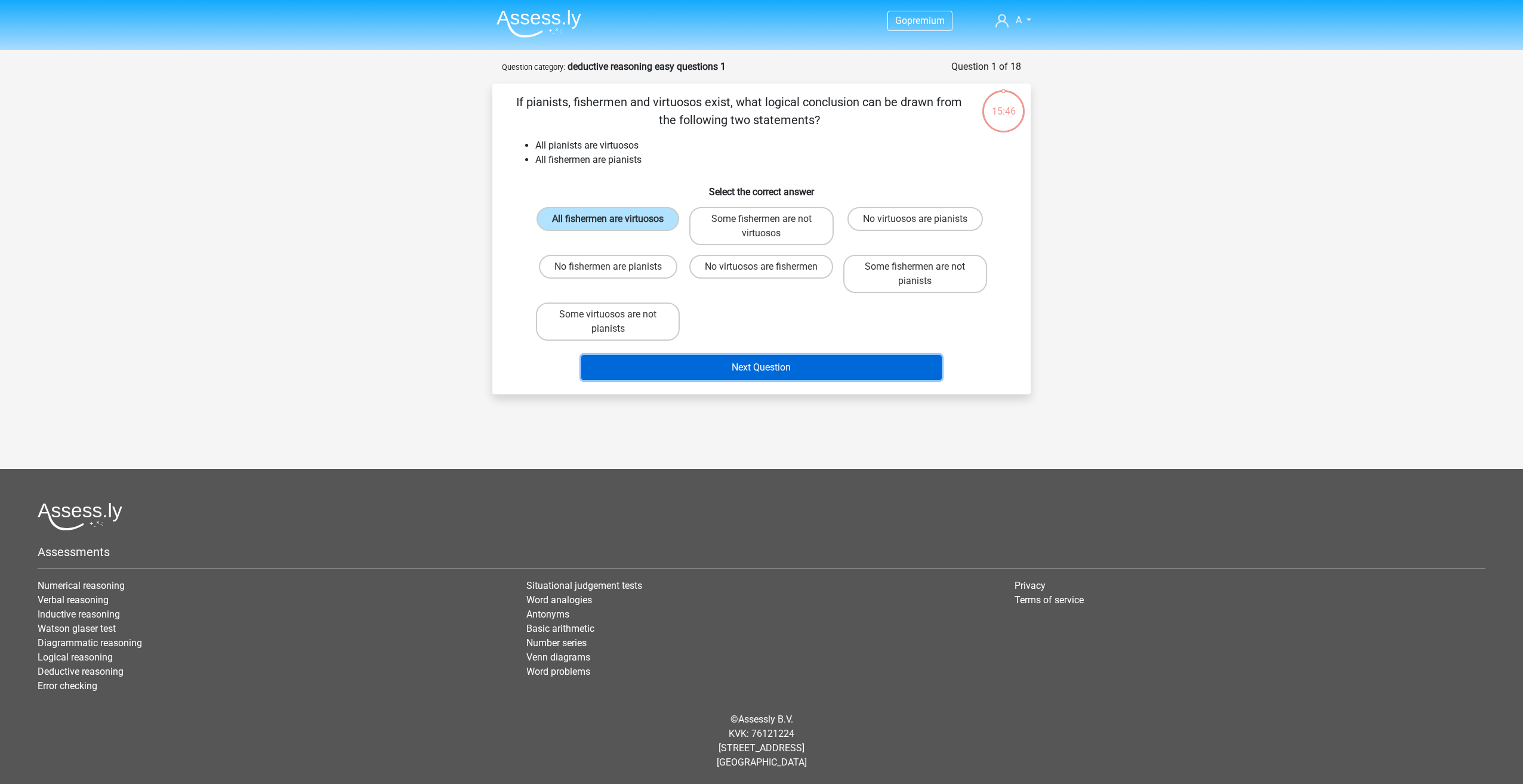
click at [786, 373] on button "Next Question" at bounding box center [762, 368] width 361 height 25
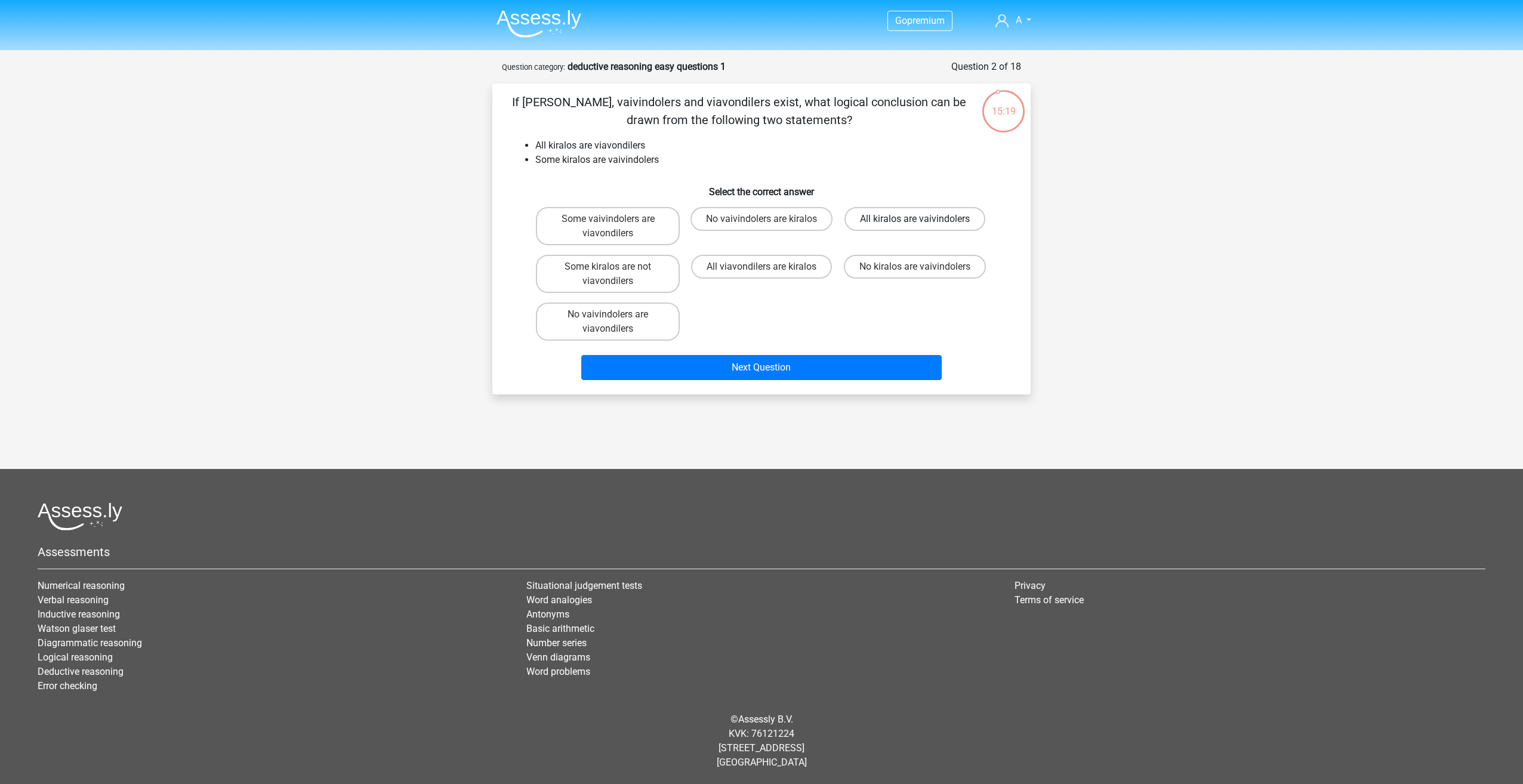
click at [904, 220] on label "All kiralos are vaivindolers" at bounding box center [915, 219] width 141 height 24
click at [915, 220] on input "All kiralos are vaivindolers" at bounding box center [918, 222] width 8 height 8
radio input "true"
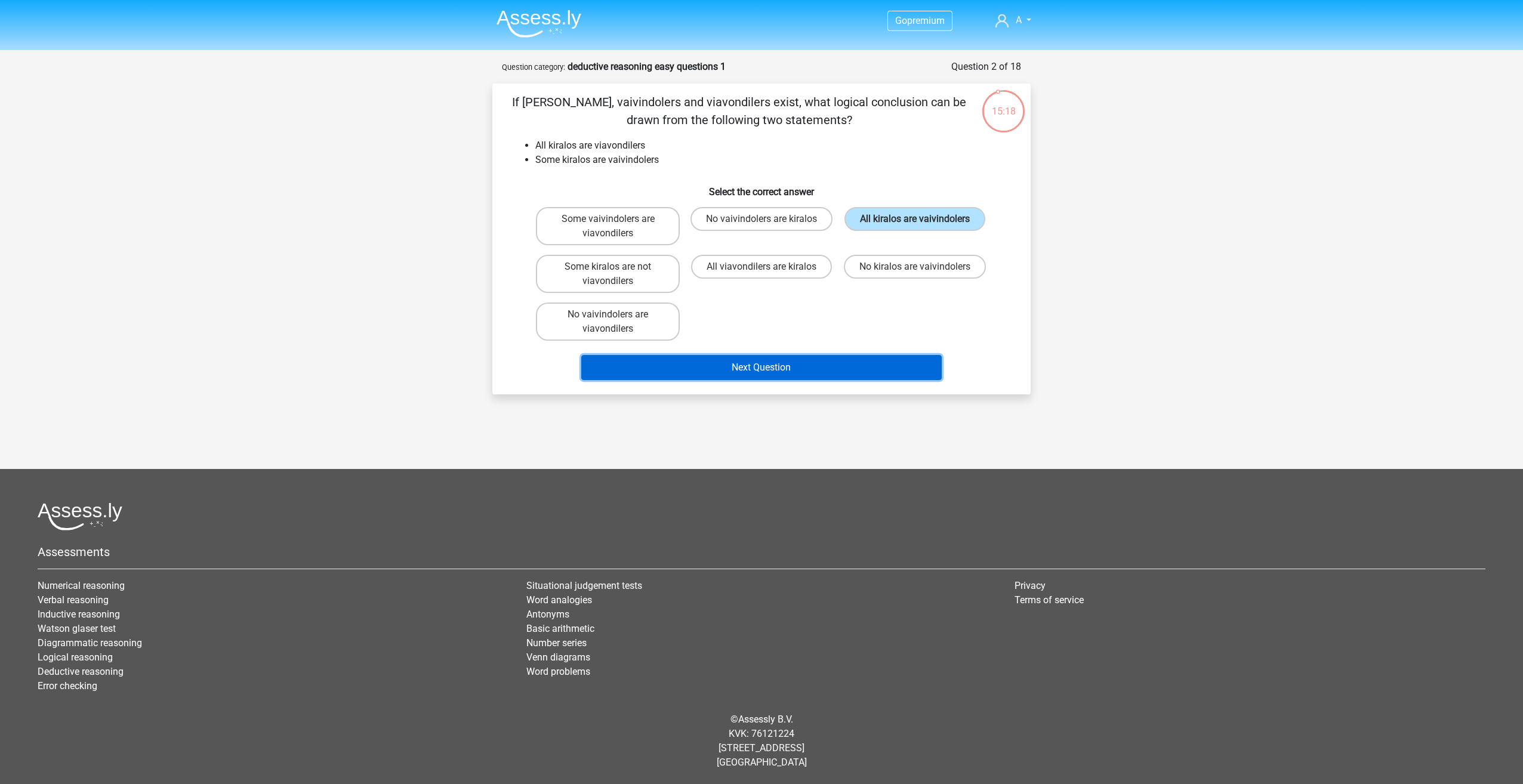
click at [837, 367] on button "Next Question" at bounding box center [762, 368] width 361 height 25
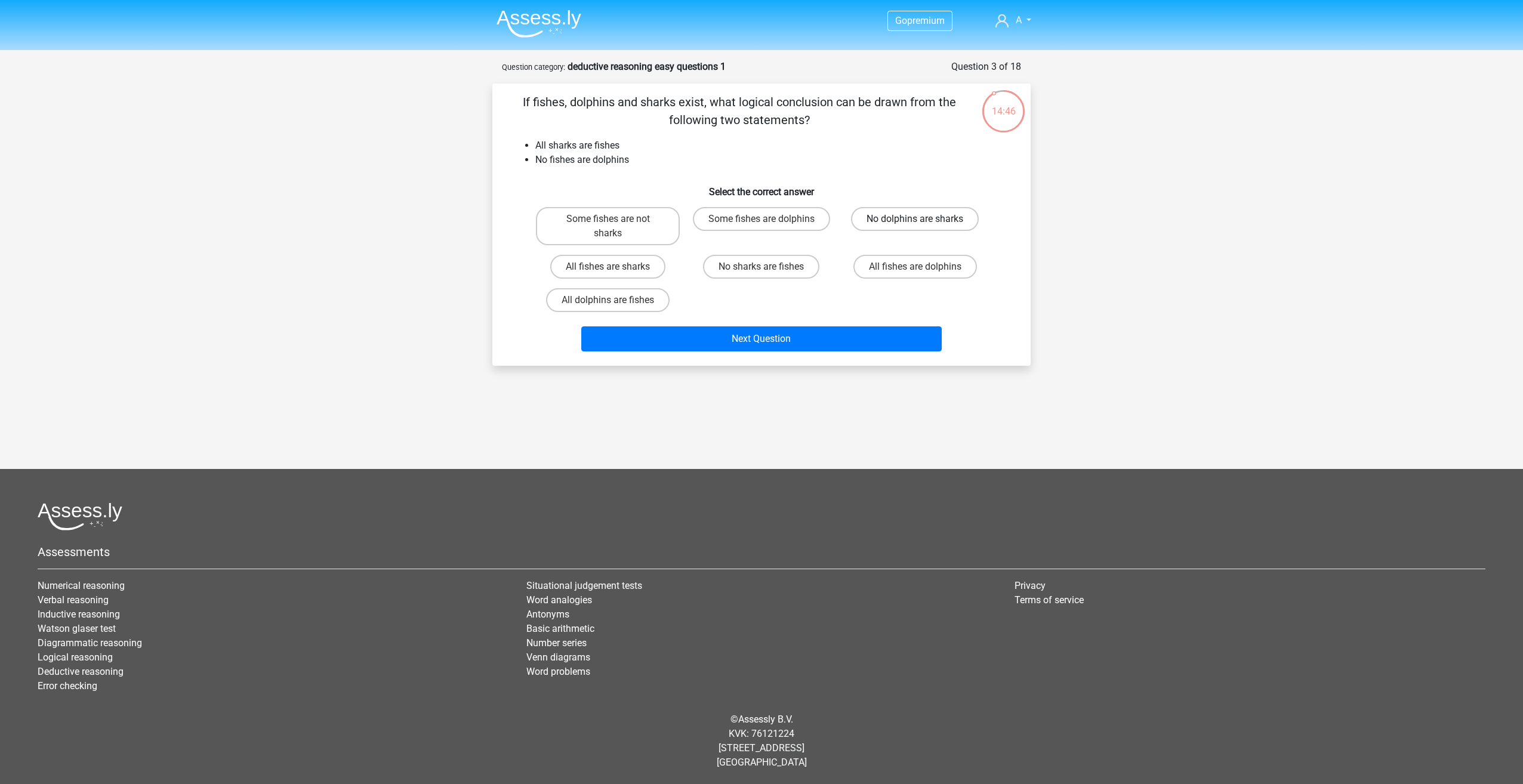
click at [934, 217] on label "No dolphins are sharks" at bounding box center [915, 219] width 128 height 24
click at [923, 219] on input "No dolphins are sharks" at bounding box center [918, 222] width 8 height 8
radio input "true"
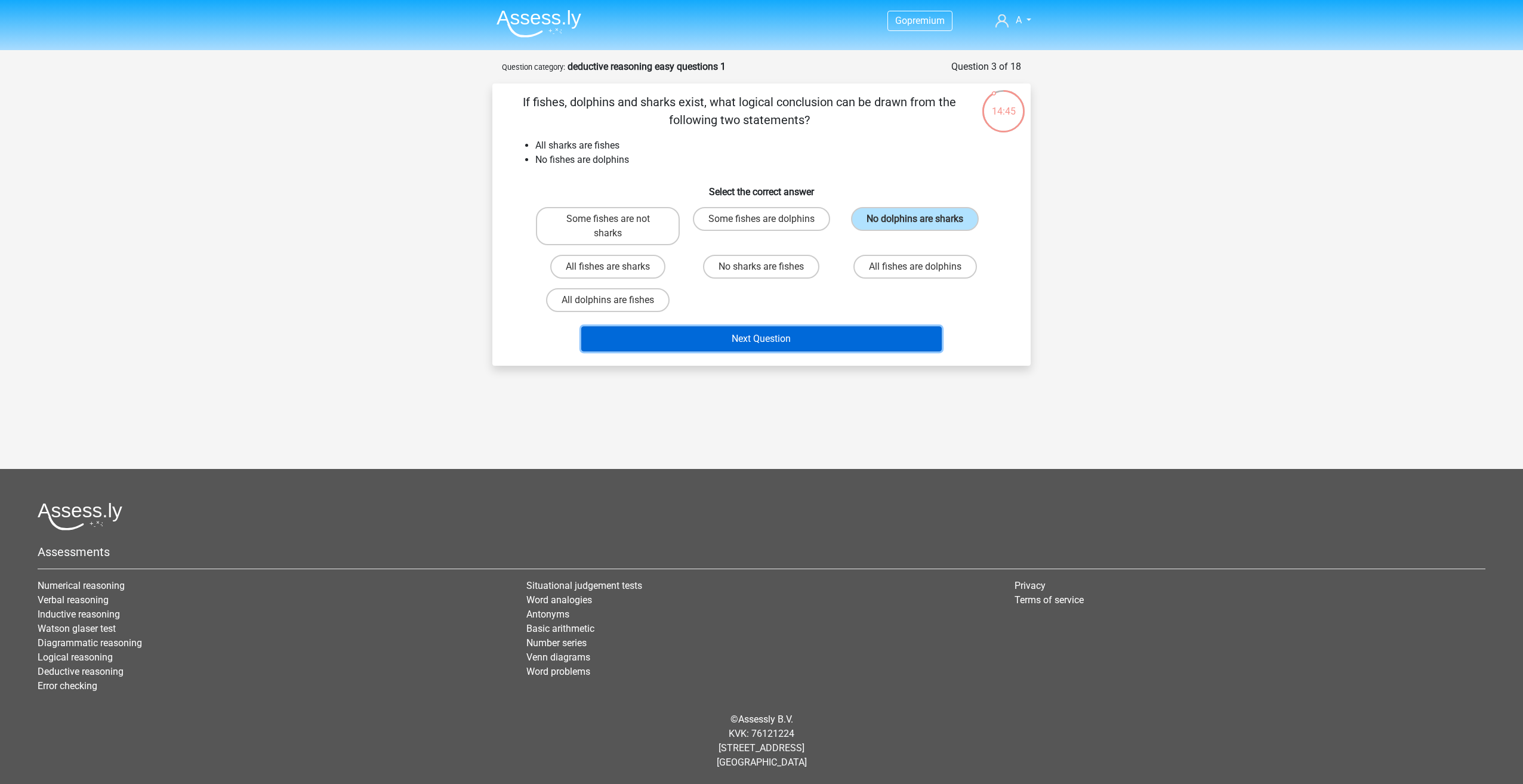
click at [830, 346] on button "Next Question" at bounding box center [762, 339] width 361 height 25
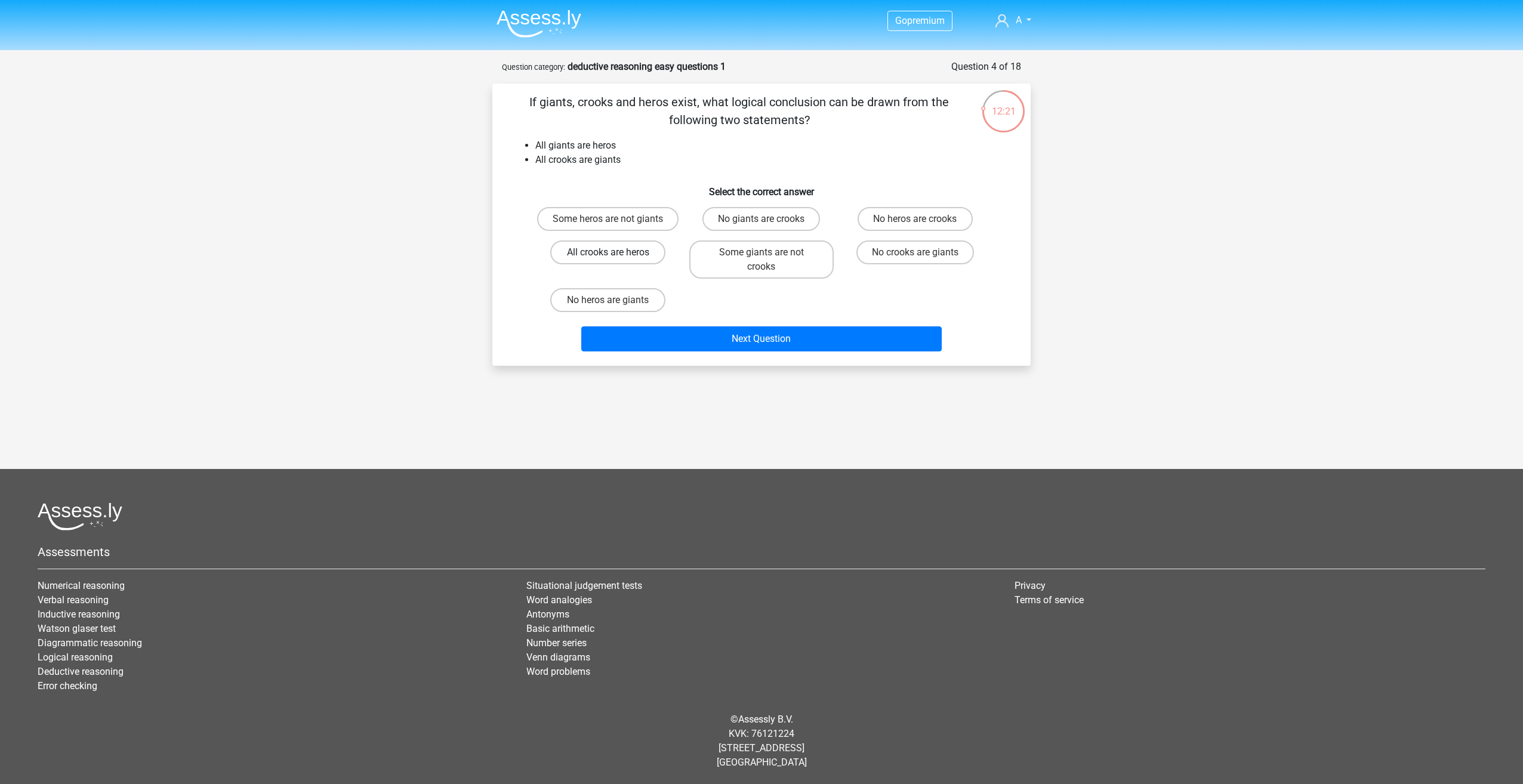
click at [638, 253] on label "All crooks are heros" at bounding box center [608, 253] width 115 height 24
click at [616, 253] on input "All crooks are heros" at bounding box center [612, 256] width 8 height 8
radio input "true"
click at [752, 340] on button "Next Question" at bounding box center [762, 339] width 361 height 25
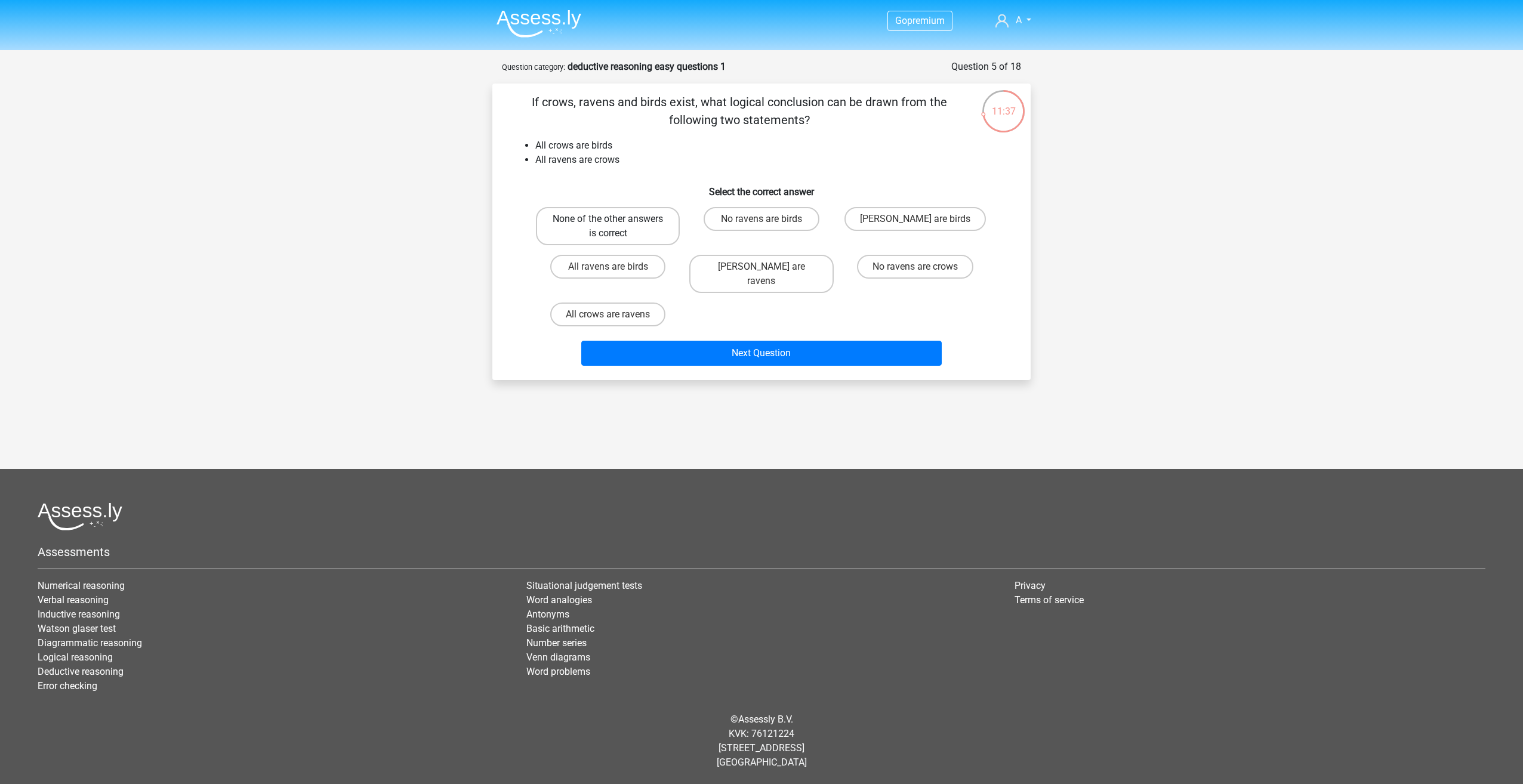
click at [626, 224] on label "None of the other answers is correct" at bounding box center [607, 226] width 144 height 38
click at [616, 224] on input "None of the other answers is correct" at bounding box center [612, 222] width 8 height 8
radio input "true"
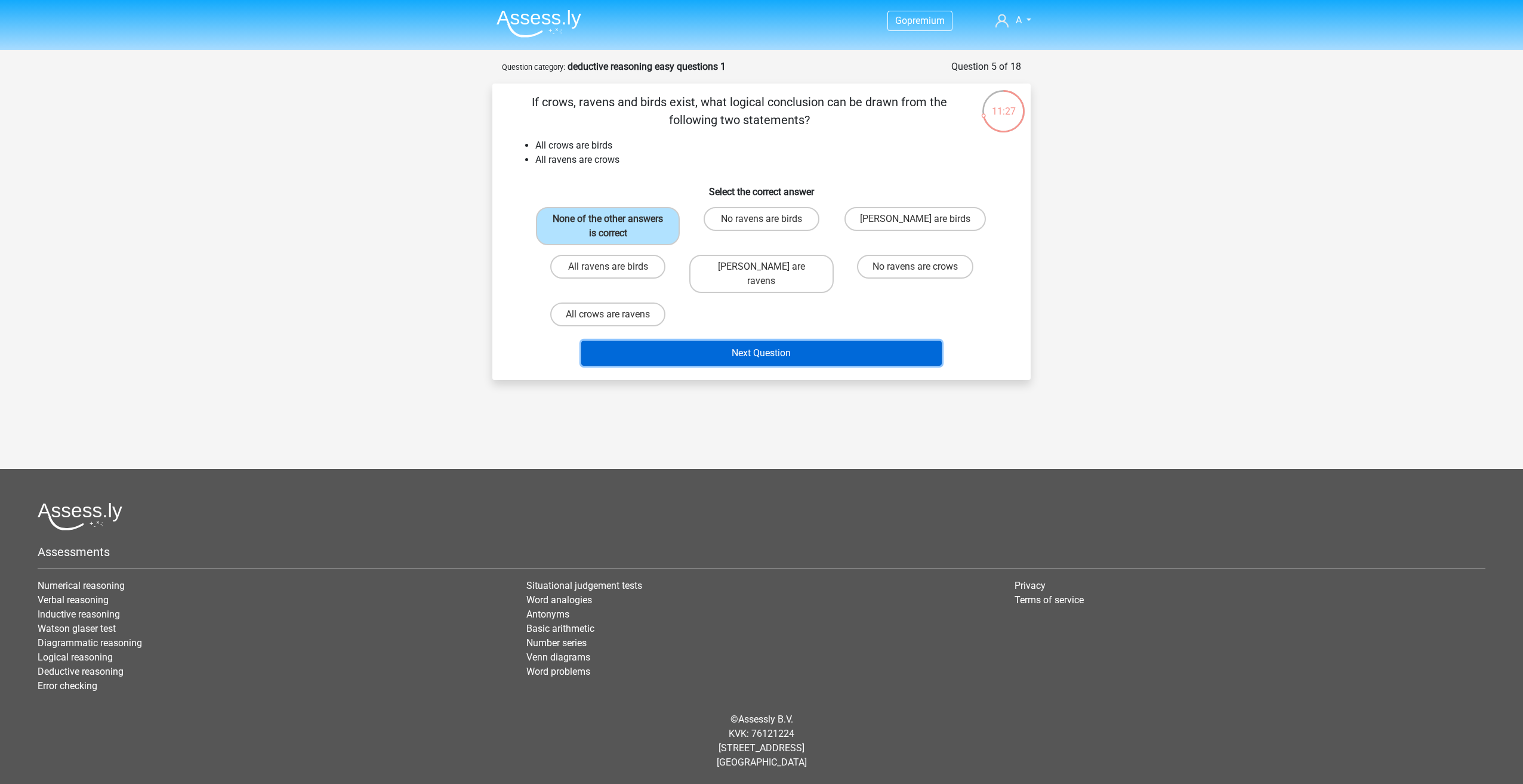
click at [744, 341] on button "Next Question" at bounding box center [762, 353] width 361 height 25
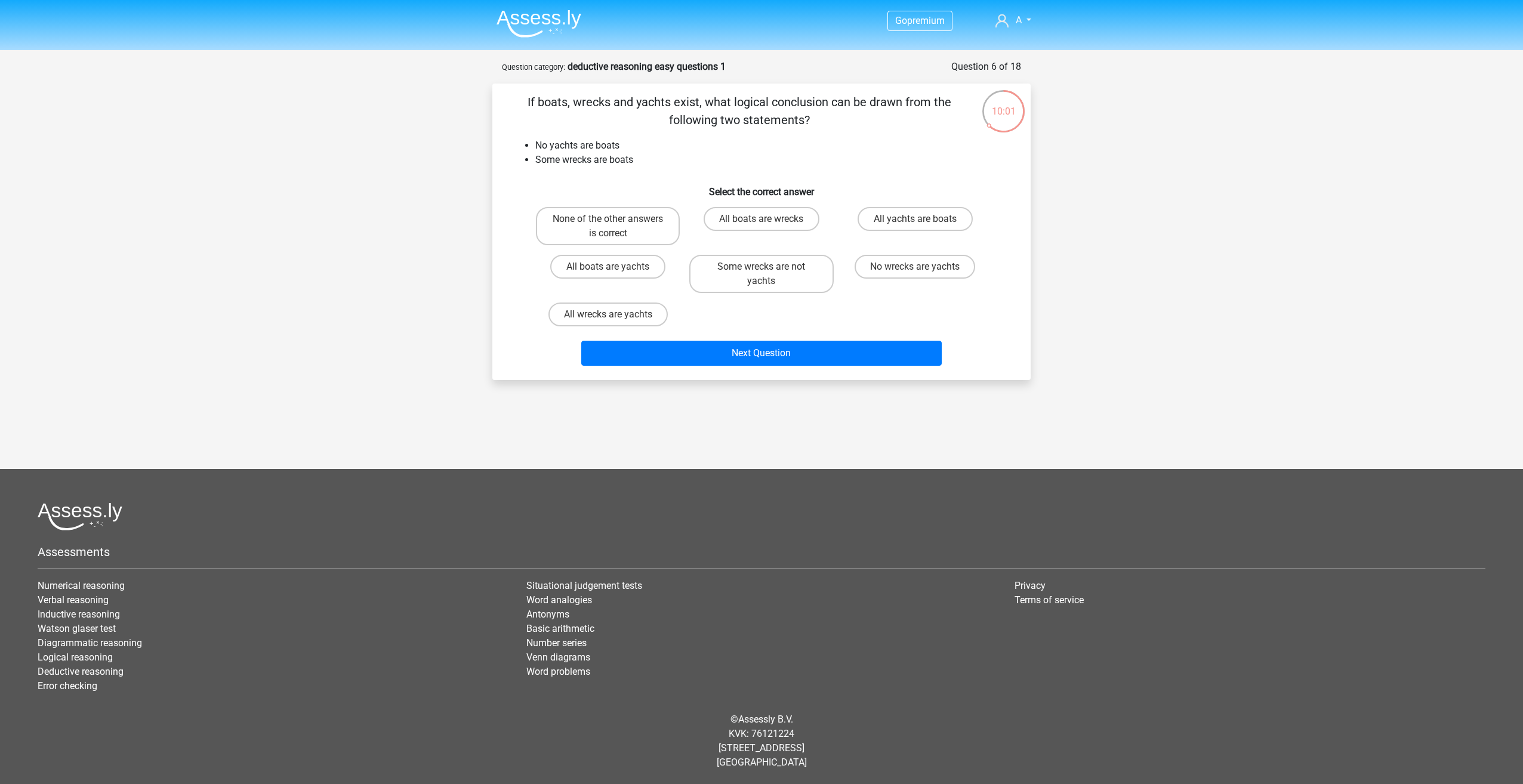
click at [921, 267] on input "No wrecks are yachts" at bounding box center [918, 270] width 8 height 8
radio input "true"
click at [836, 353] on button "Next Question" at bounding box center [762, 353] width 361 height 25
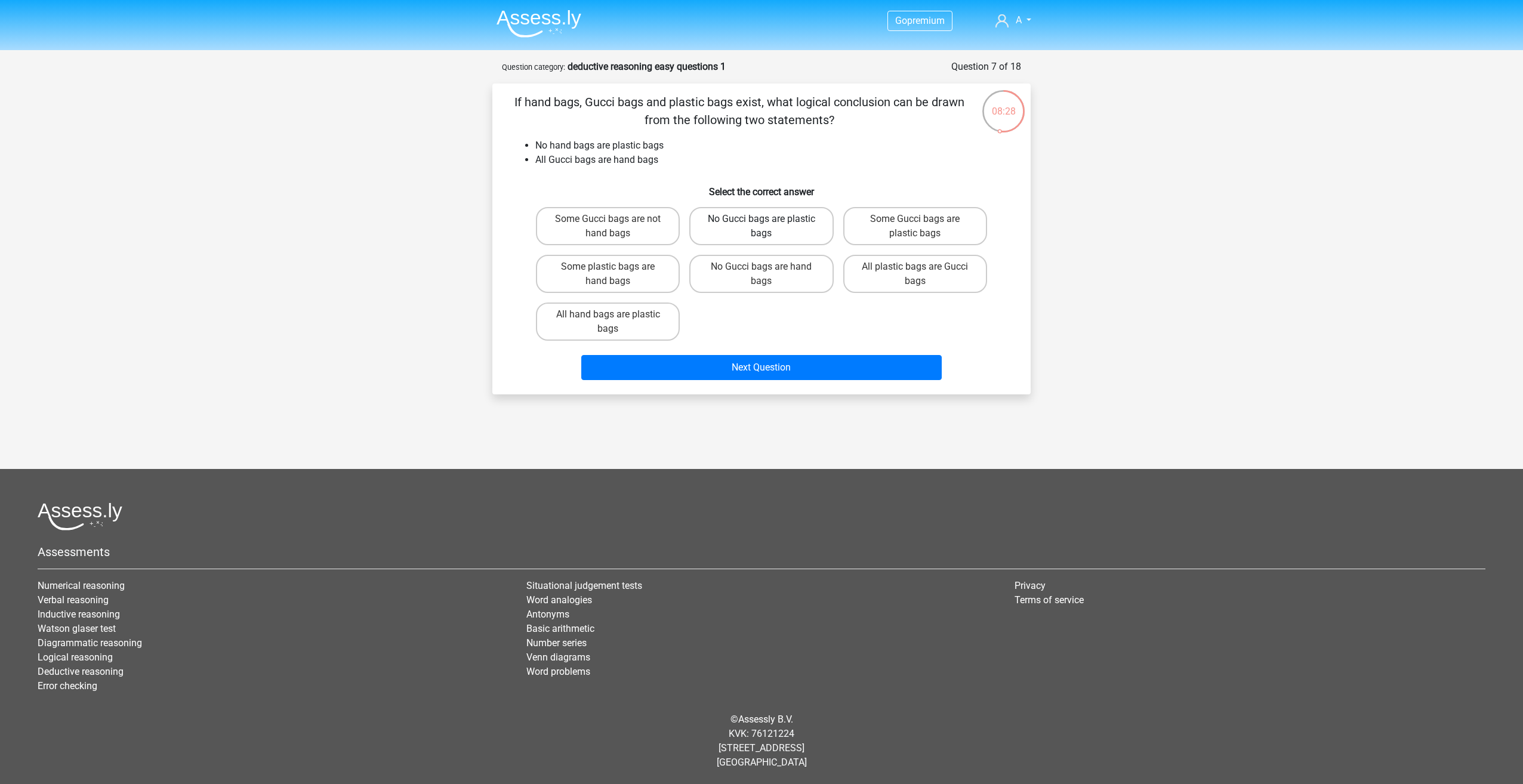
click at [785, 235] on label "No Gucci bags are plastic bags" at bounding box center [761, 226] width 144 height 38
click at [770, 227] on input "No Gucci bags are plastic bags" at bounding box center [765, 222] width 8 height 8
radio input "true"
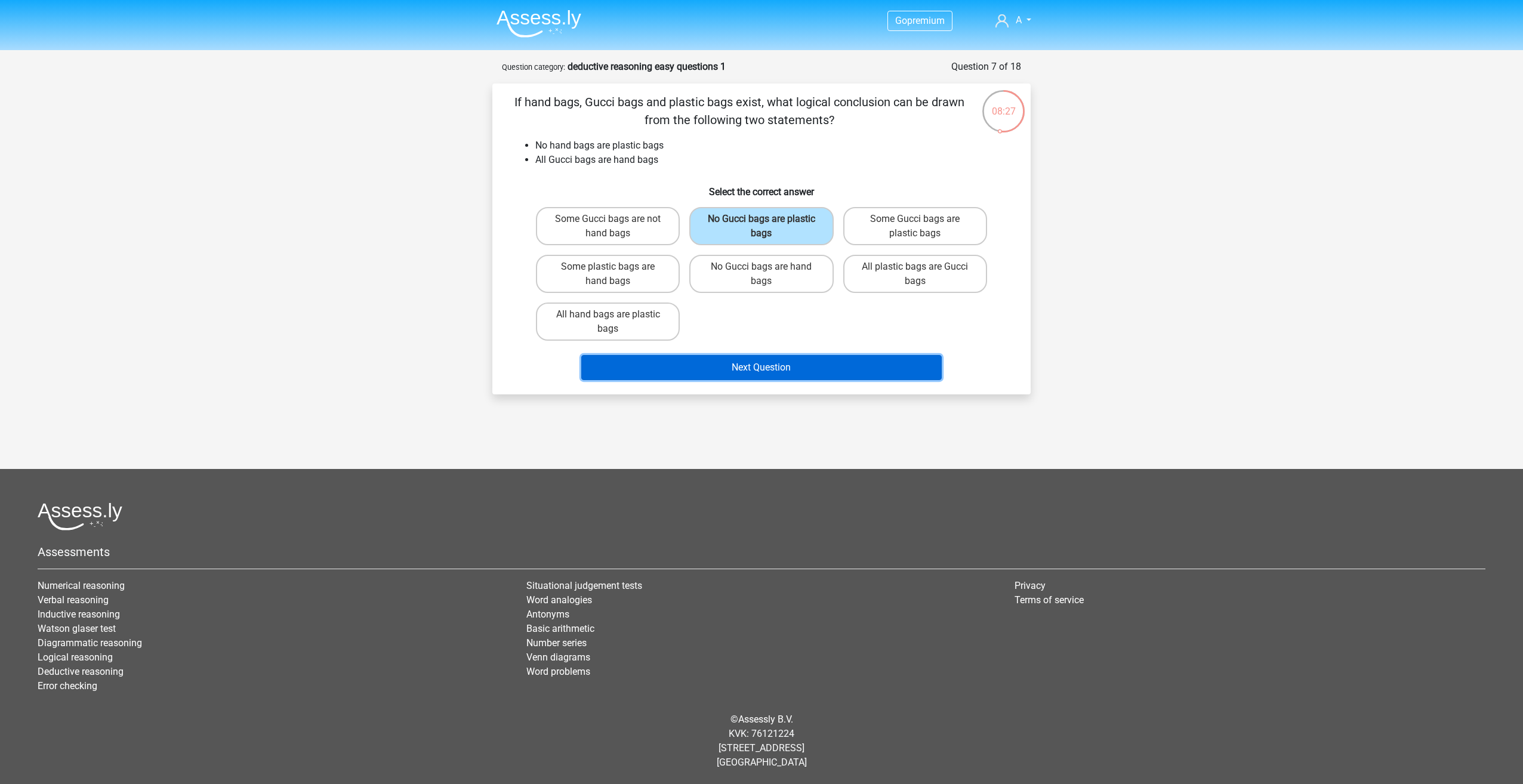
click at [794, 356] on button "Next Question" at bounding box center [762, 368] width 361 height 25
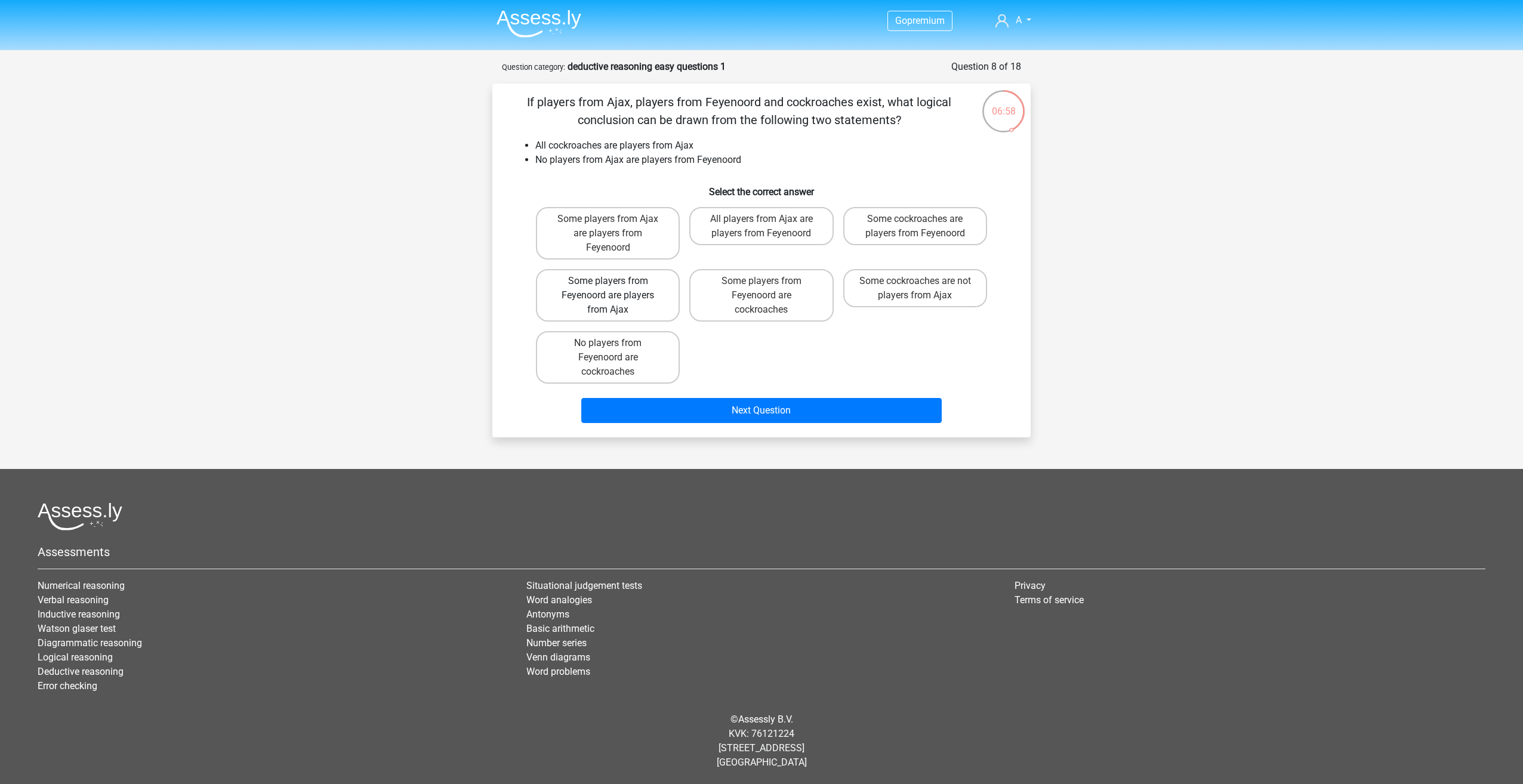
click at [650, 300] on label "Some players from Feyenoord are players from Ajax" at bounding box center [607, 295] width 144 height 53
click at [616, 288] on input "Some players from Feyenoord are players from Ajax" at bounding box center [612, 284] width 8 height 8
radio input "true"
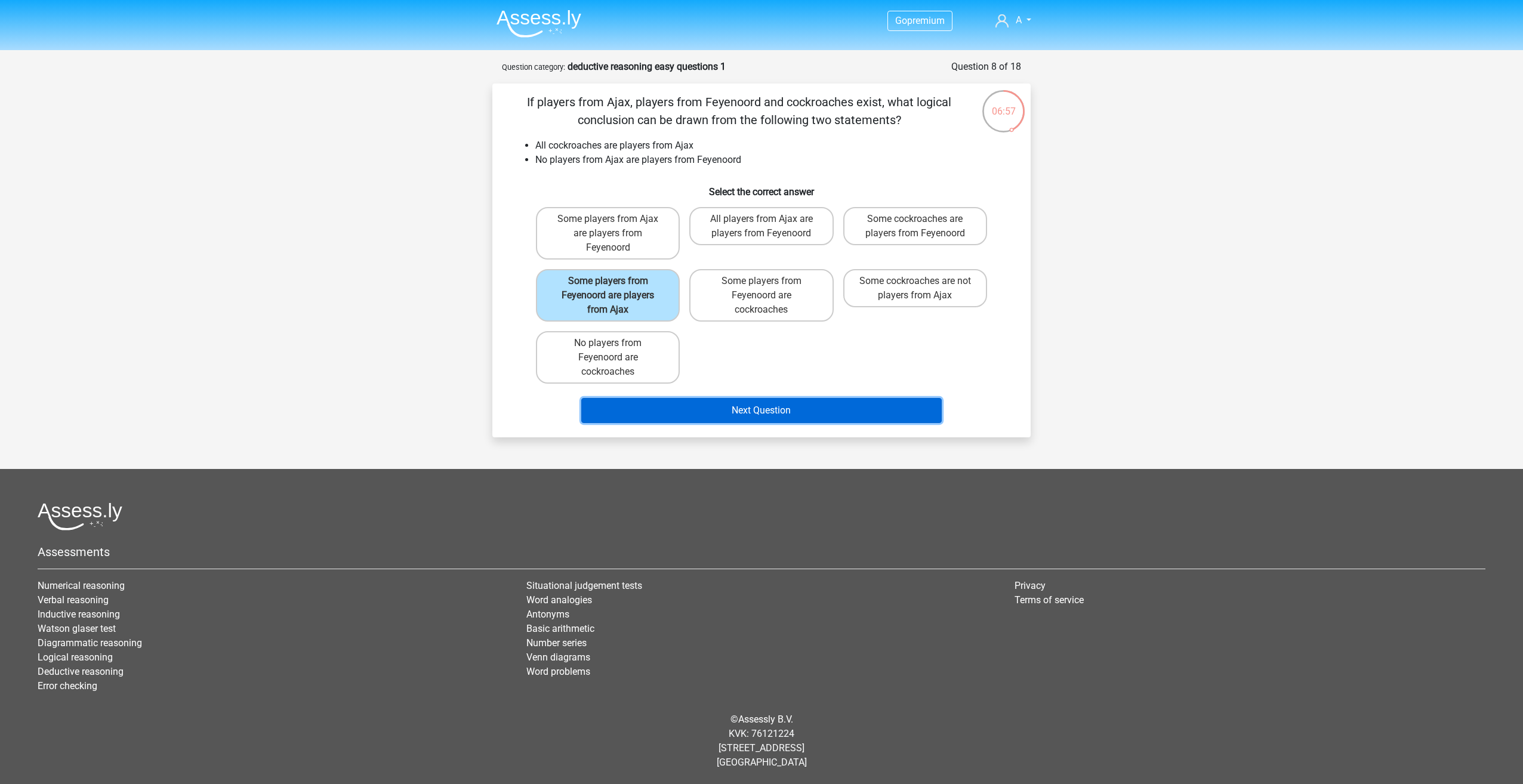
click at [749, 412] on button "Next Question" at bounding box center [762, 411] width 361 height 25
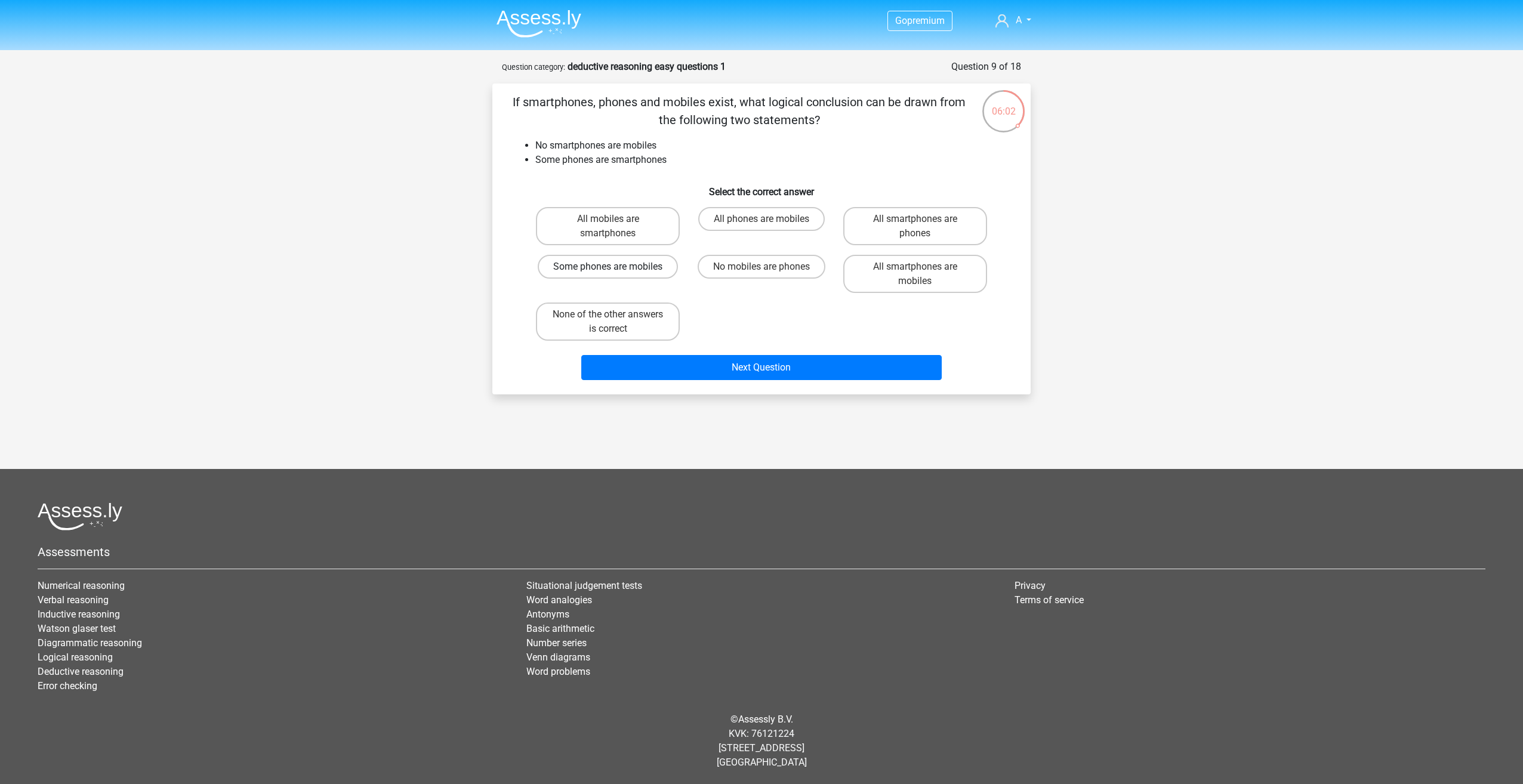
click at [609, 265] on label "Some phones are mobiles" at bounding box center [608, 267] width 140 height 24
click at [609, 267] on input "Some phones are mobiles" at bounding box center [612, 270] width 8 height 8
radio input "true"
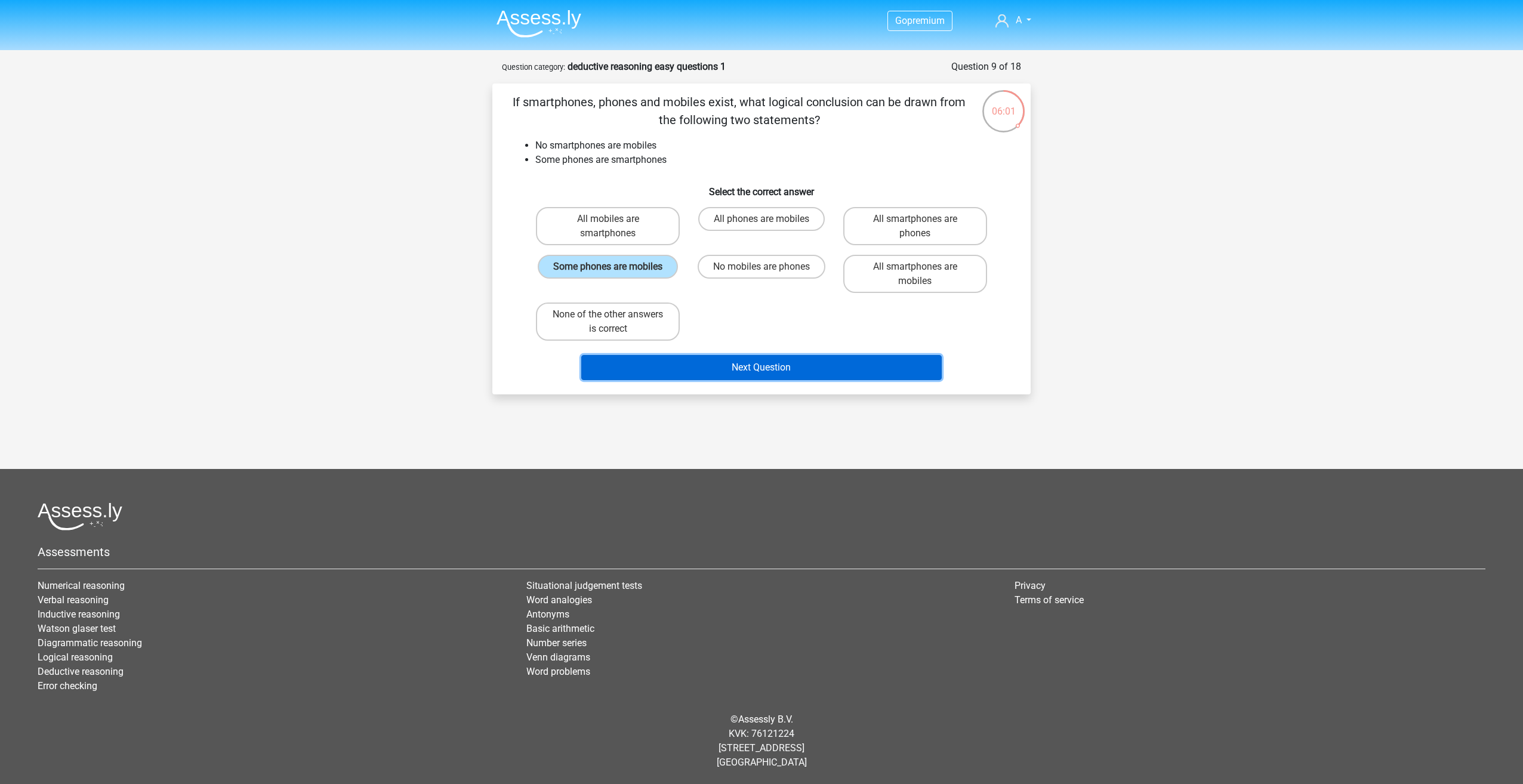
click at [777, 368] on button "Next Question" at bounding box center [762, 368] width 361 height 25
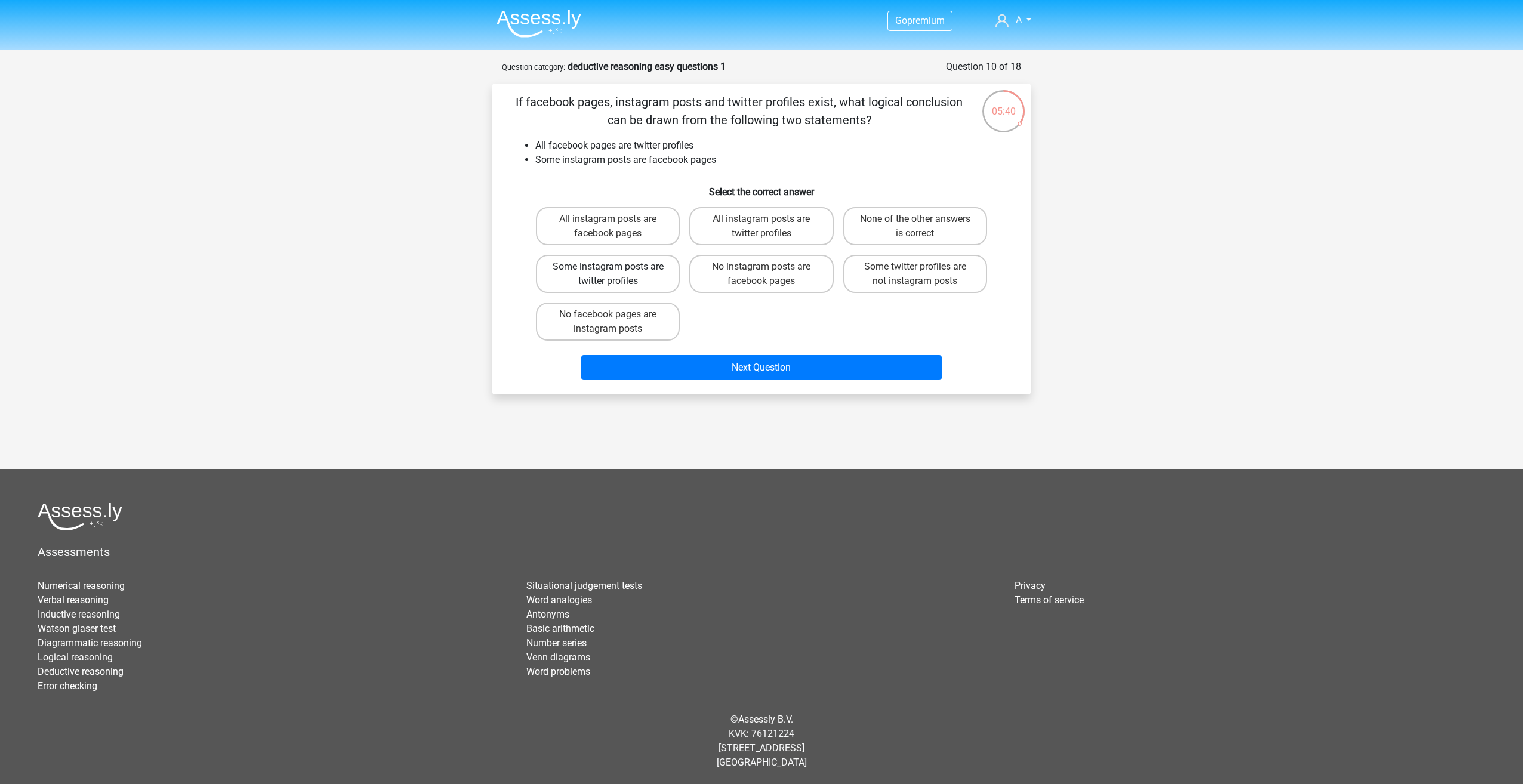
click at [642, 272] on label "Some instagram posts are twitter profiles" at bounding box center [607, 274] width 144 height 38
click at [616, 272] on input "Some instagram posts are twitter profiles" at bounding box center [612, 270] width 8 height 8
radio input "true"
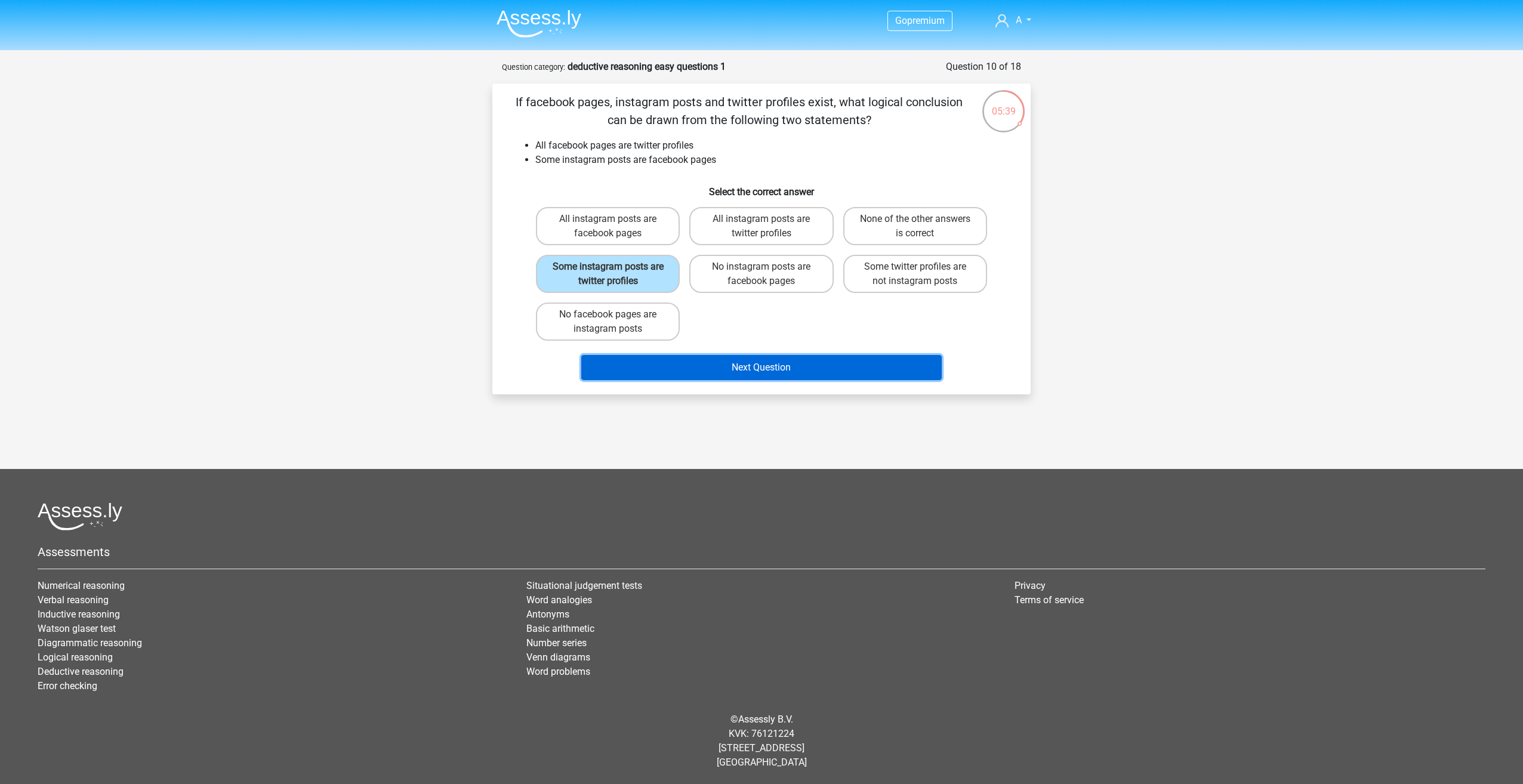
click at [799, 371] on button "Next Question" at bounding box center [762, 368] width 361 height 25
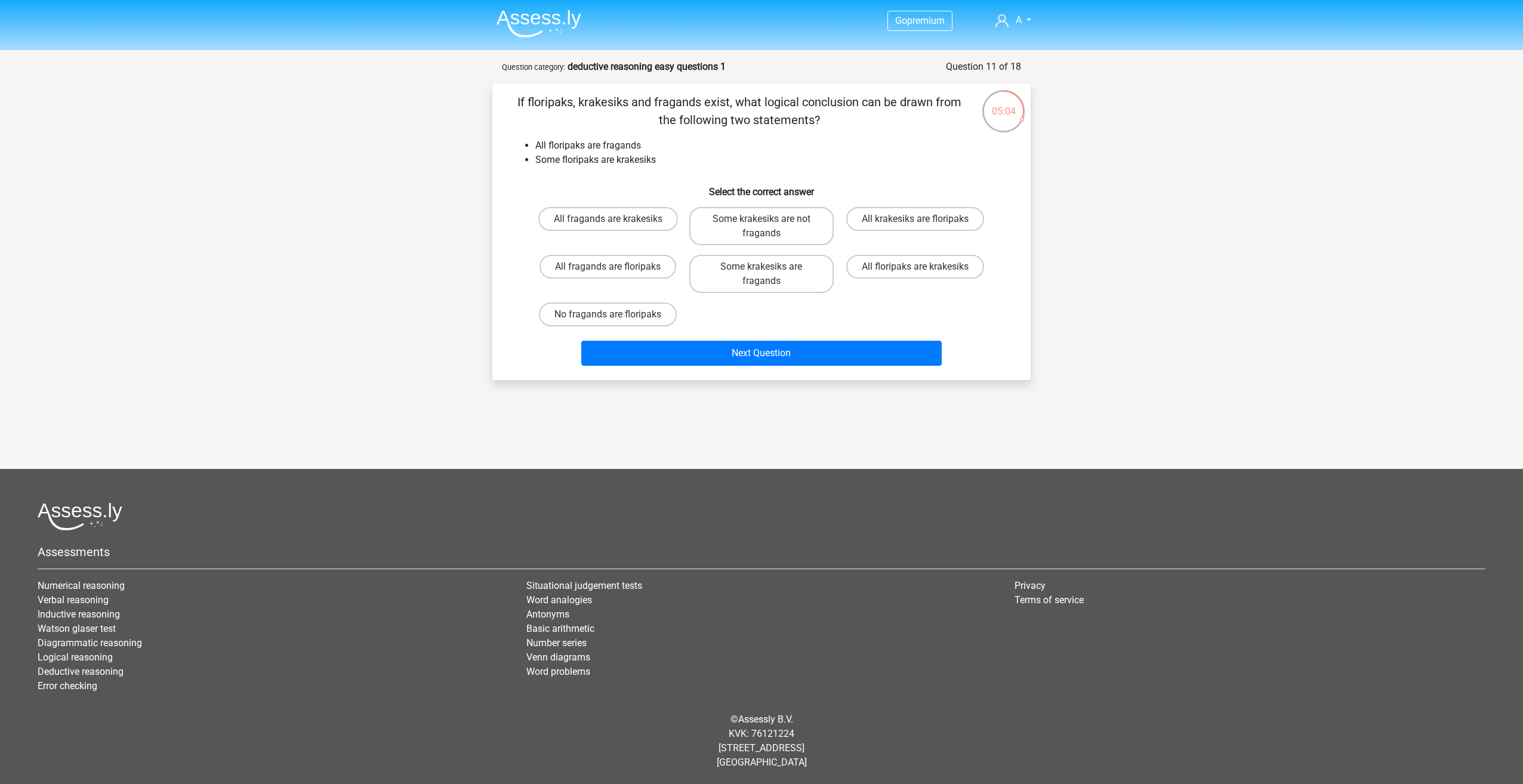
click at [767, 220] on input "Some krakesiks are not fragands" at bounding box center [765, 222] width 8 height 8
radio input "true"
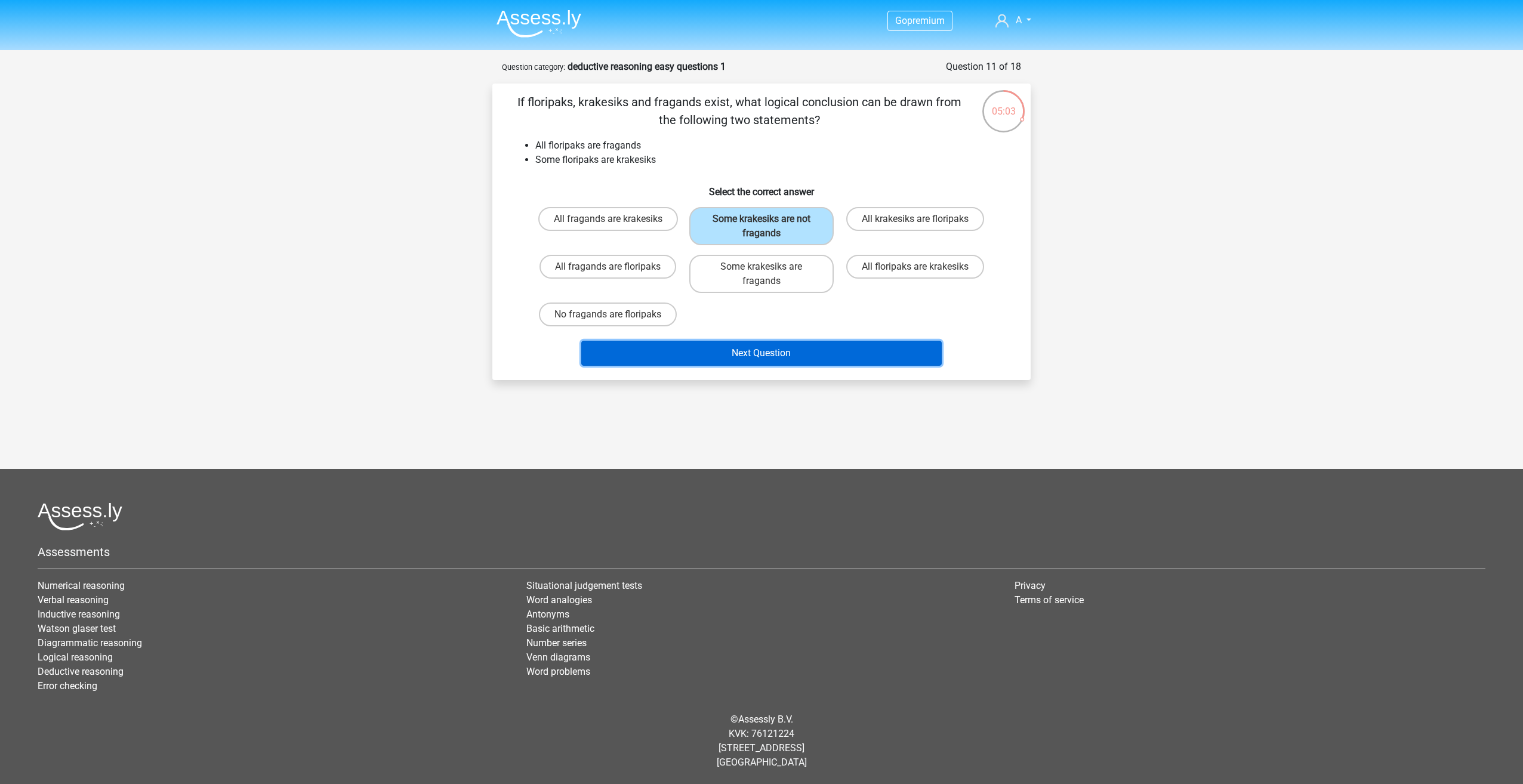
click at [782, 357] on button "Next Question" at bounding box center [762, 353] width 361 height 25
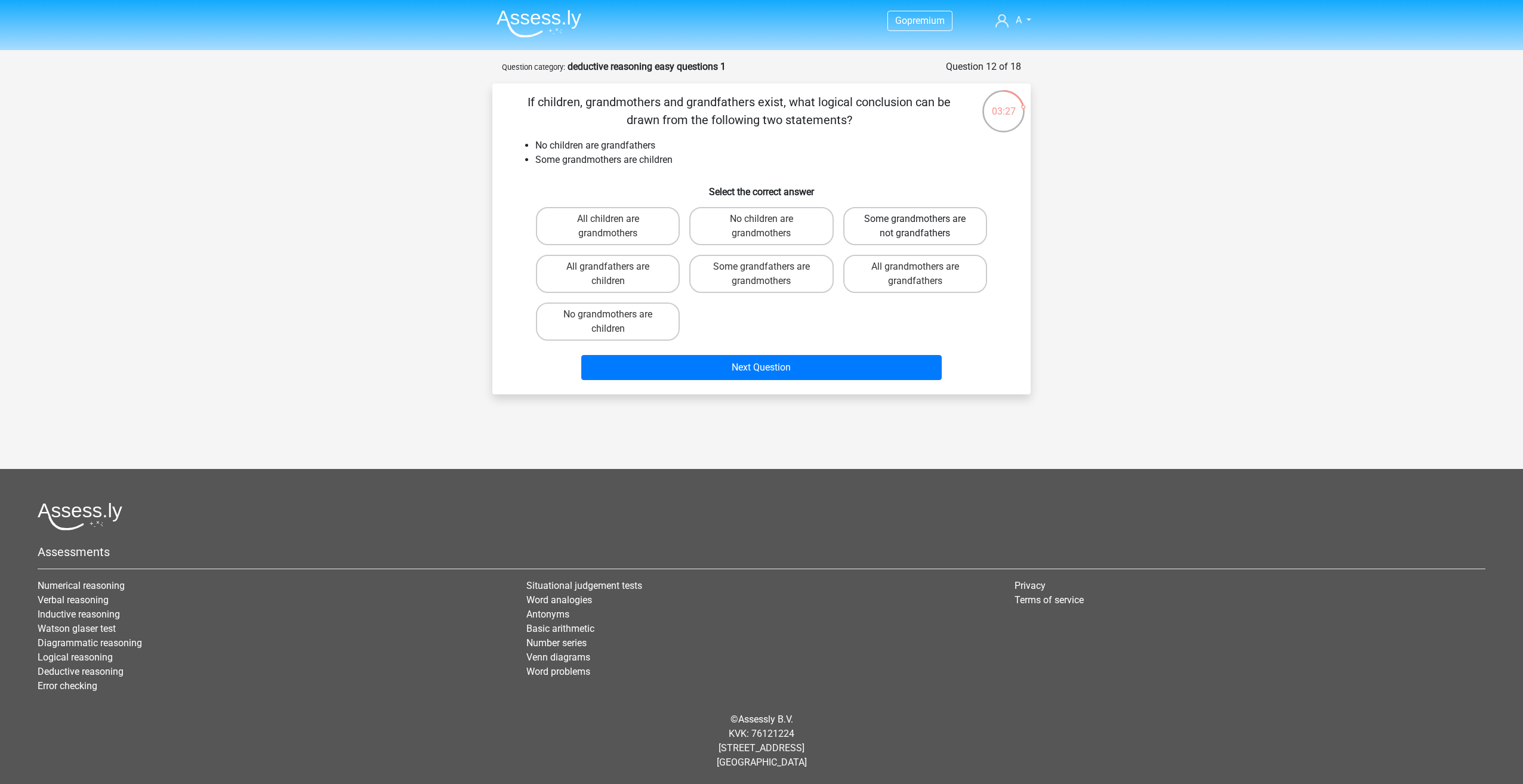
click at [935, 225] on label "Some grandmothers are not grandfathers" at bounding box center [915, 226] width 144 height 38
click at [923, 225] on input "Some grandmothers are not grandfathers" at bounding box center [918, 222] width 8 height 8
radio input "true"
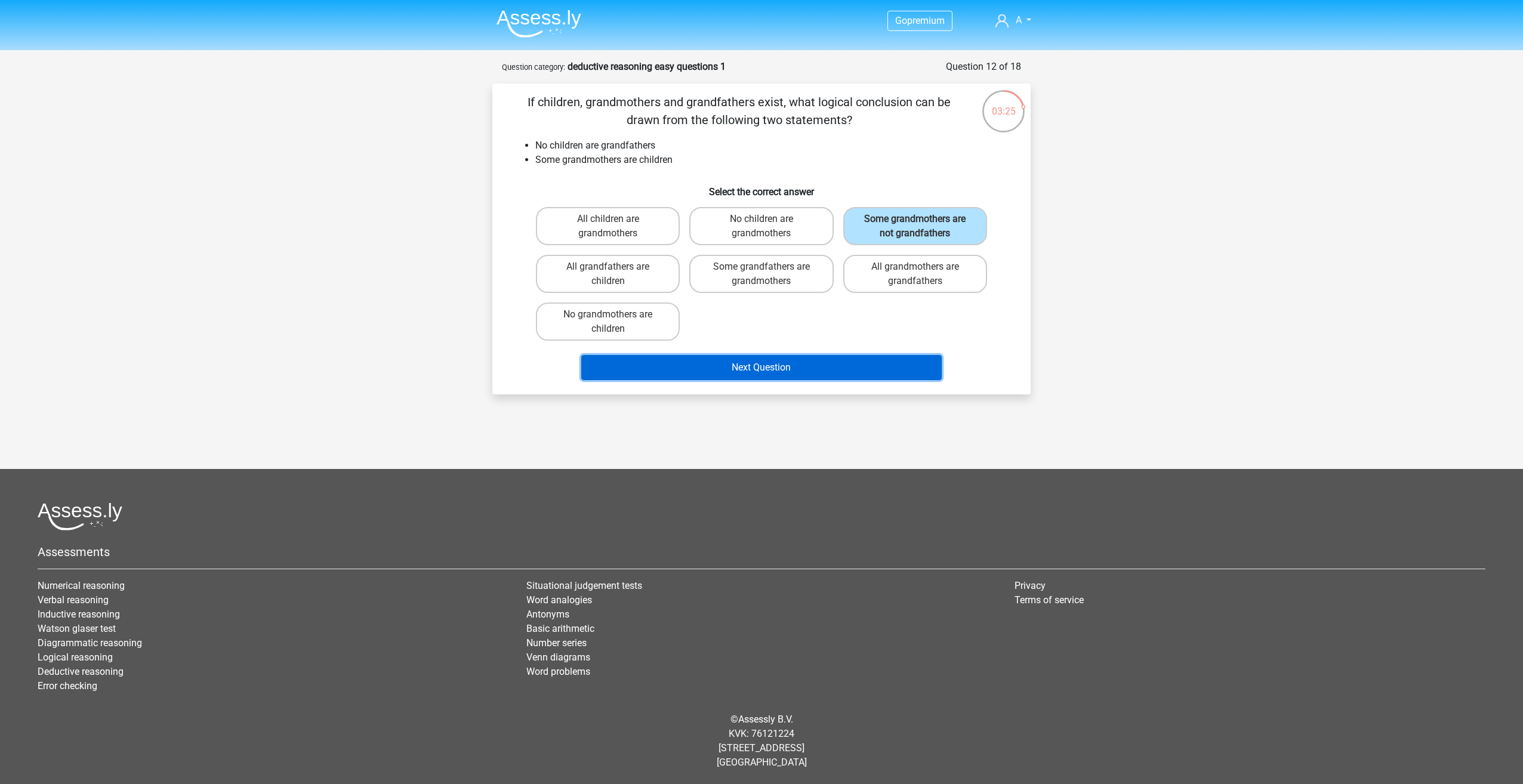
click at [774, 368] on button "Next Question" at bounding box center [762, 368] width 361 height 25
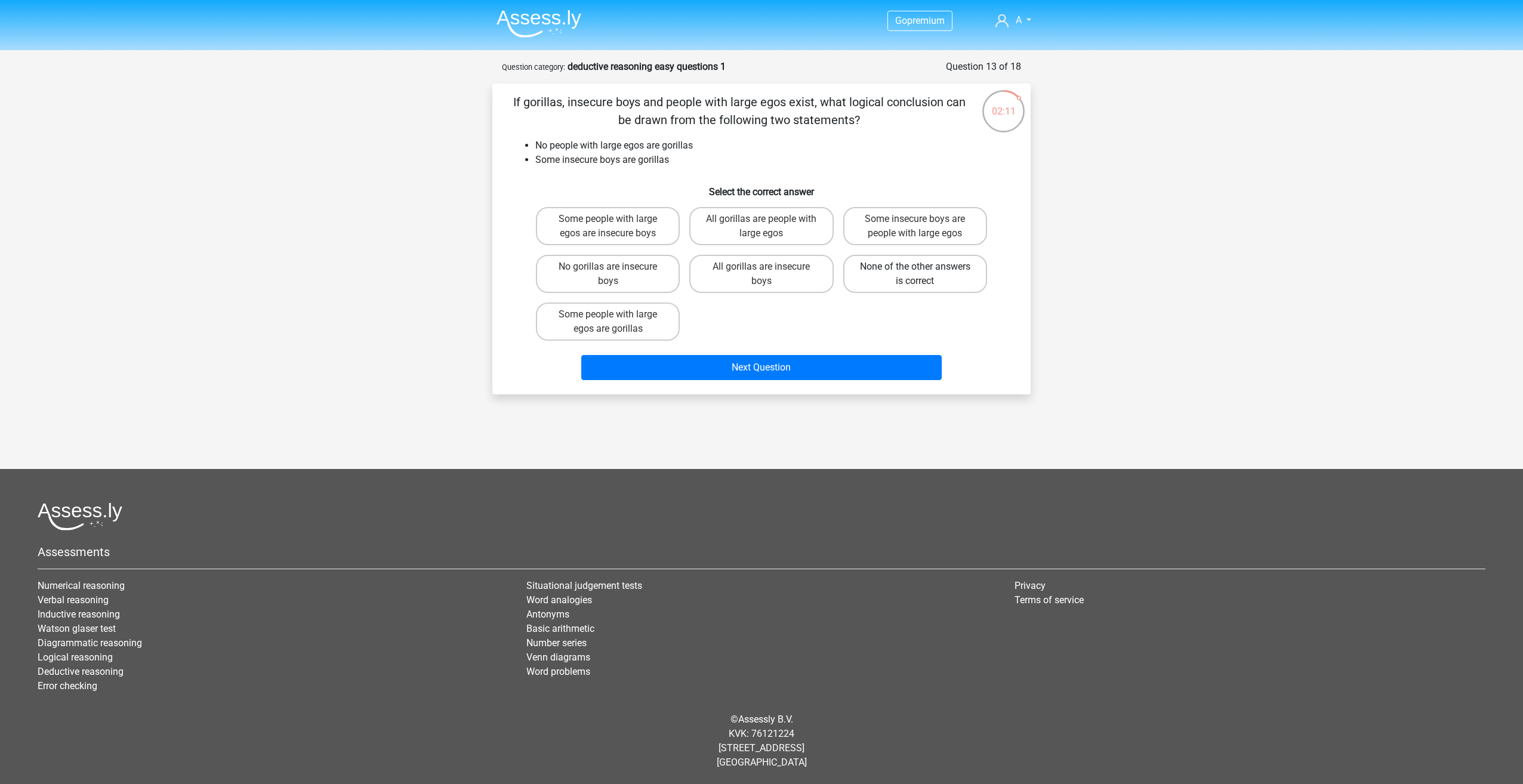
click at [890, 274] on label "None of the other answers is correct" at bounding box center [915, 274] width 144 height 38
click at [915, 274] on input "None of the other answers is correct" at bounding box center [918, 270] width 8 height 8
radio input "true"
click at [909, 270] on label "None of the other answers is correct" at bounding box center [915, 274] width 144 height 38
click at [915, 270] on input "None of the other answers is correct" at bounding box center [918, 270] width 8 height 8
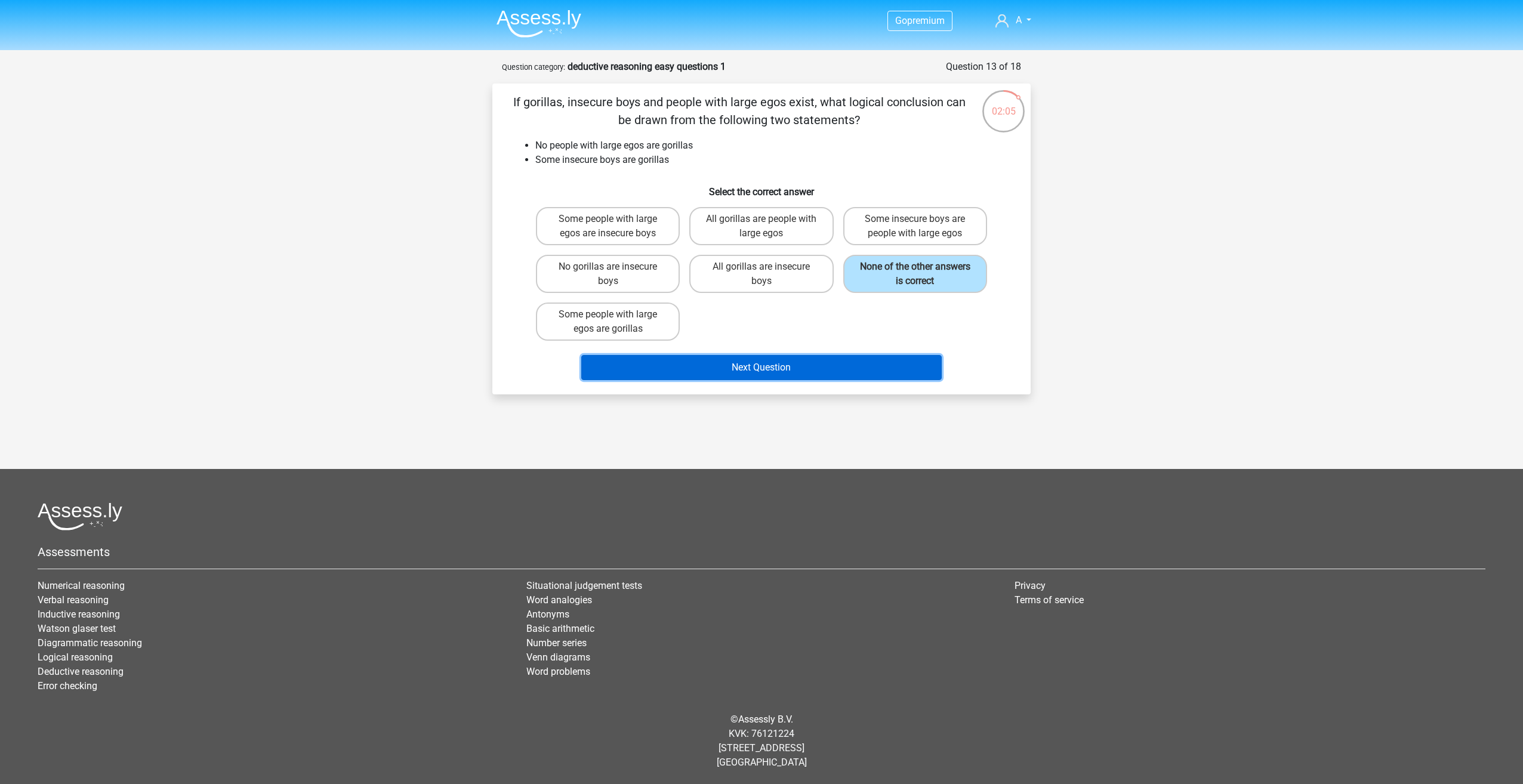
click at [793, 364] on button "Next Question" at bounding box center [762, 368] width 361 height 25
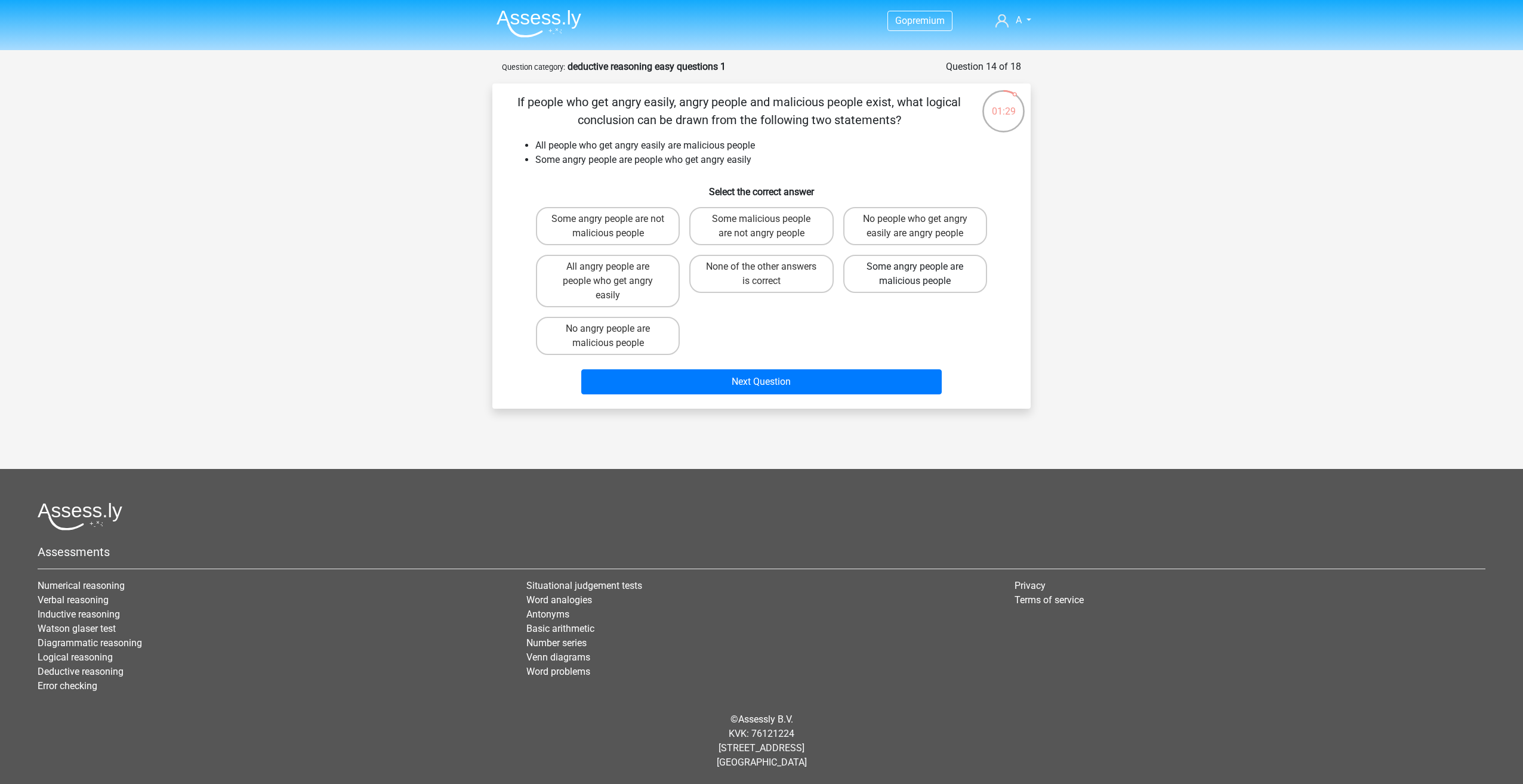
click at [903, 273] on label "Some angry people are malicious people" at bounding box center [915, 274] width 144 height 38
click at [915, 273] on input "Some angry people are malicious people" at bounding box center [918, 270] width 8 height 8
radio input "true"
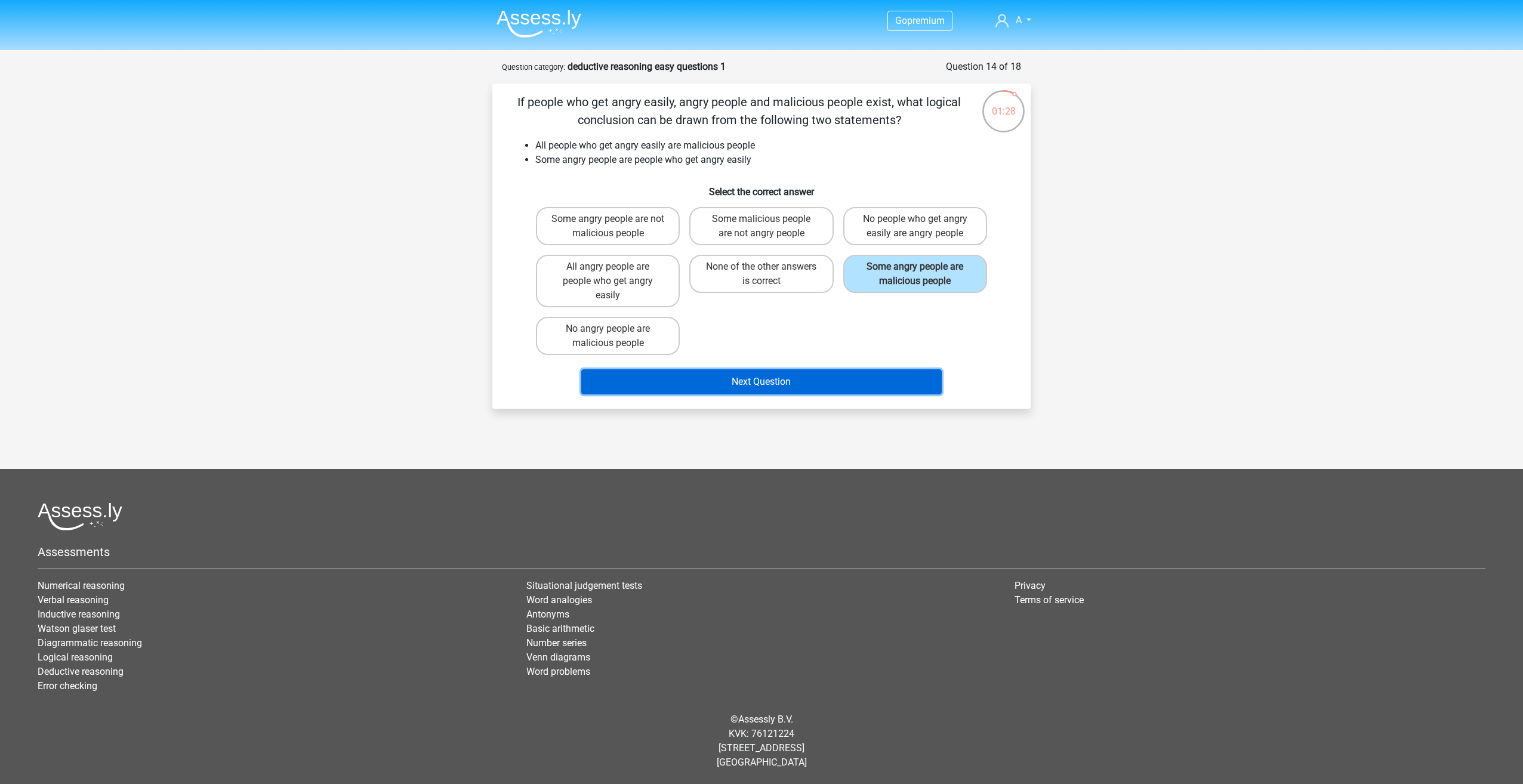
click at [771, 381] on button "Next Question" at bounding box center [762, 382] width 361 height 25
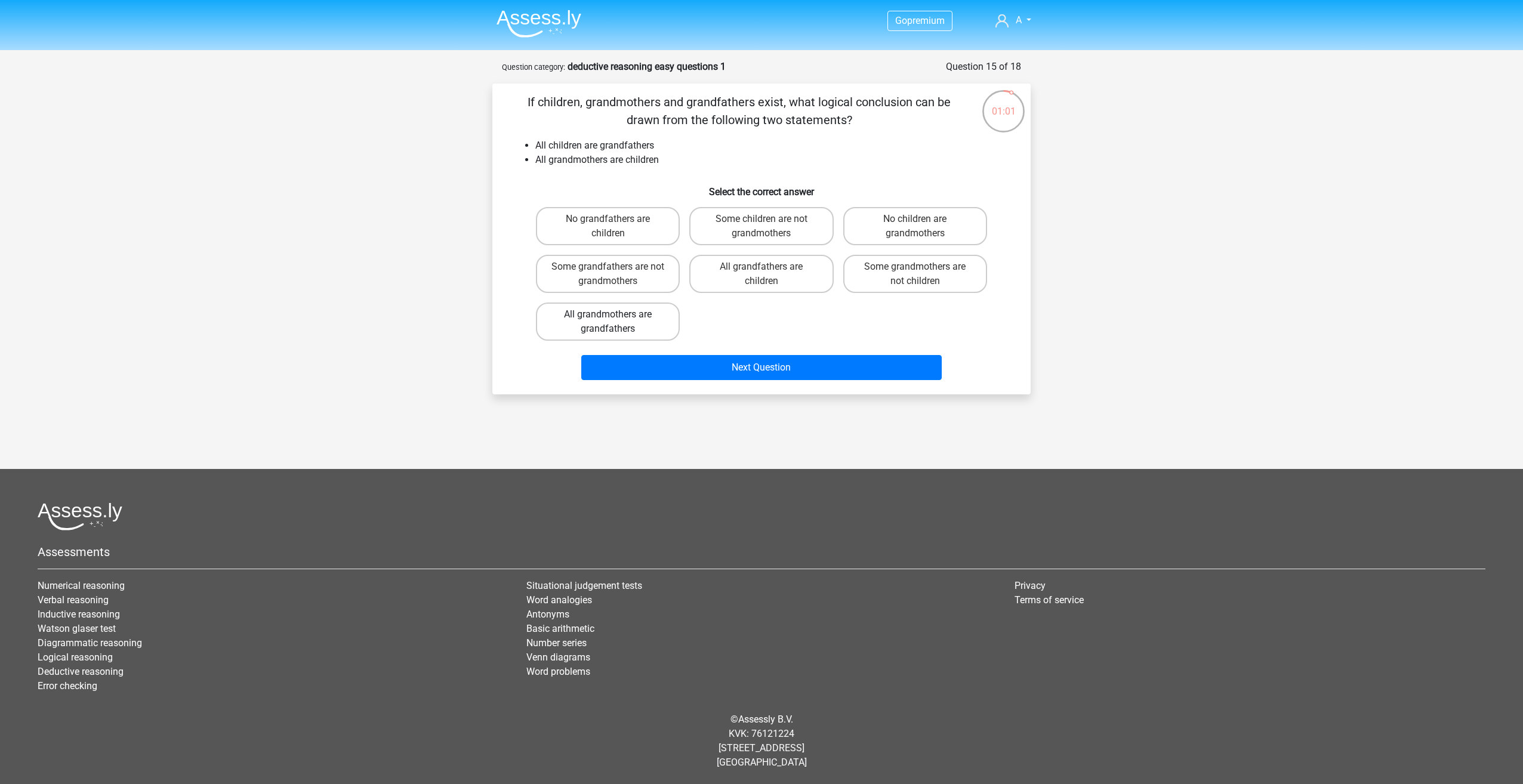
click at [642, 322] on label "All grandmothers are grandfathers" at bounding box center [607, 321] width 144 height 38
click at [616, 322] on input "All grandmothers are grandfathers" at bounding box center [612, 318] width 8 height 8
radio input "true"
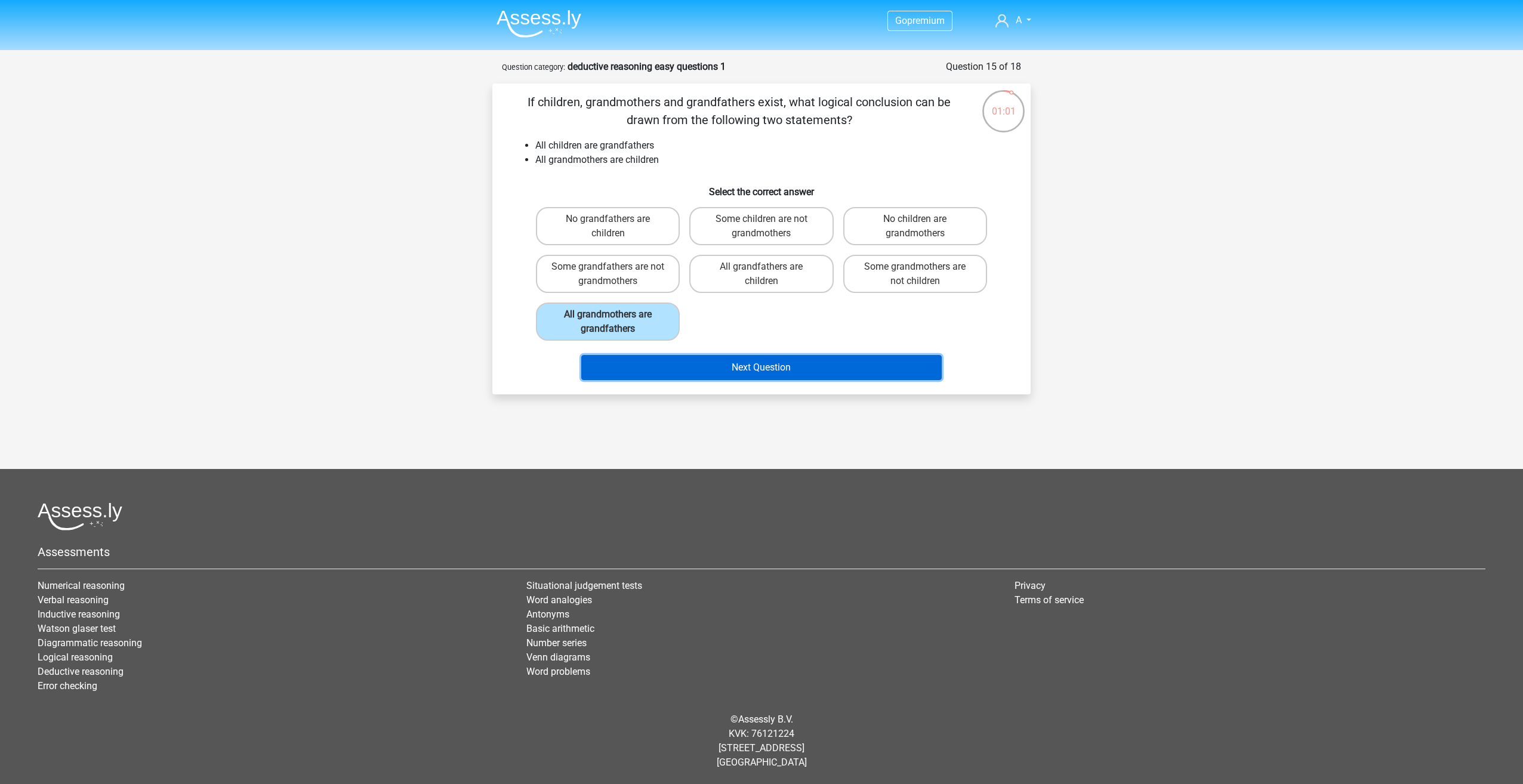
click at [812, 368] on button "Next Question" at bounding box center [762, 368] width 361 height 25
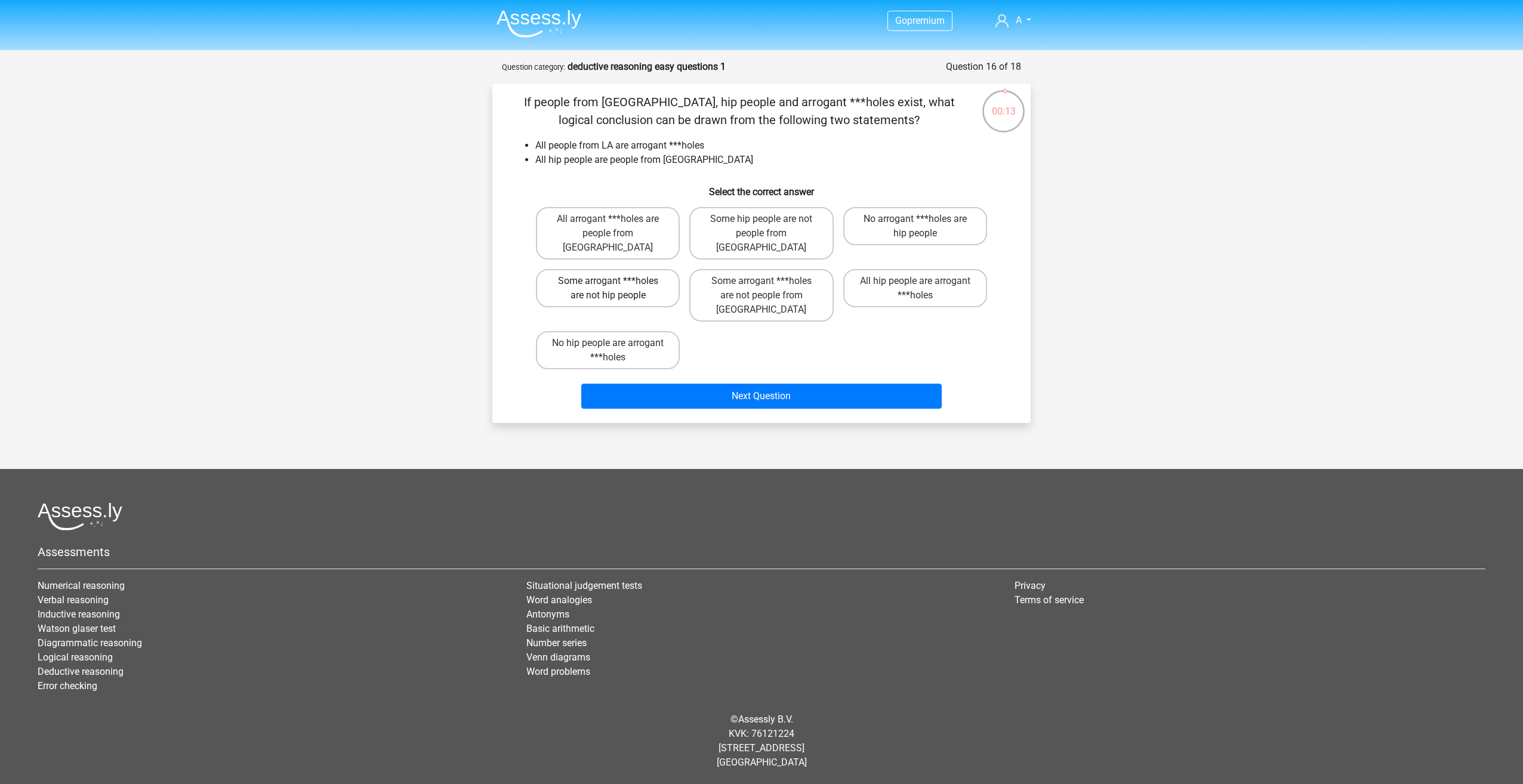
click at [630, 276] on label "Some arrogant ***holes are not hip people" at bounding box center [607, 288] width 144 height 38
click at [616, 281] on input "Some arrogant ***holes are not hip people" at bounding box center [612, 284] width 8 height 8
radio input "true"
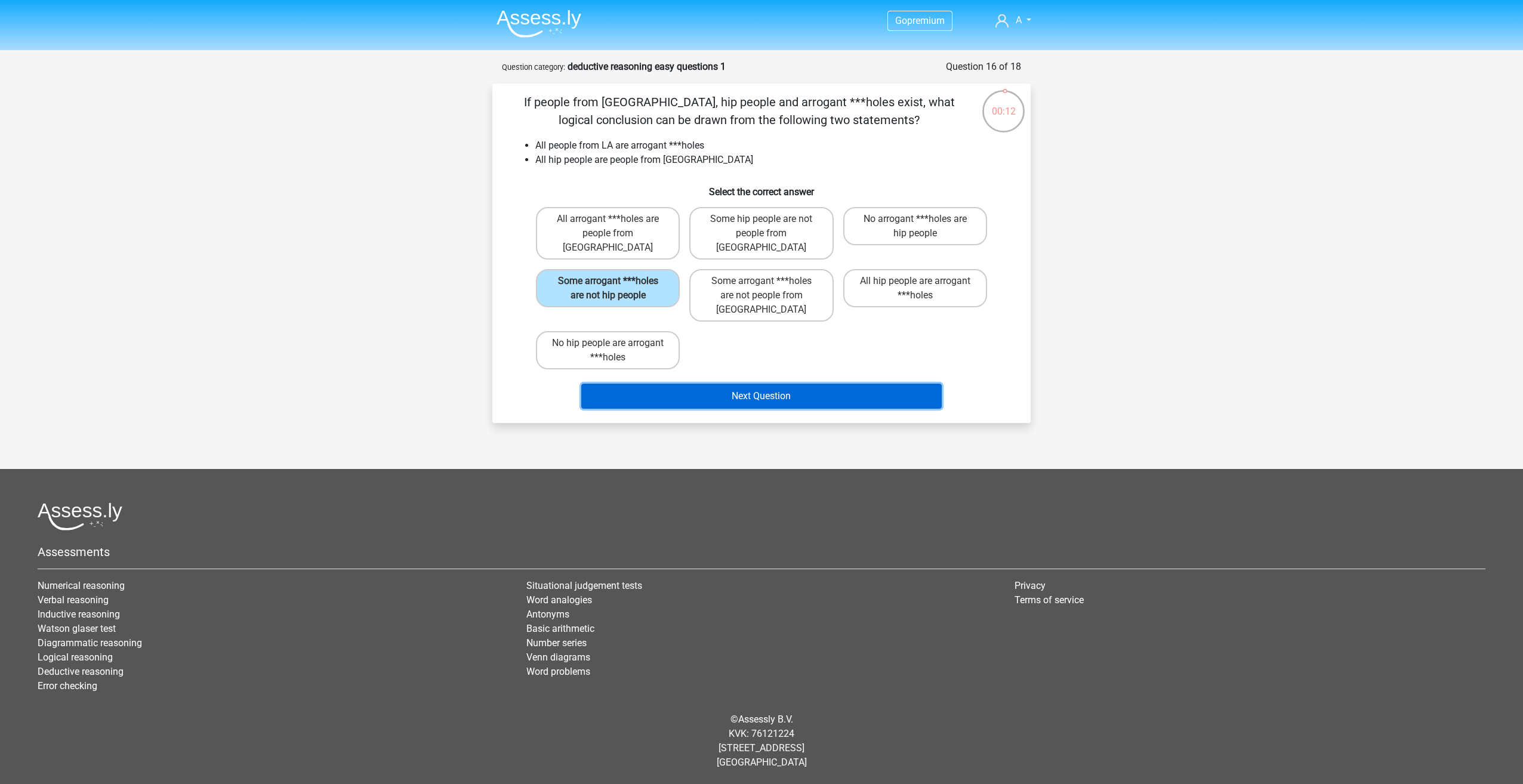
drag, startPoint x: 768, startPoint y: 370, endPoint x: 775, endPoint y: 367, distance: 7.6
click at [770, 383] on button "Next Question" at bounding box center [762, 396] width 361 height 25
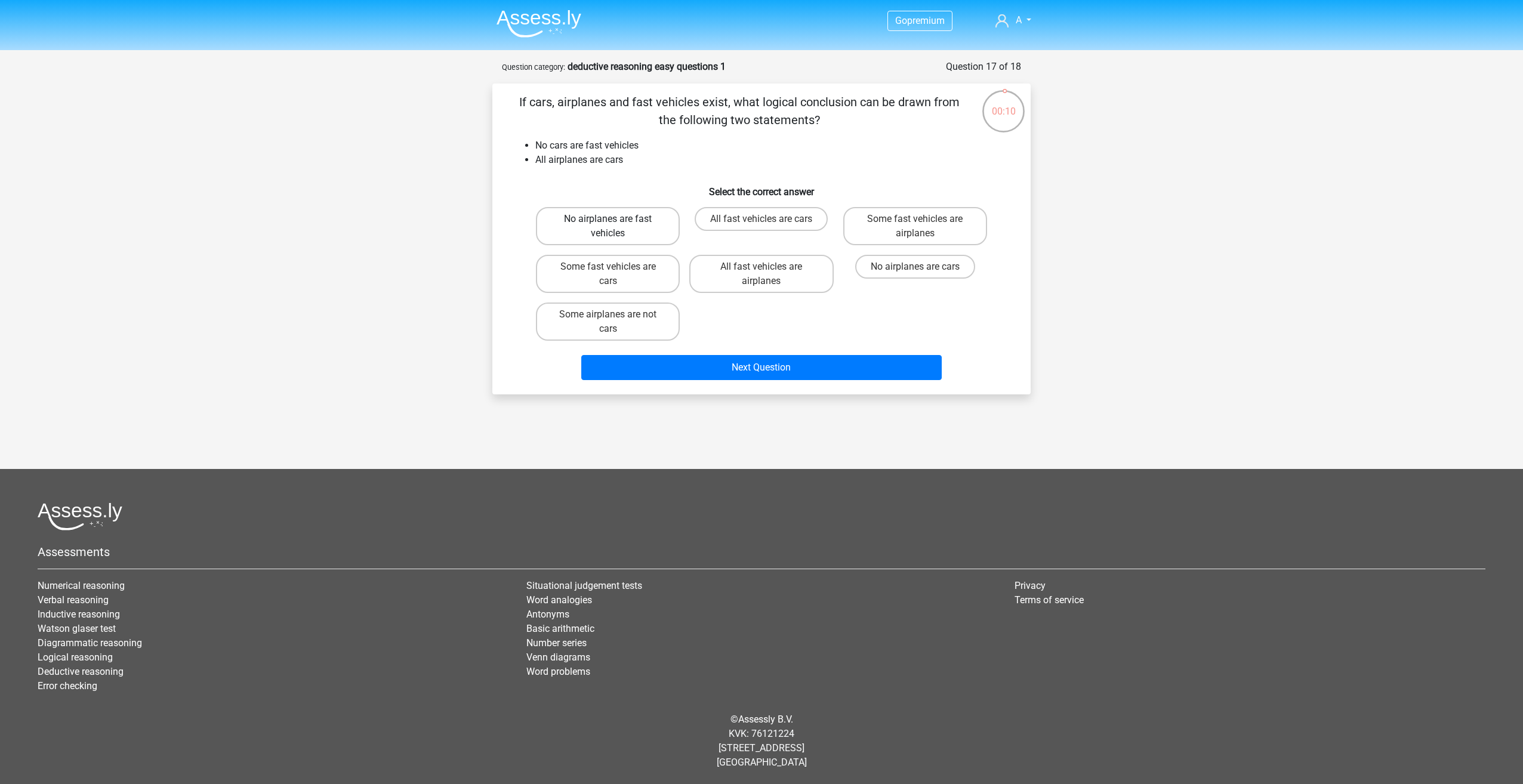
click at [617, 232] on label "No airplanes are fast vehicles" at bounding box center [607, 226] width 144 height 38
click at [616, 227] on input "No airplanes are fast vehicles" at bounding box center [612, 222] width 8 height 8
radio input "true"
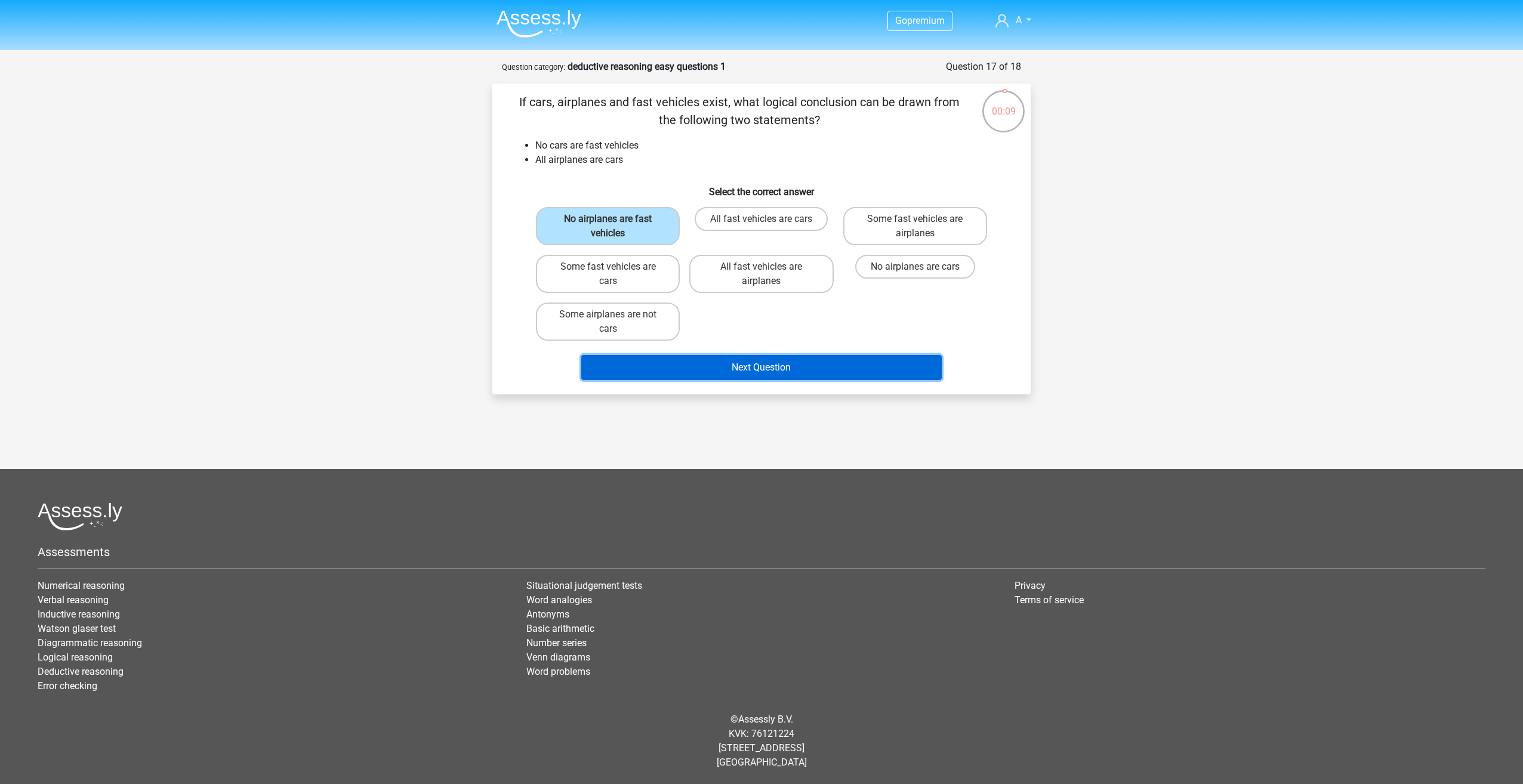
drag, startPoint x: 790, startPoint y: 368, endPoint x: 815, endPoint y: 352, distance: 29.7
click at [791, 366] on button "Next Question" at bounding box center [762, 368] width 361 height 25
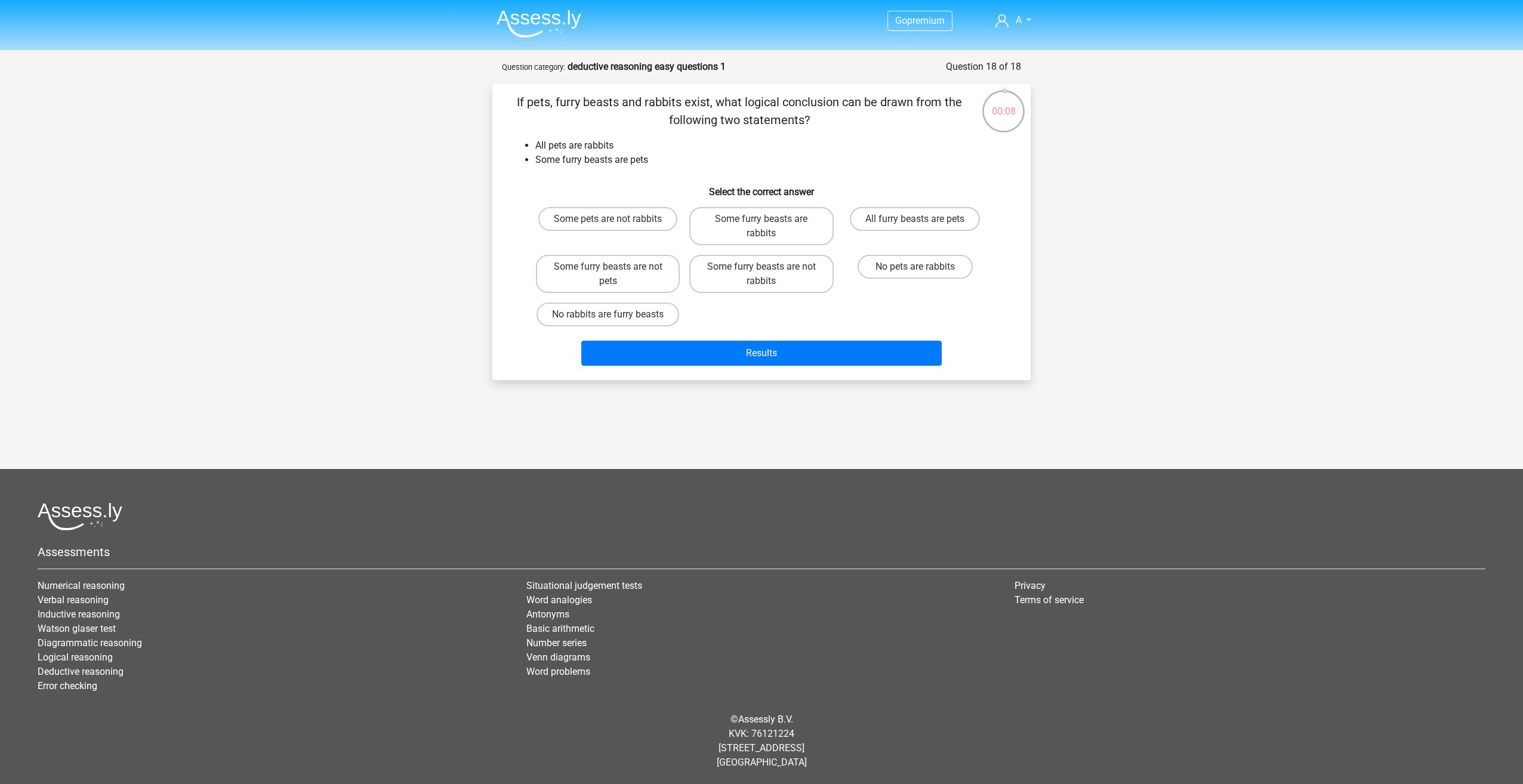
drag, startPoint x: 756, startPoint y: 272, endPoint x: 762, endPoint y: 267, distance: 7.8
click at [755, 272] on label "Some furry beasts are not rabbits" at bounding box center [761, 274] width 144 height 38
click at [761, 272] on input "Some furry beasts are not rabbits" at bounding box center [765, 270] width 8 height 8
radio input "true"
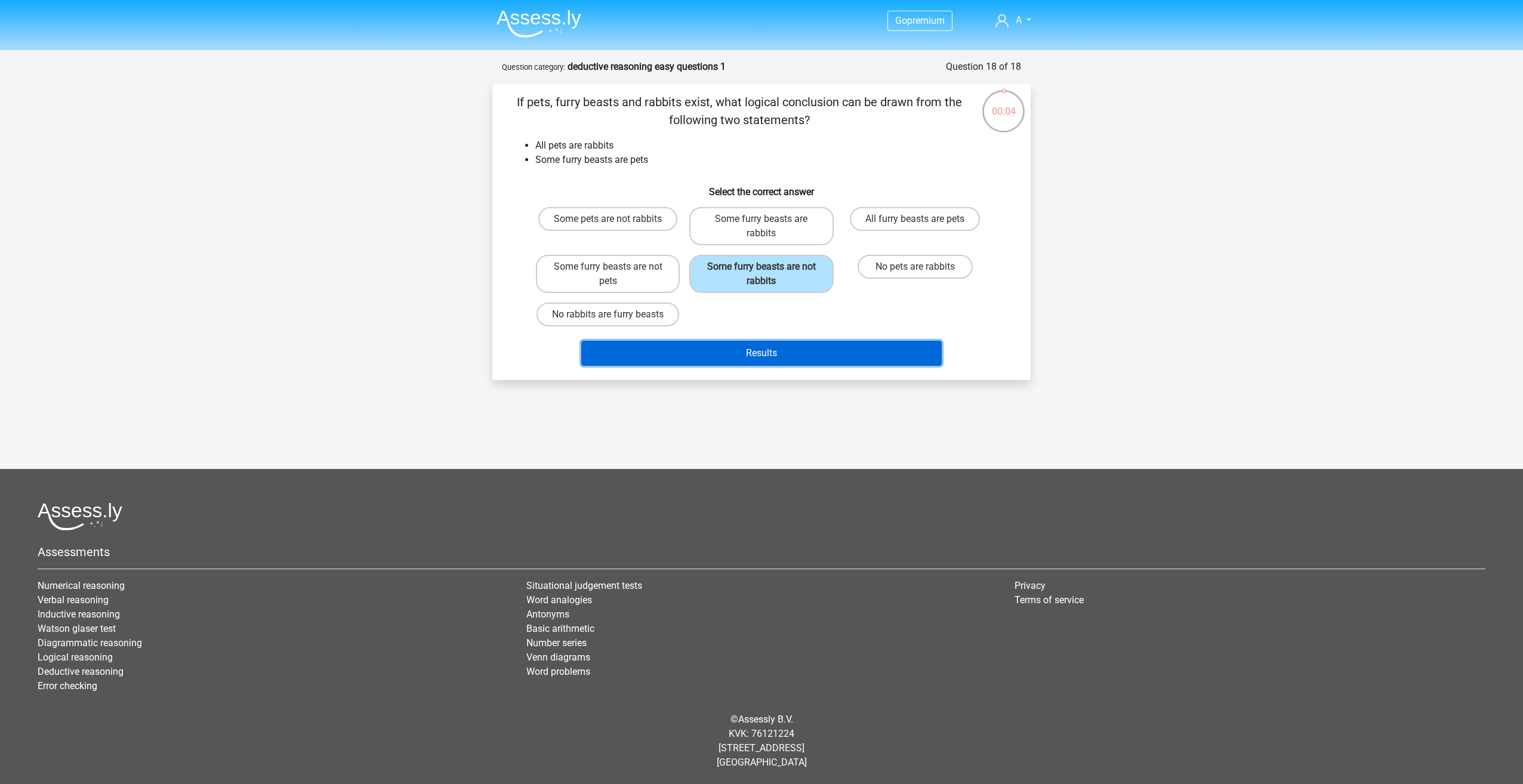
click at [748, 352] on button "Results" at bounding box center [762, 353] width 361 height 25
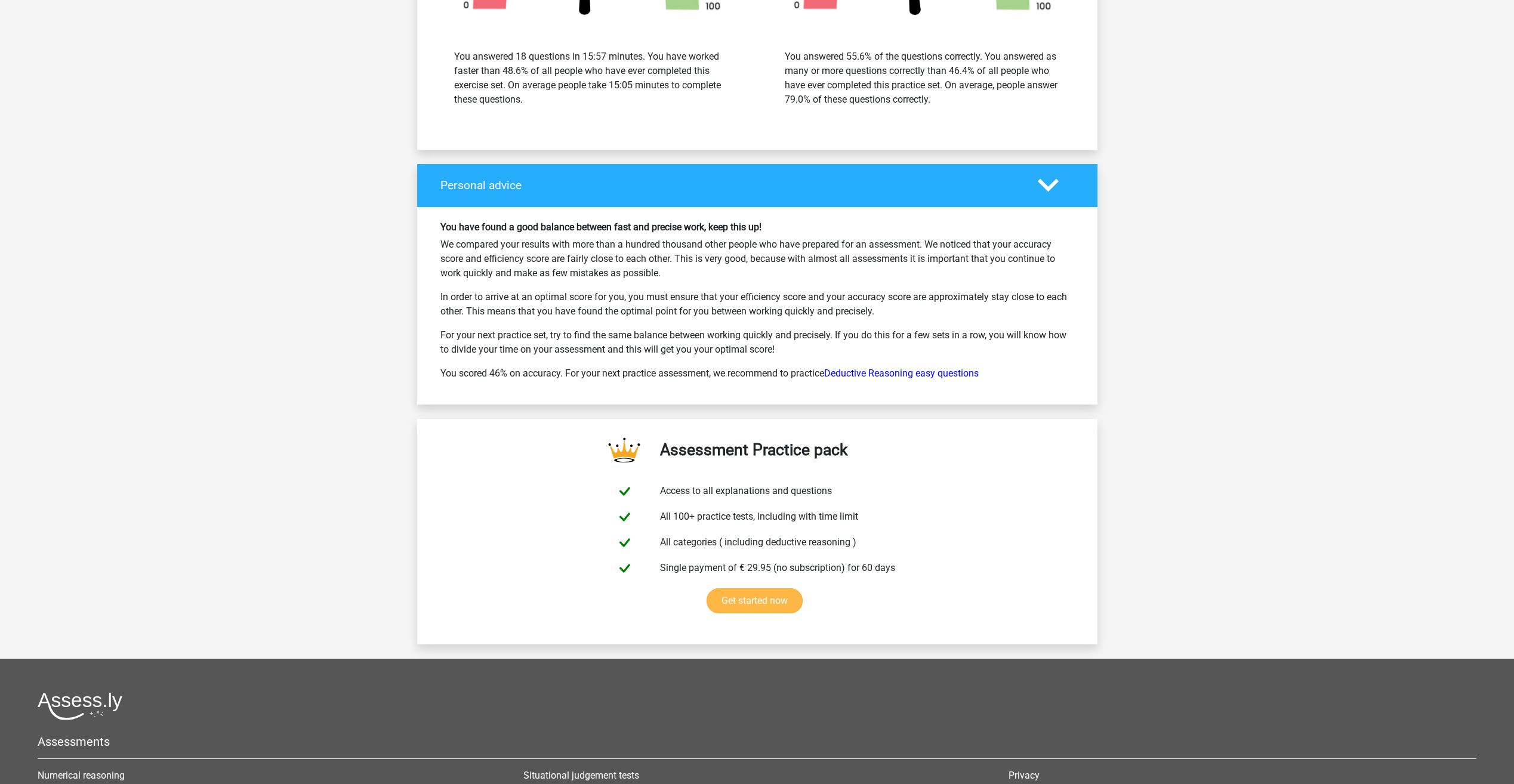
scroll to position [1909, 0]
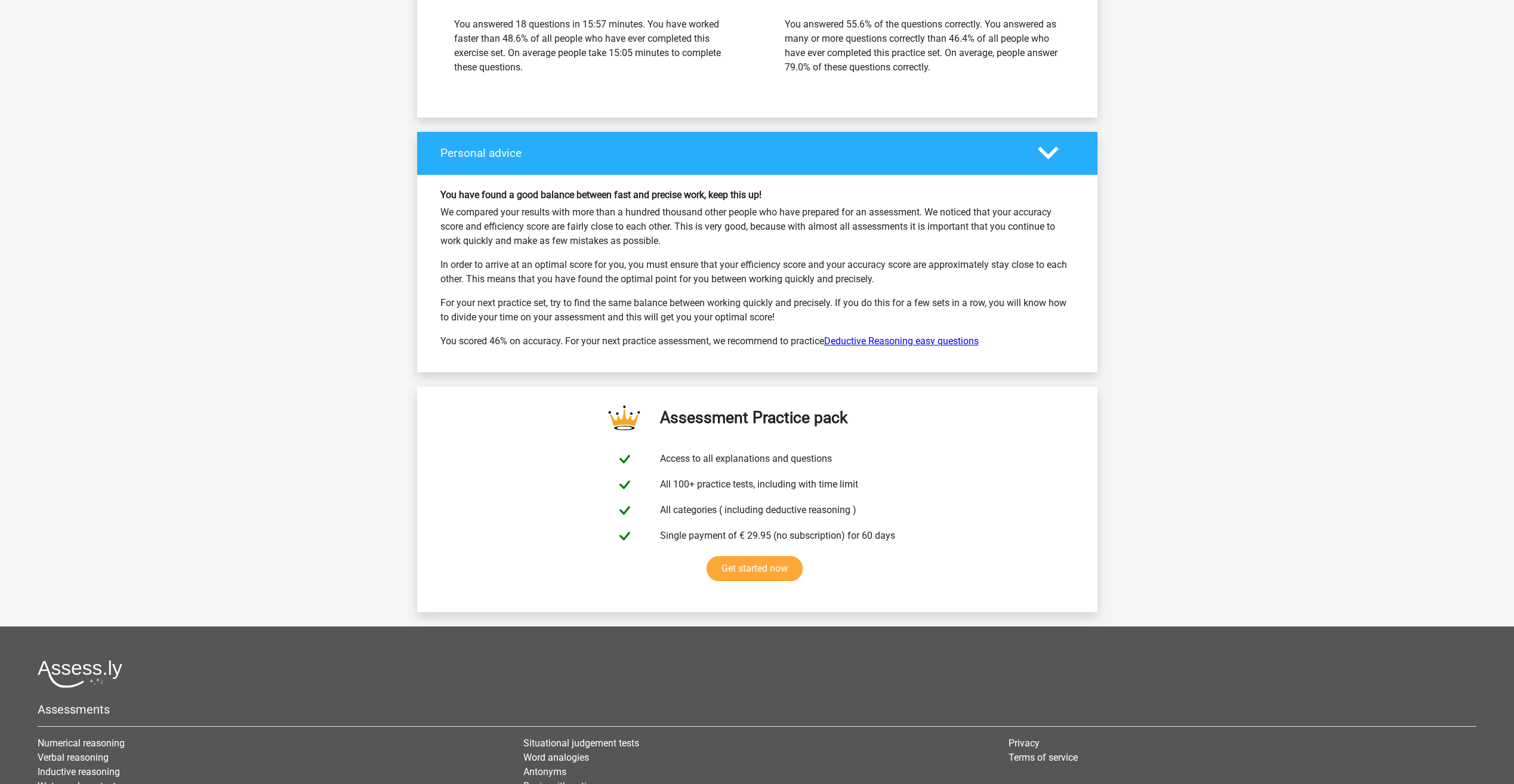
click at [861, 340] on link "Deductive Reasoning easy questions" at bounding box center [902, 341] width 154 height 11
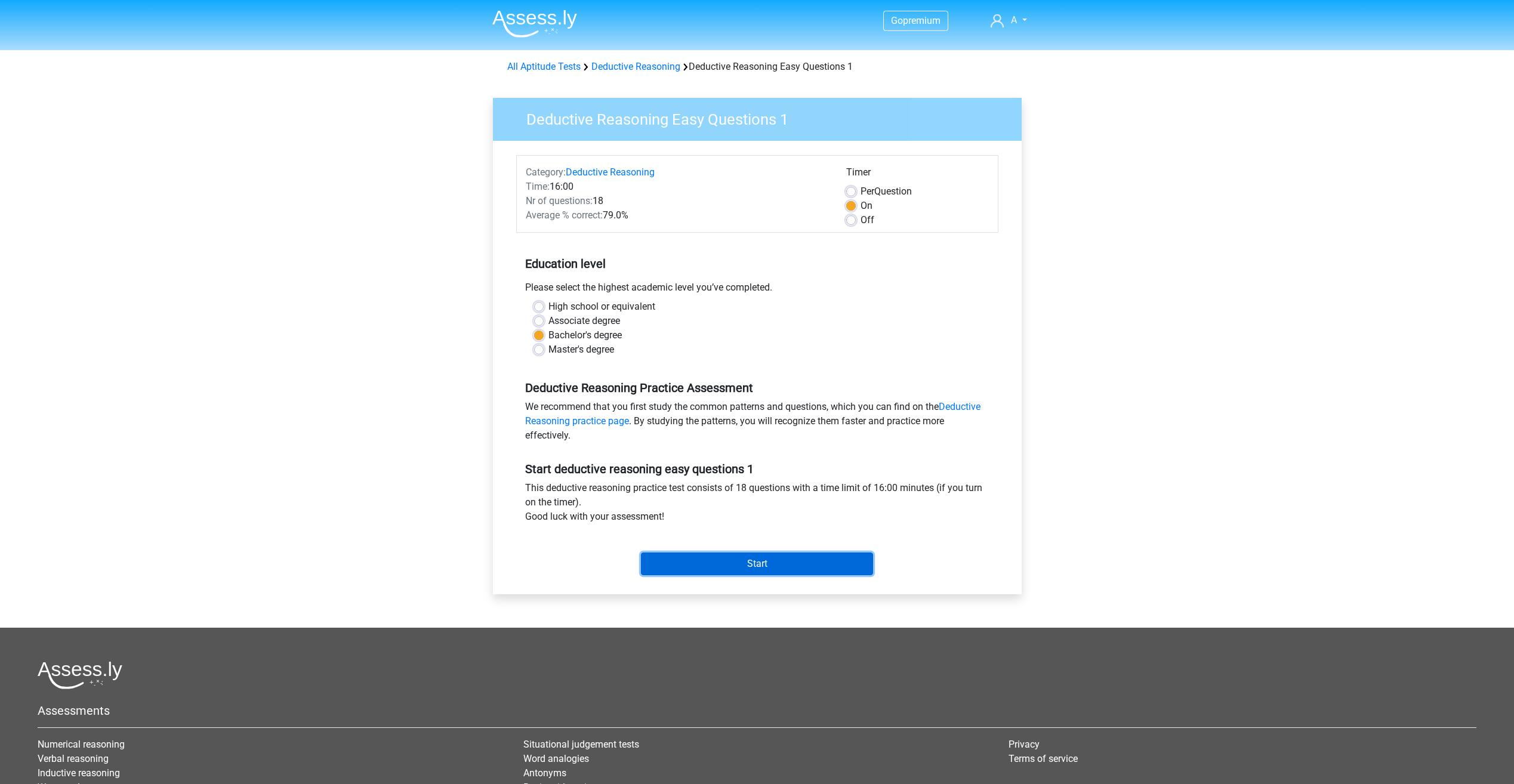
click at [772, 562] on input "Start" at bounding box center [757, 564] width 232 height 22
